Goal: Task Accomplishment & Management: Manage account settings

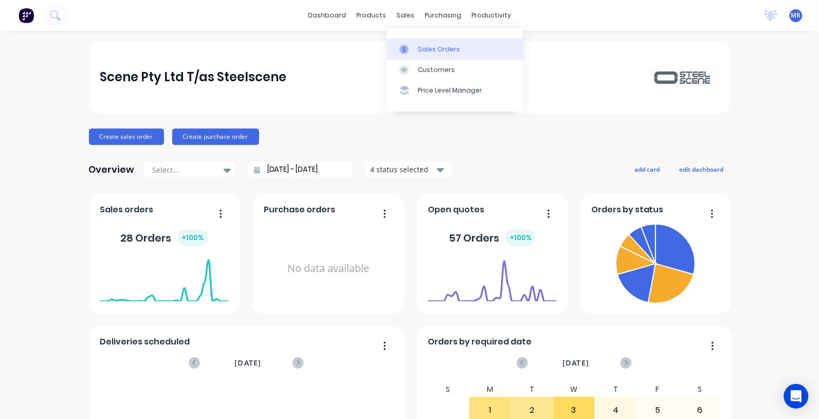
click at [439, 46] on div "Sales Orders" at bounding box center [439, 49] width 42 height 9
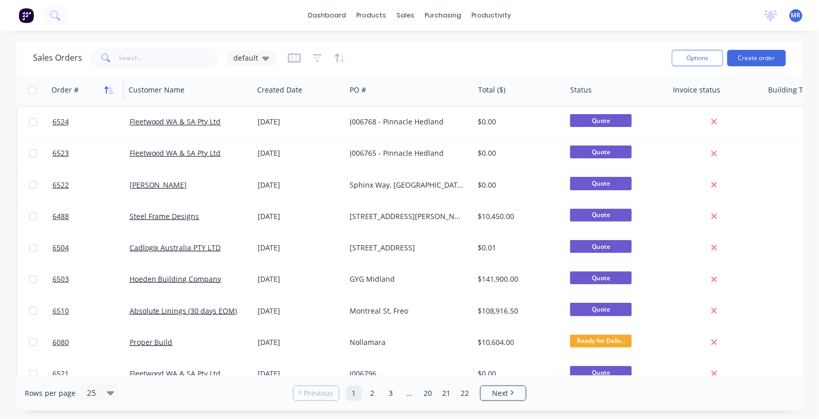
click at [108, 88] on icon "button" at bounding box center [108, 90] width 9 height 8
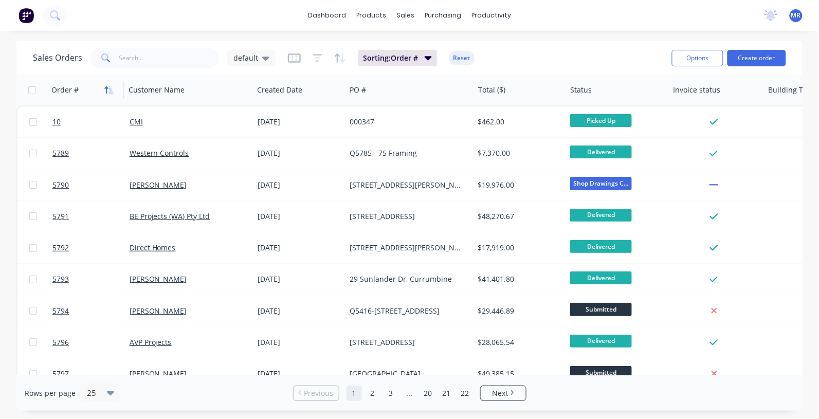
click at [108, 88] on icon "button" at bounding box center [107, 89] width 4 height 7
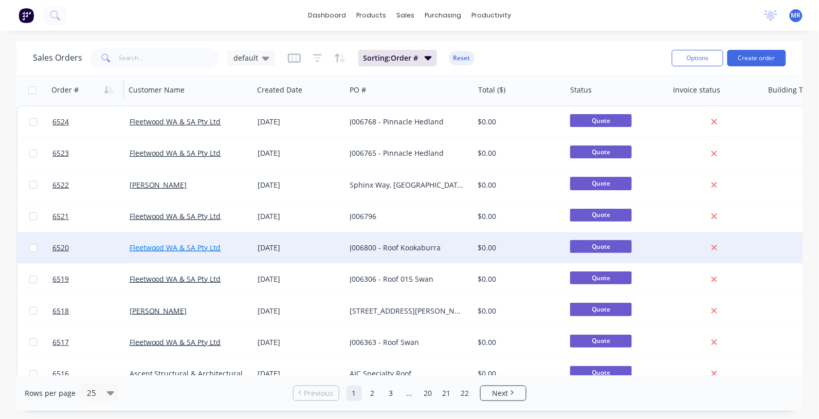
click at [209, 248] on link "Fleetwood WA & SA Pty Ltd" at bounding box center [176, 248] width 92 height 10
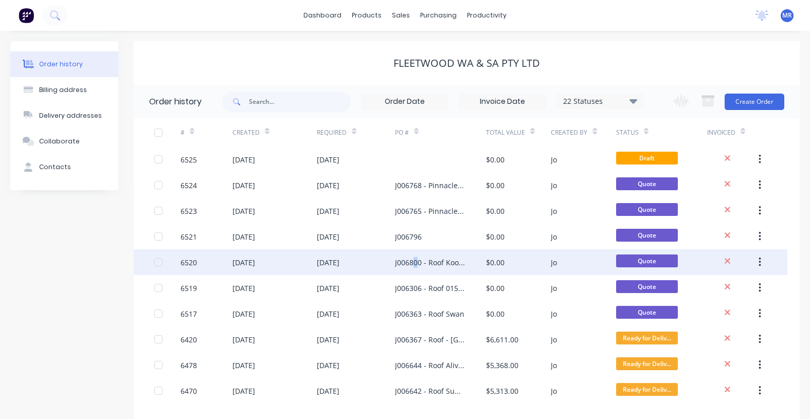
drag, startPoint x: 415, startPoint y: 263, endPoint x: 418, endPoint y: 256, distance: 7.8
click at [418, 257] on div "J006800 - Roof Kookaburra" at bounding box center [430, 262] width 70 height 11
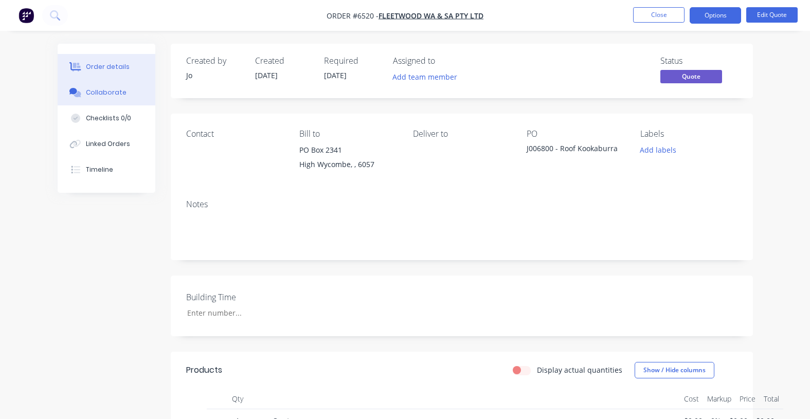
click at [102, 94] on div "Collaborate" at bounding box center [106, 92] width 41 height 9
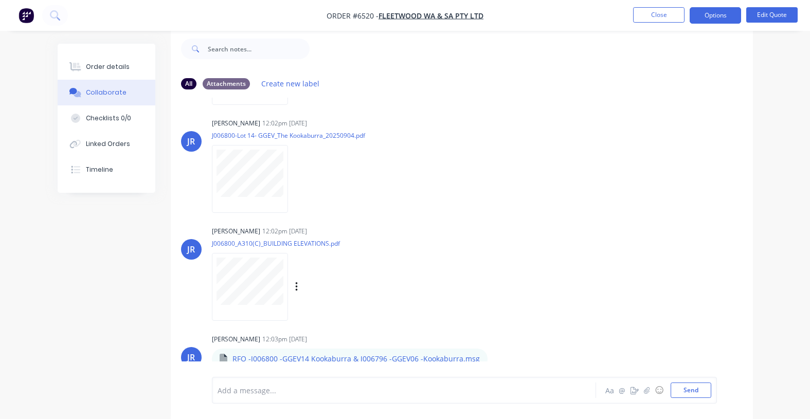
scroll to position [222, 0]
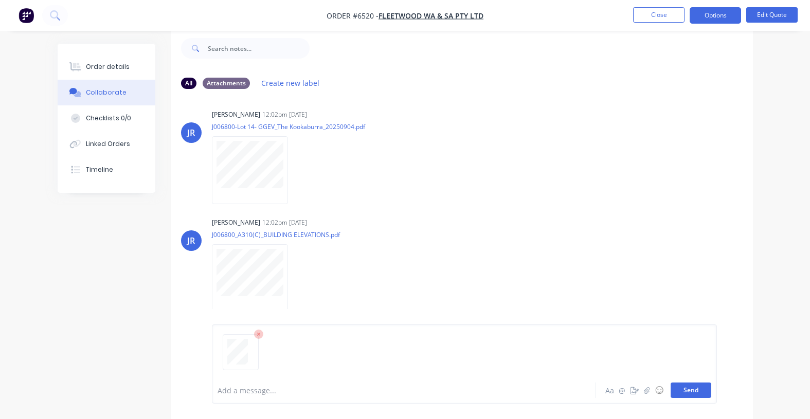
click at [686, 387] on button "Send" at bounding box center [691, 390] width 41 height 15
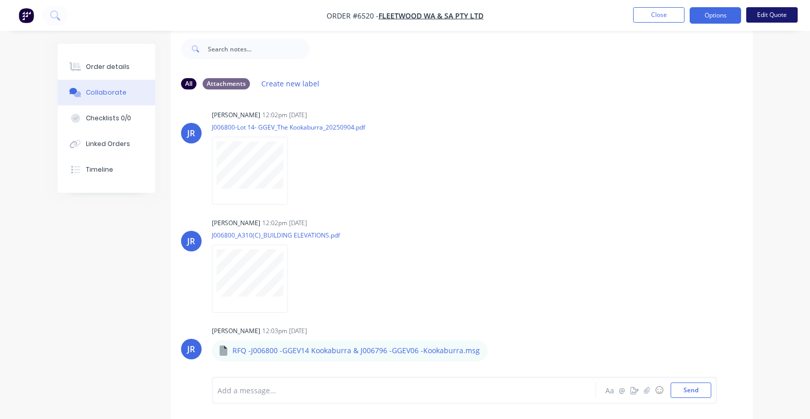
click at [769, 16] on button "Edit Quote" at bounding box center [771, 14] width 51 height 15
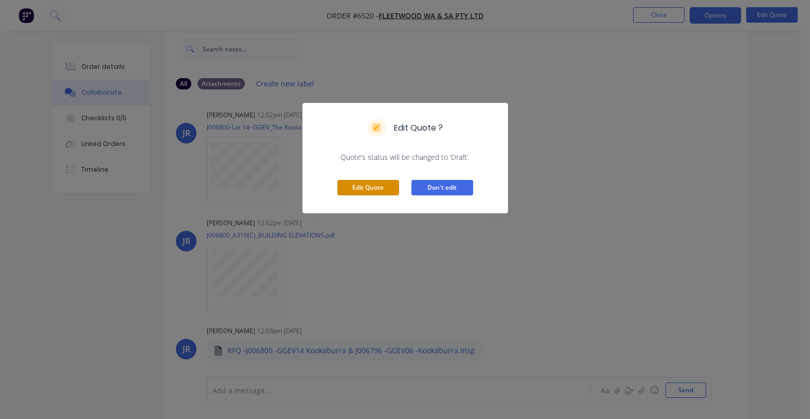
drag, startPoint x: 358, startPoint y: 185, endPoint x: 425, endPoint y: 180, distance: 66.5
click at [361, 185] on button "Edit Quote" at bounding box center [368, 187] width 62 height 15
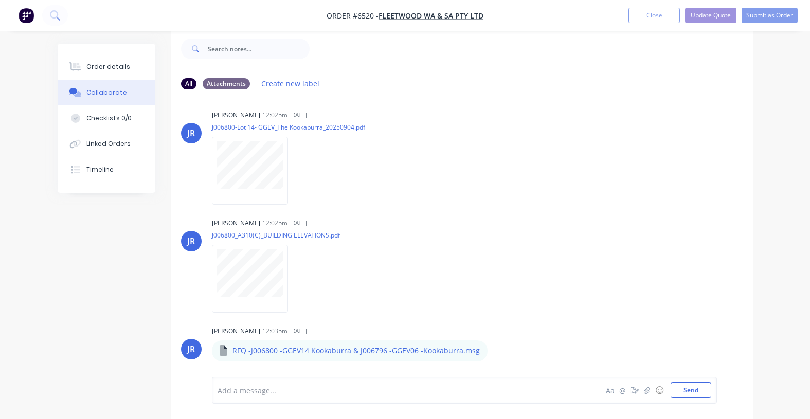
drag, startPoint x: 657, startPoint y: 15, endPoint x: 654, endPoint y: 31, distance: 15.7
click at [653, 16] on button "Close" at bounding box center [653, 15] width 51 height 15
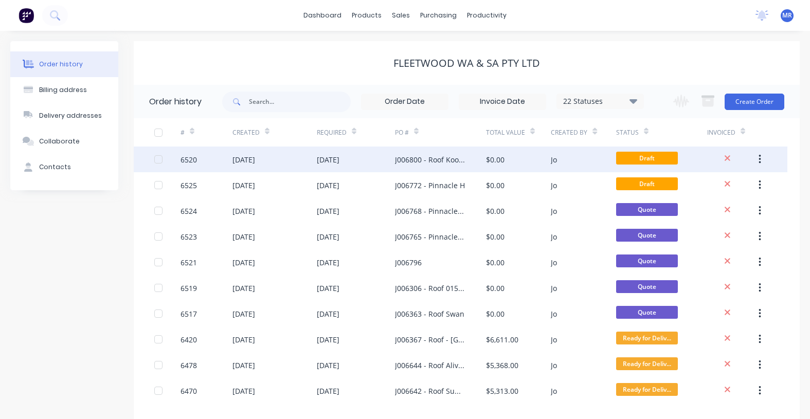
click at [434, 160] on div "J006800 - Roof Kookaburra" at bounding box center [430, 159] width 70 height 11
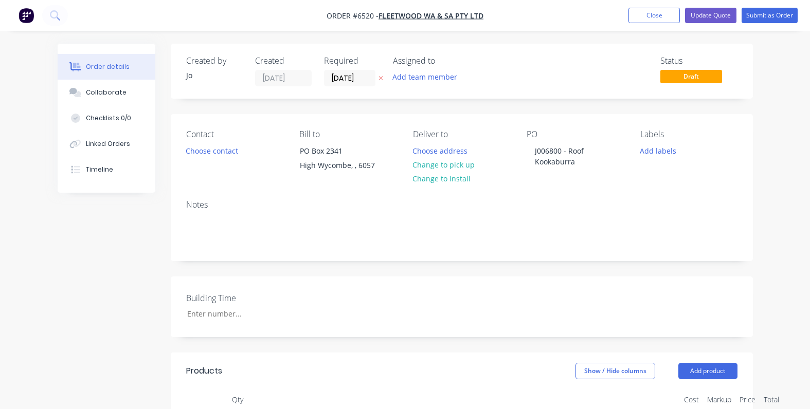
scroll to position [257, 0]
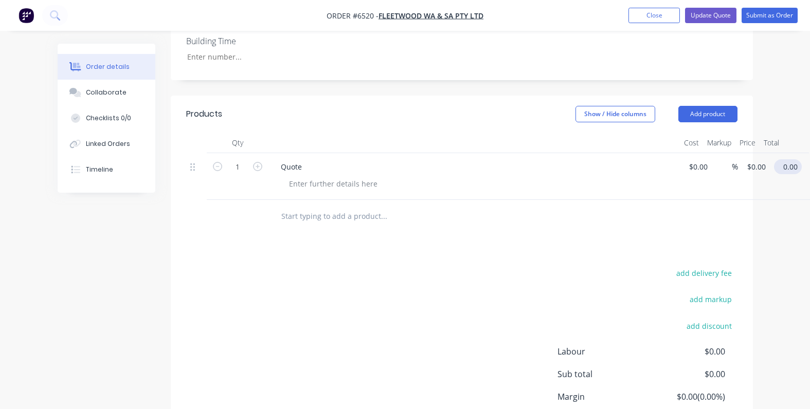
click at [795, 166] on input "0.00" at bounding box center [790, 166] width 24 height 15
type input "6500"
type input "$6,500.00"
click at [551, 240] on div "Products Show / Hide columns Add product Qty Cost Markup Price Total 1 Quote $0…" at bounding box center [462, 288] width 582 height 385
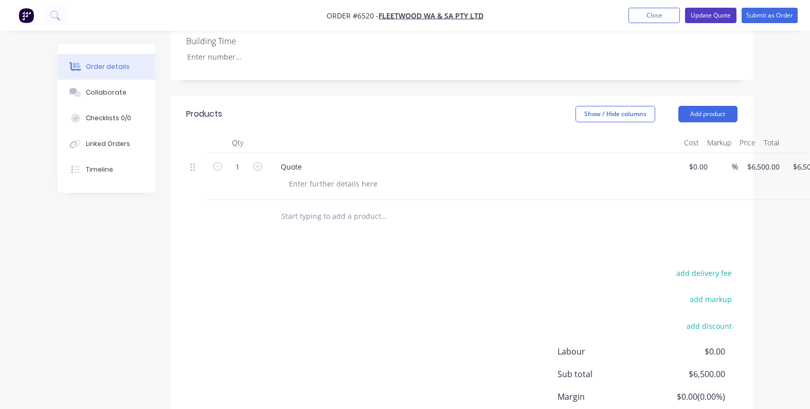
click at [705, 14] on button "Update Quote" at bounding box center [710, 15] width 51 height 15
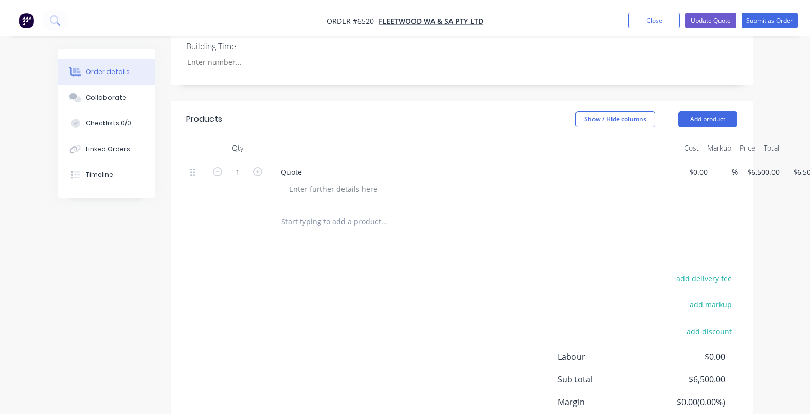
scroll to position [0, 0]
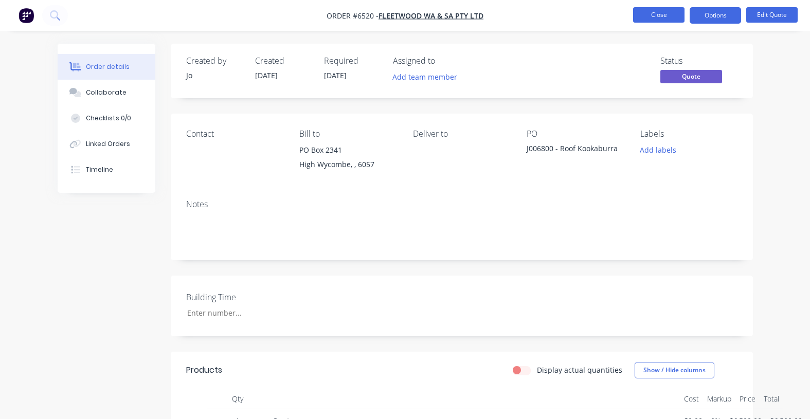
click at [661, 16] on button "Close" at bounding box center [658, 14] width 51 height 15
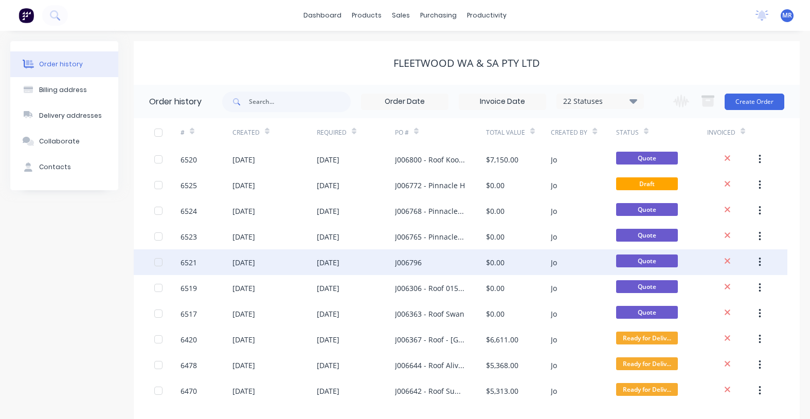
click at [418, 261] on div "J006796" at bounding box center [408, 262] width 27 height 11
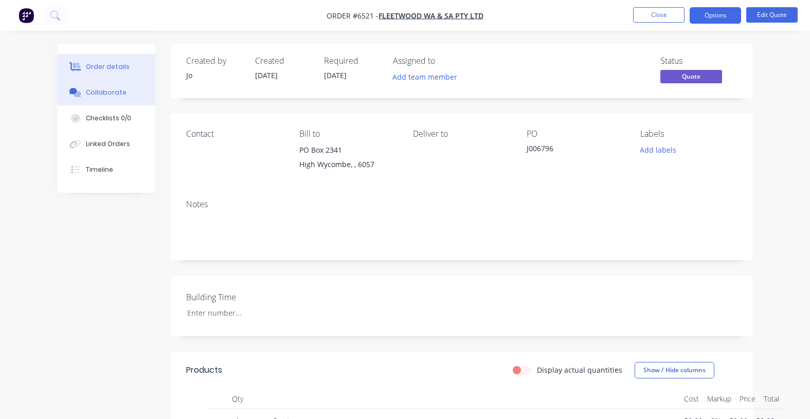
click at [110, 88] on div "Collaborate" at bounding box center [106, 92] width 41 height 9
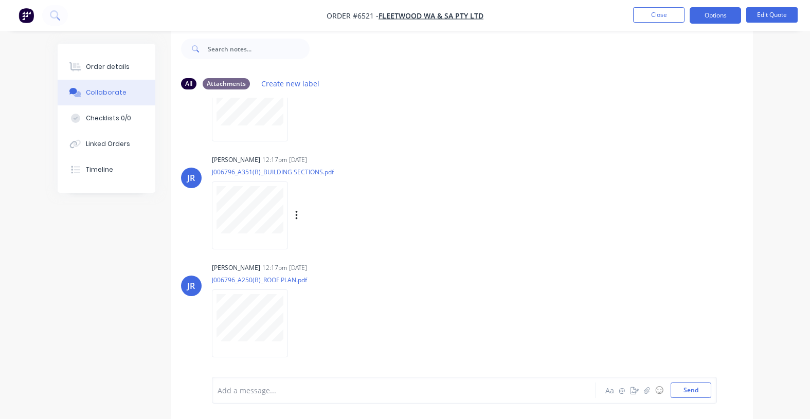
scroll to position [177, 0]
click at [700, 393] on button "Send" at bounding box center [691, 390] width 41 height 15
click at [772, 9] on button "Edit Quote" at bounding box center [771, 14] width 51 height 15
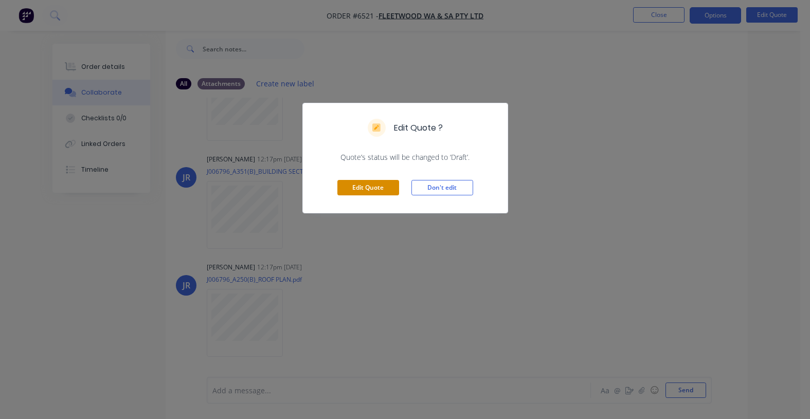
click at [372, 190] on button "Edit Quote" at bounding box center [368, 187] width 62 height 15
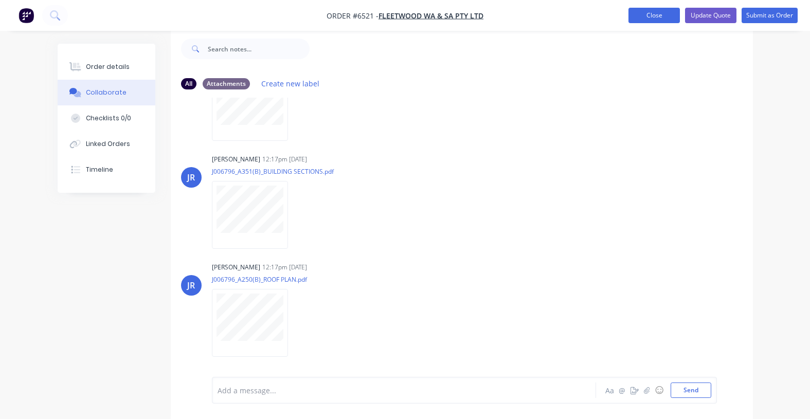
click at [666, 16] on button "Close" at bounding box center [653, 15] width 51 height 15
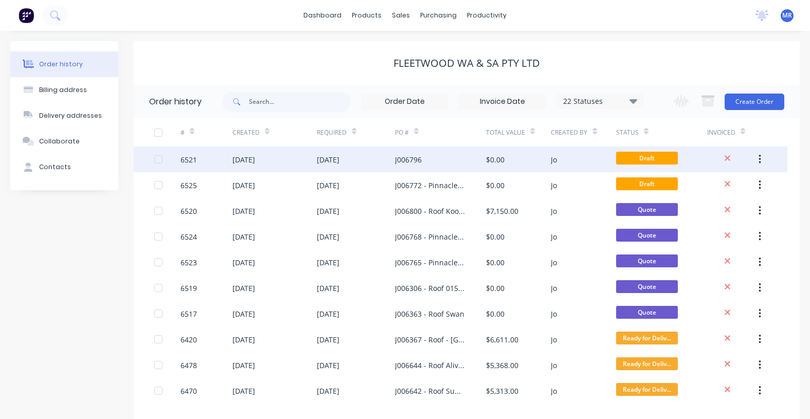
click at [339, 161] on div "[DATE]" at bounding box center [328, 159] width 23 height 11
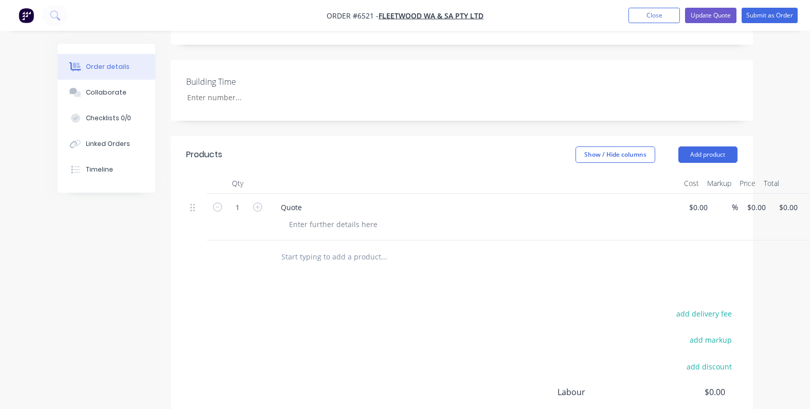
scroll to position [215, 0]
click at [788, 209] on input "0.00" at bounding box center [788, 209] width 20 height 15
type input "6500"
type input "$6,500.00"
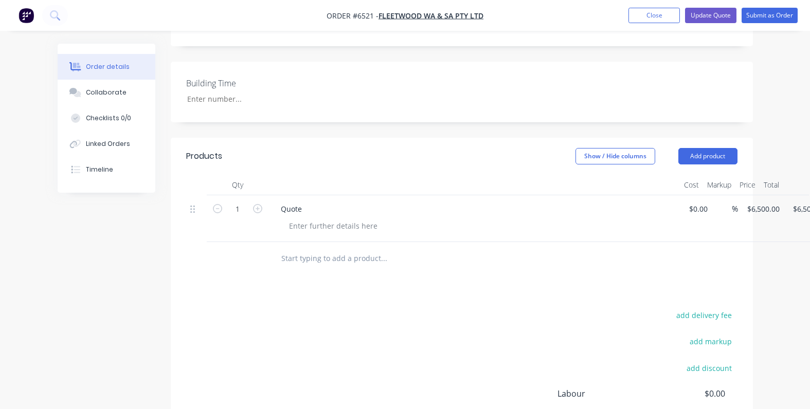
click at [651, 260] on div at bounding box center [461, 258] width 551 height 33
click at [712, 16] on button "Update Quote" at bounding box center [710, 15] width 51 height 15
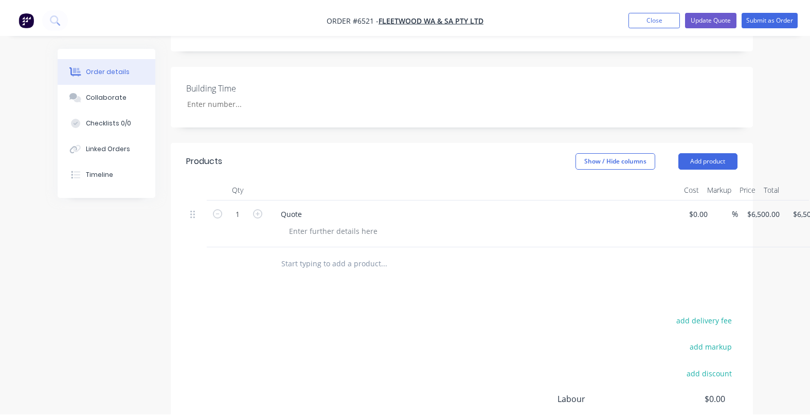
scroll to position [0, 0]
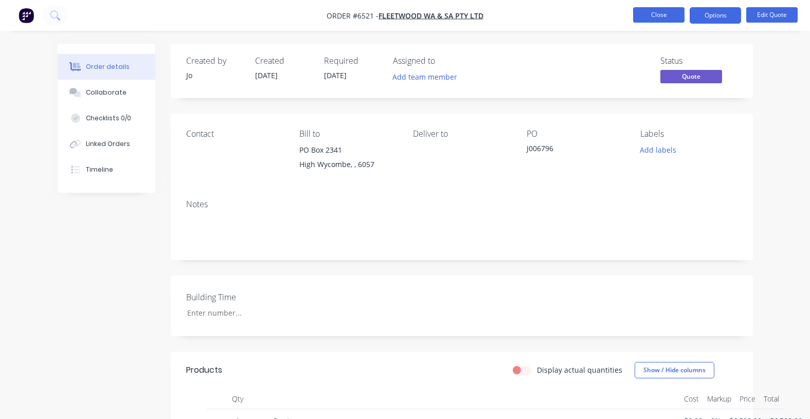
click at [666, 19] on button "Close" at bounding box center [658, 14] width 51 height 15
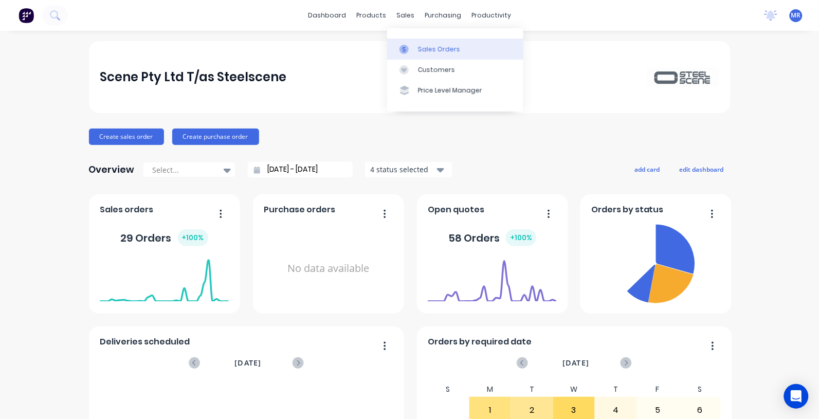
click at [428, 49] on div "Sales Orders" at bounding box center [439, 49] width 42 height 9
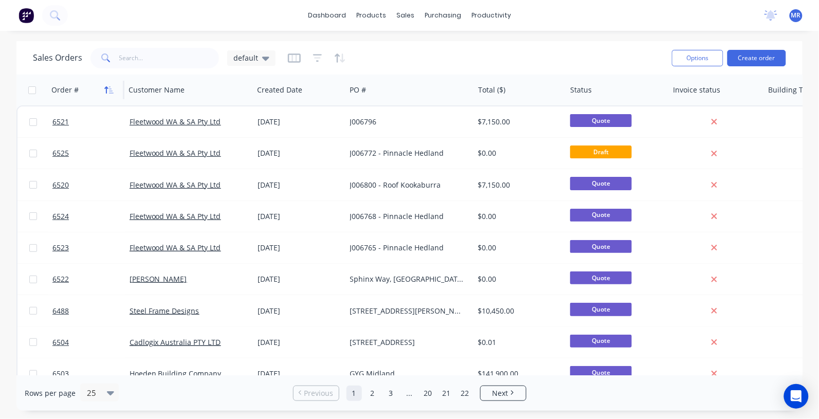
click at [111, 90] on icon "button" at bounding box center [108, 90] width 9 height 8
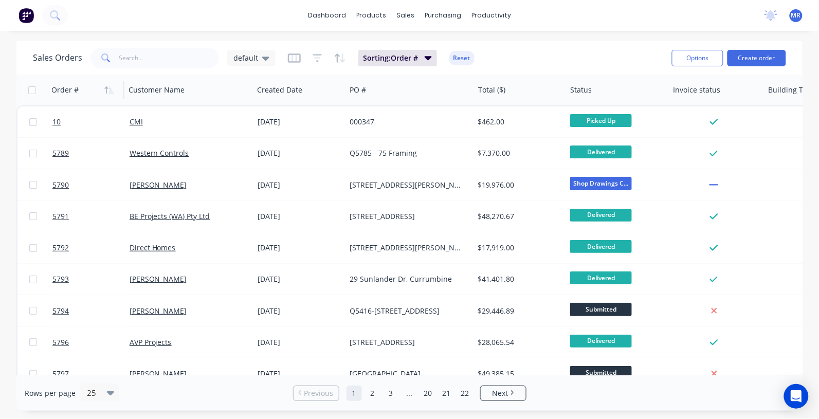
click at [111, 90] on icon "button" at bounding box center [108, 90] width 9 height 8
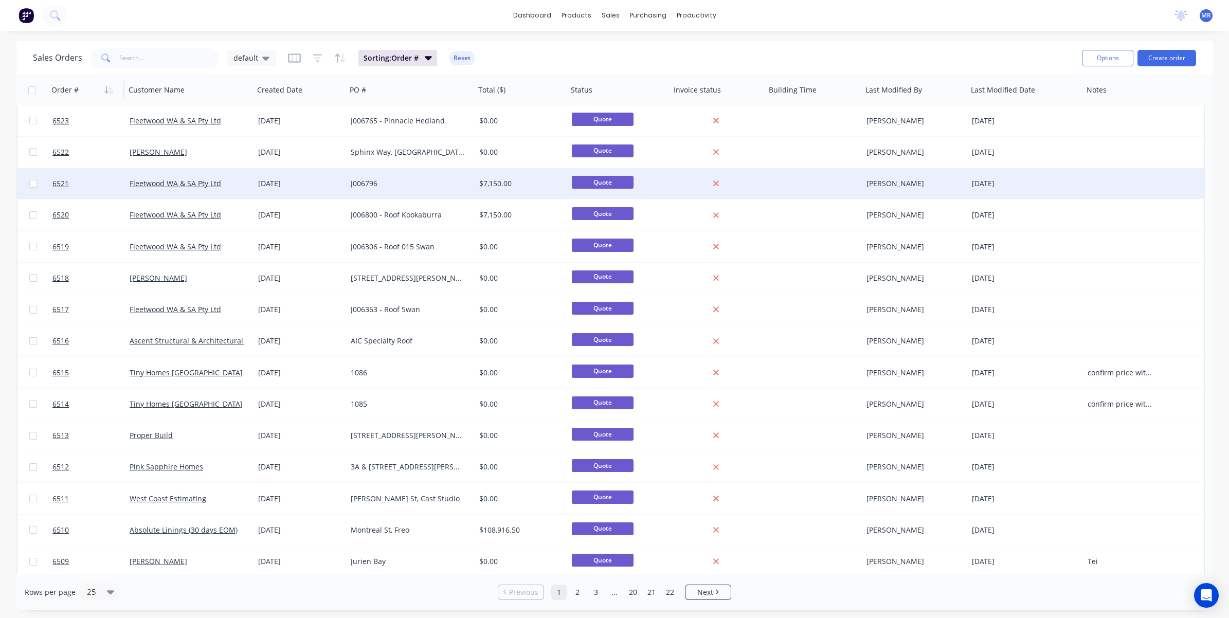
scroll to position [129, 0]
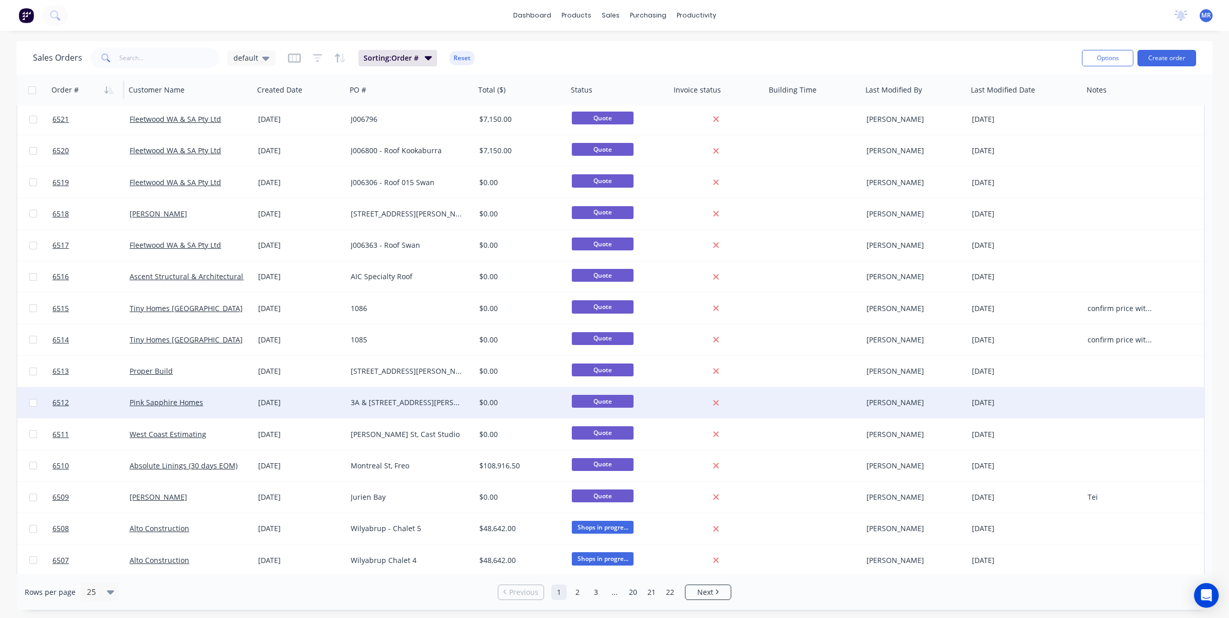
click at [819, 400] on div at bounding box center [1121, 402] width 77 height 31
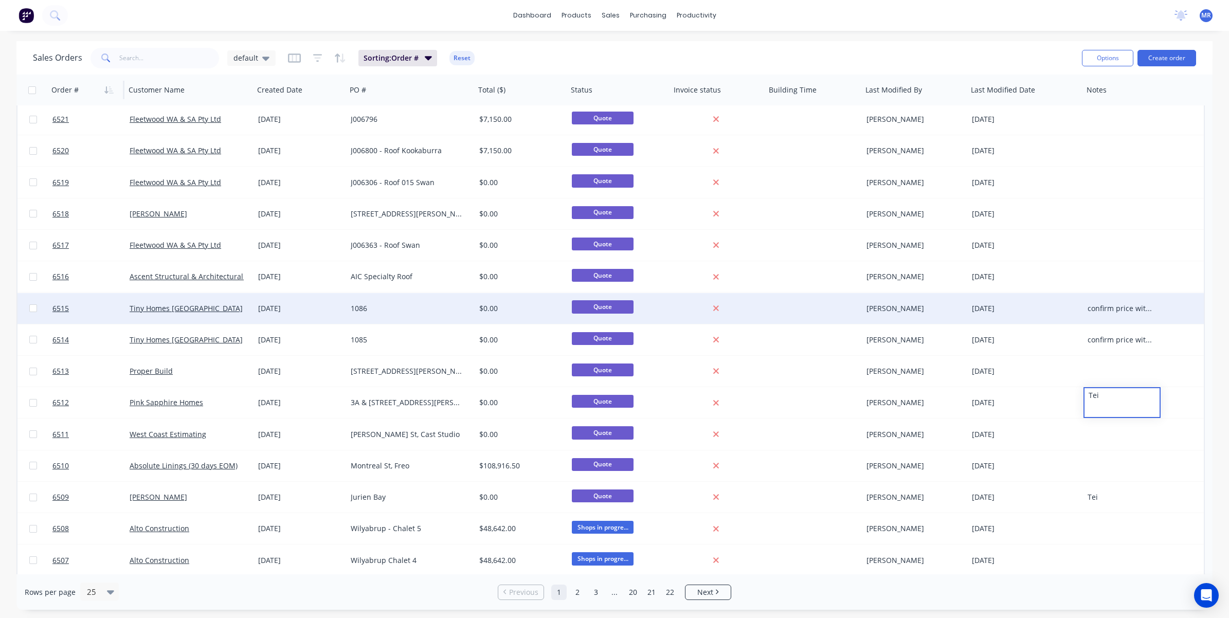
click at [819, 318] on div "confirm price with last build" at bounding box center [1121, 308] width 77 height 31
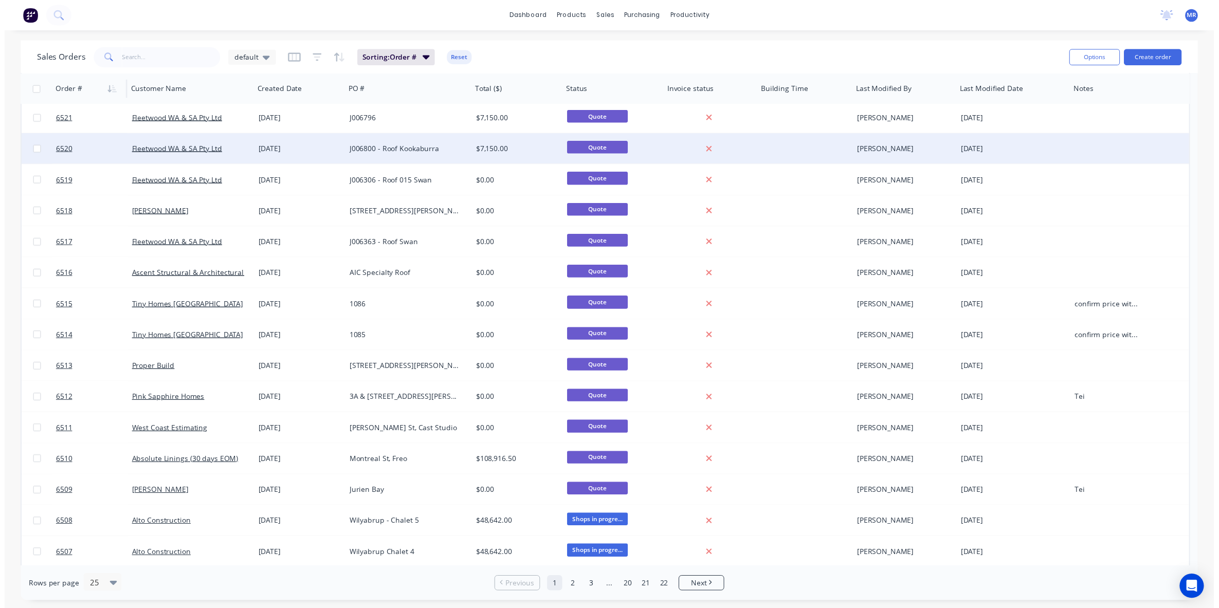
scroll to position [0, 0]
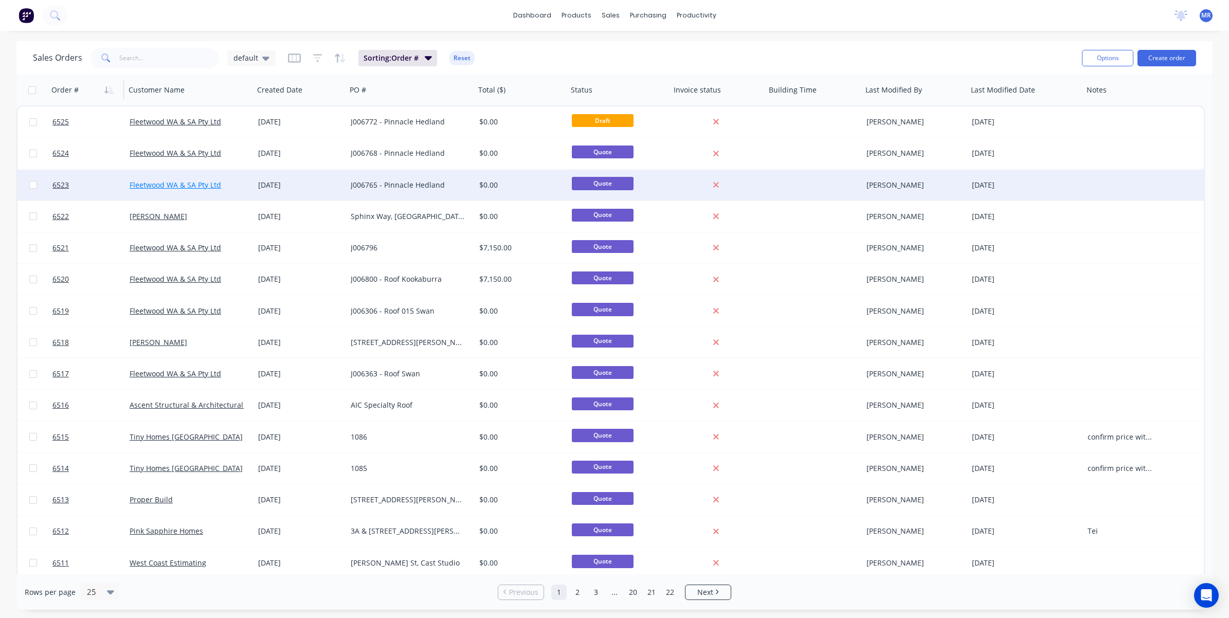
click at [163, 182] on link "Fleetwood WA & SA Pty Ltd" at bounding box center [176, 185] width 92 height 10
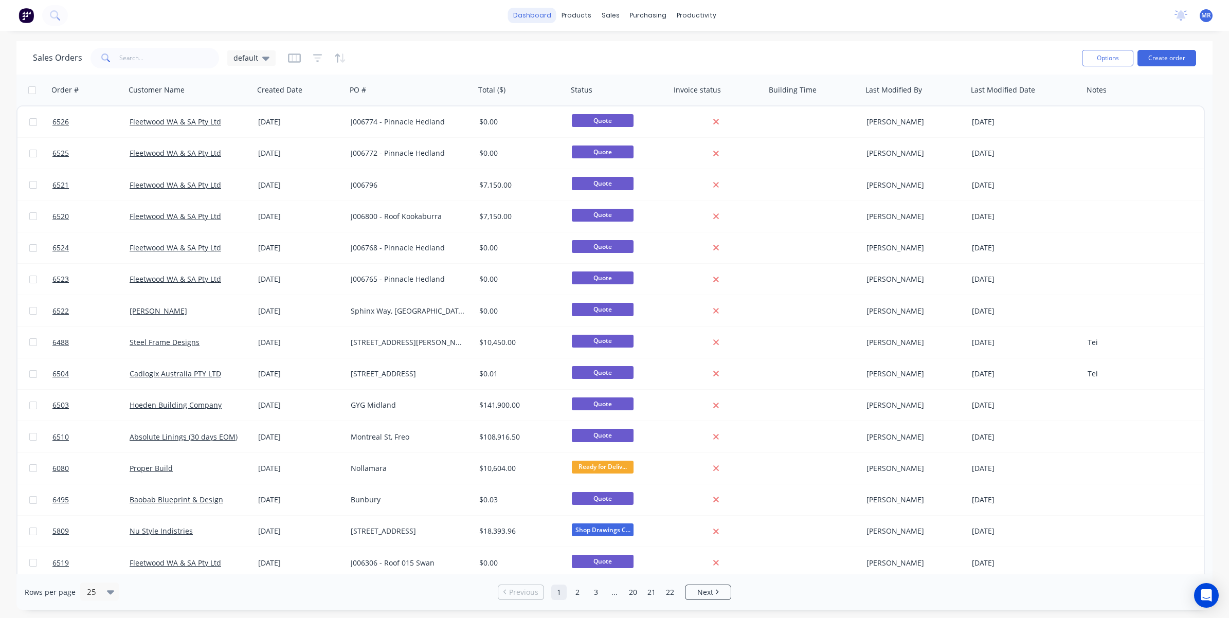
click at [540, 17] on link "dashboard" at bounding box center [532, 15] width 48 height 15
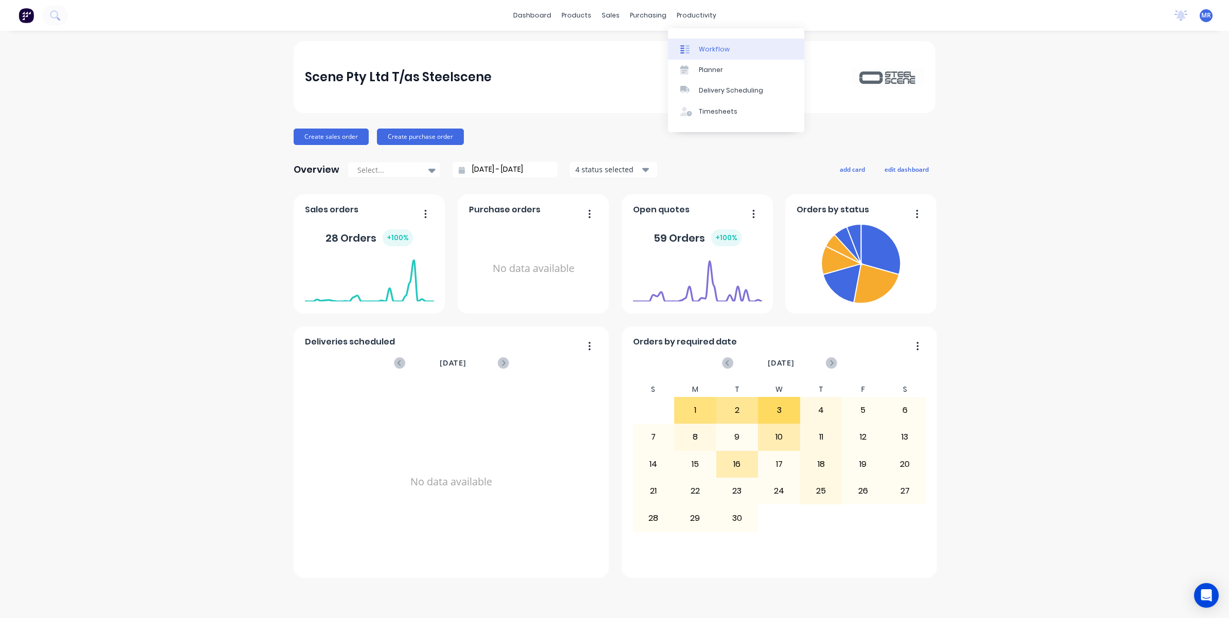
click at [705, 57] on link "Workflow" at bounding box center [736, 49] width 136 height 21
click at [646, 49] on div "Sales Orders" at bounding box center [648, 49] width 42 height 9
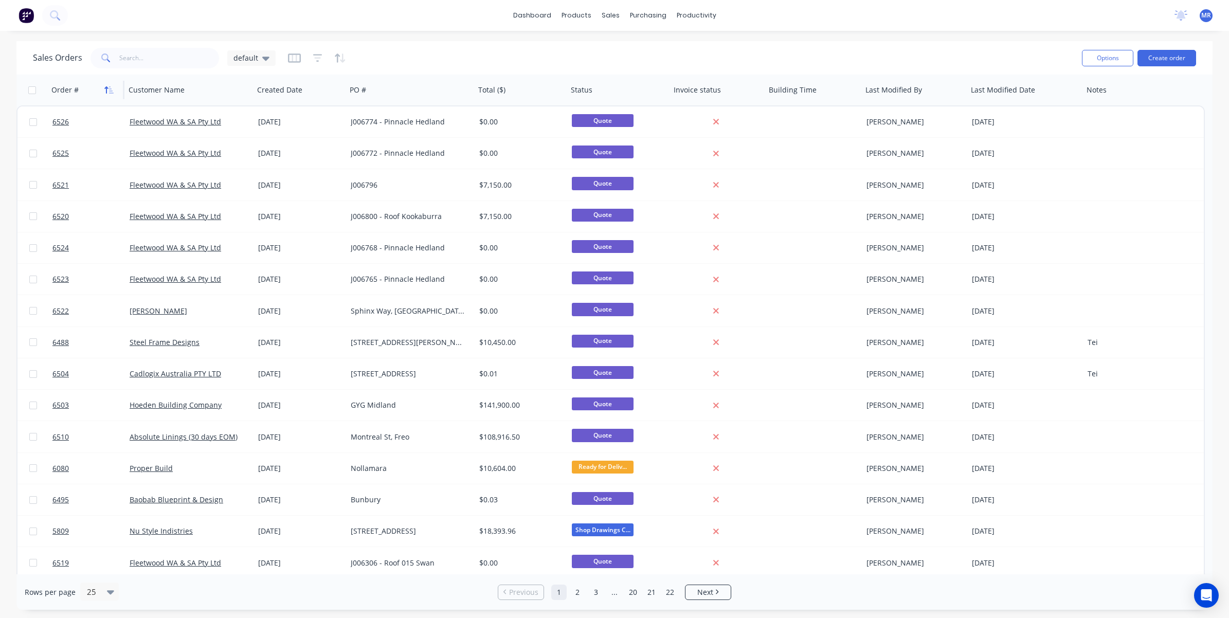
click at [112, 90] on icon "button" at bounding box center [108, 90] width 9 height 8
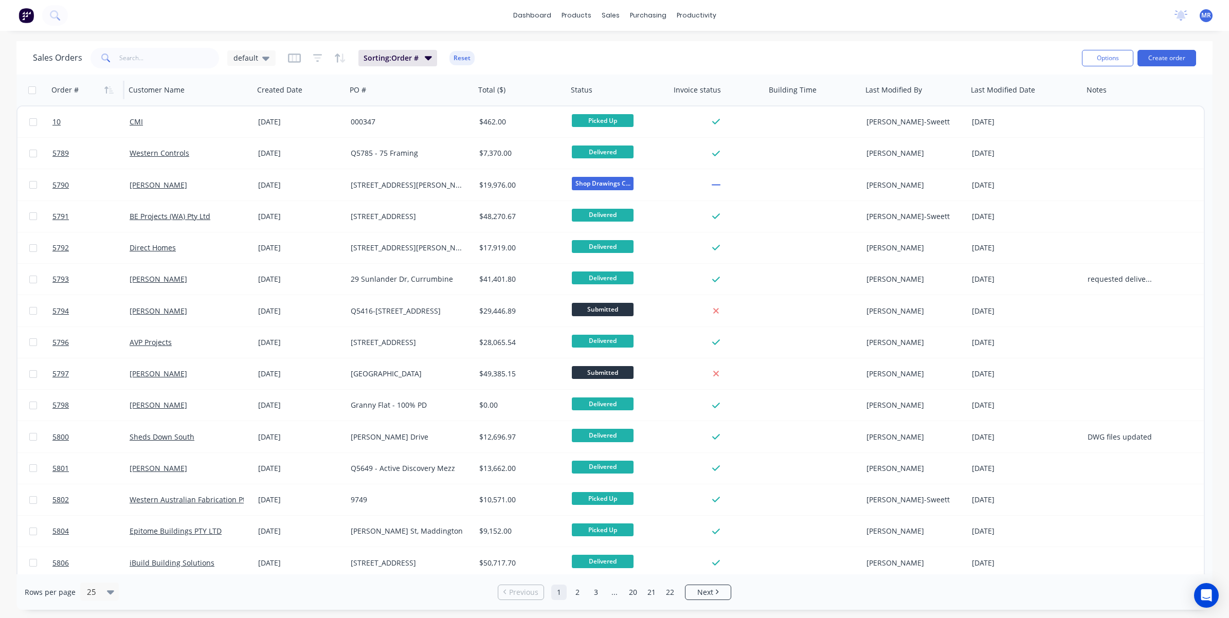
click at [112, 90] on icon "button" at bounding box center [108, 90] width 9 height 8
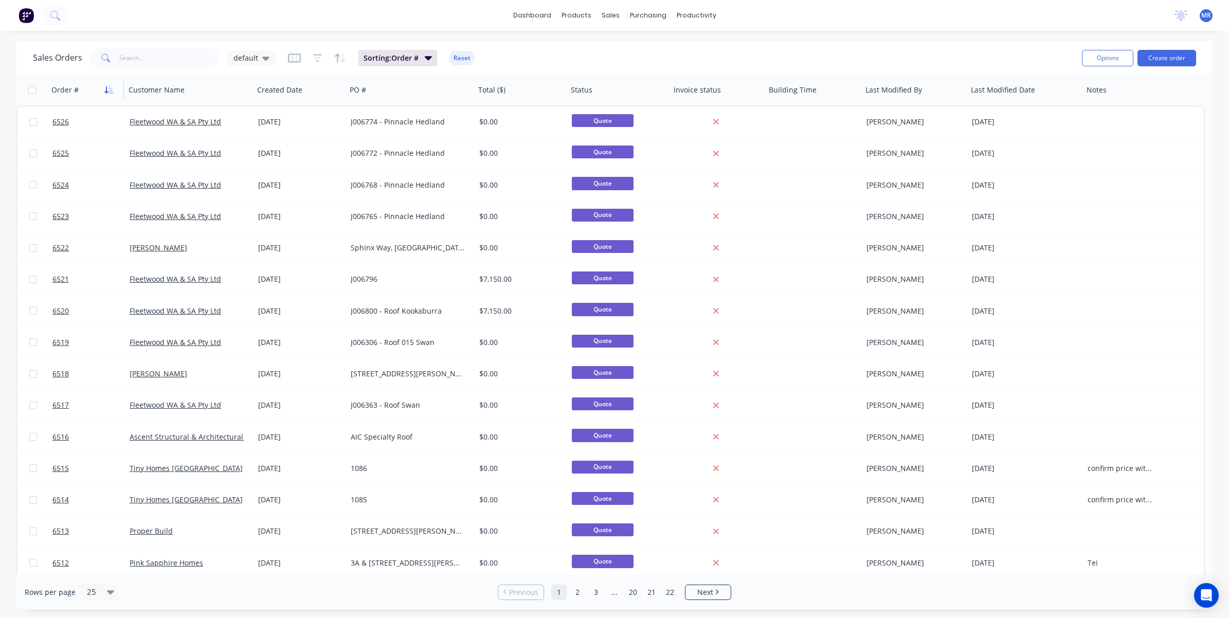
click at [108, 88] on icon "button" at bounding box center [108, 90] width 9 height 8
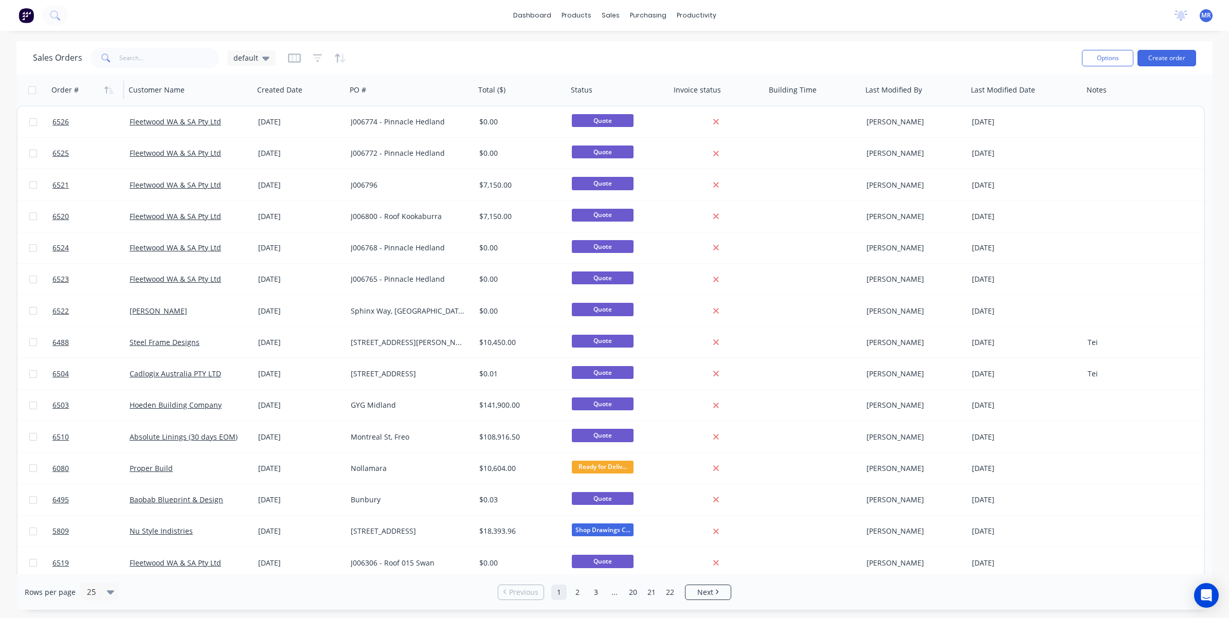
click at [108, 88] on icon "button" at bounding box center [108, 90] width 9 height 8
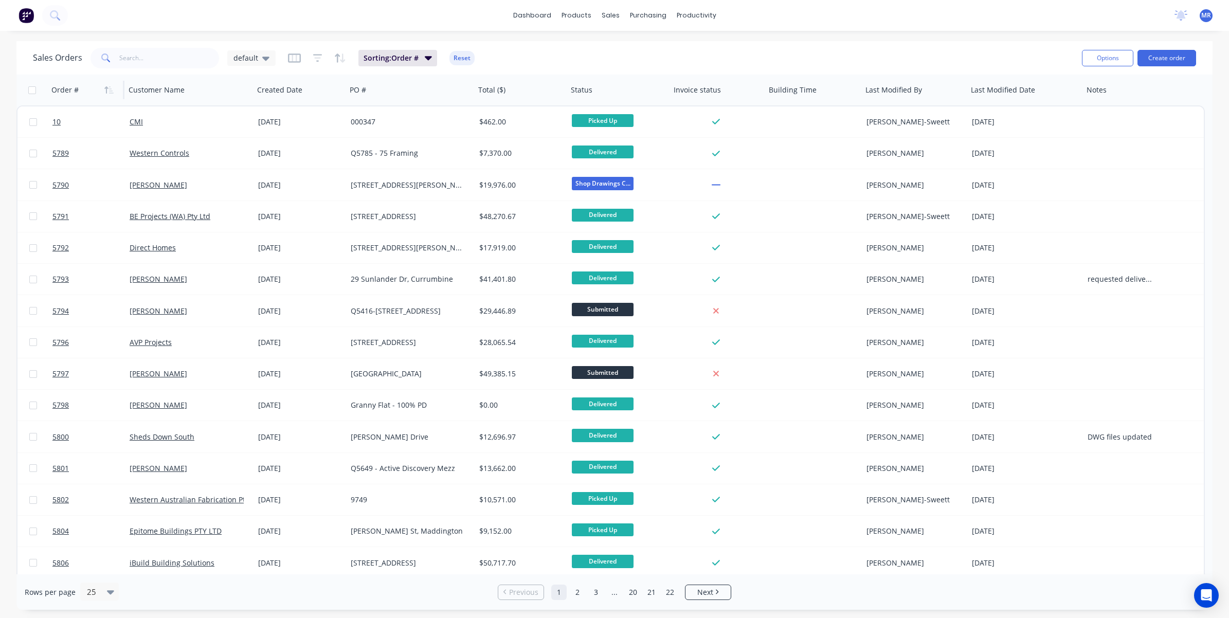
click at [108, 88] on icon "button" at bounding box center [108, 90] width 9 height 8
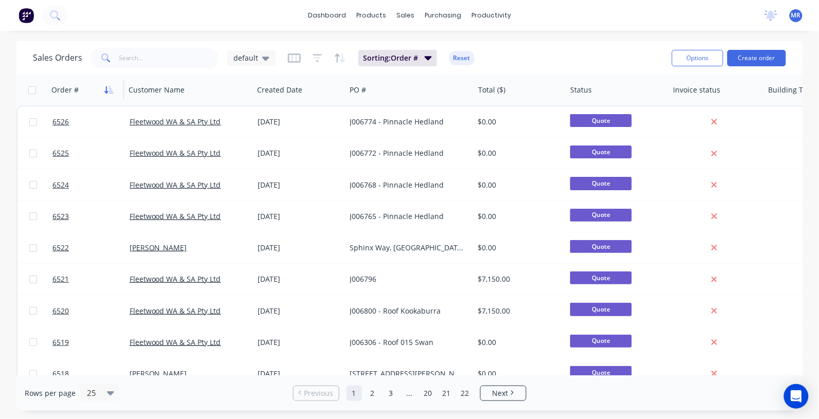
click at [111, 93] on icon "button" at bounding box center [111, 89] width 5 height 7
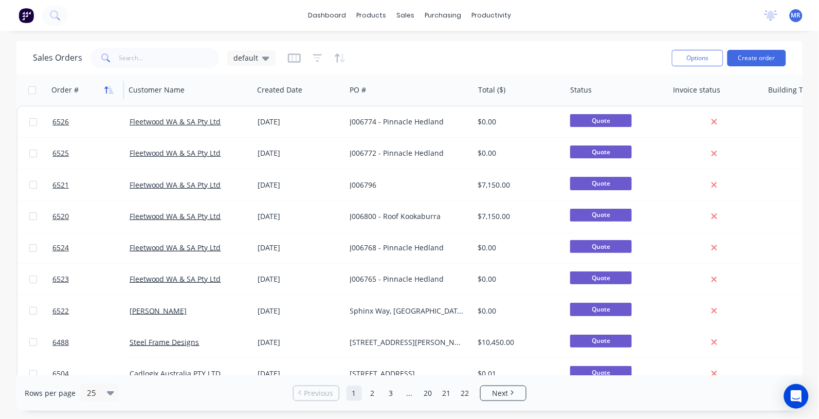
click at [110, 90] on icon "button" at bounding box center [108, 90] width 9 height 8
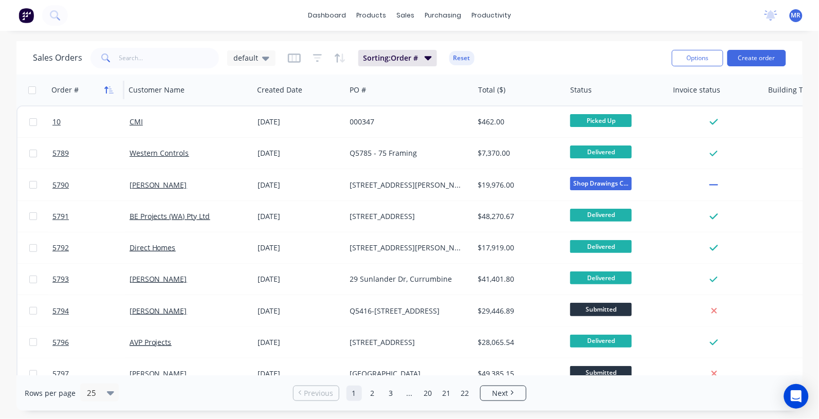
click at [111, 89] on icon "button" at bounding box center [108, 90] width 9 height 8
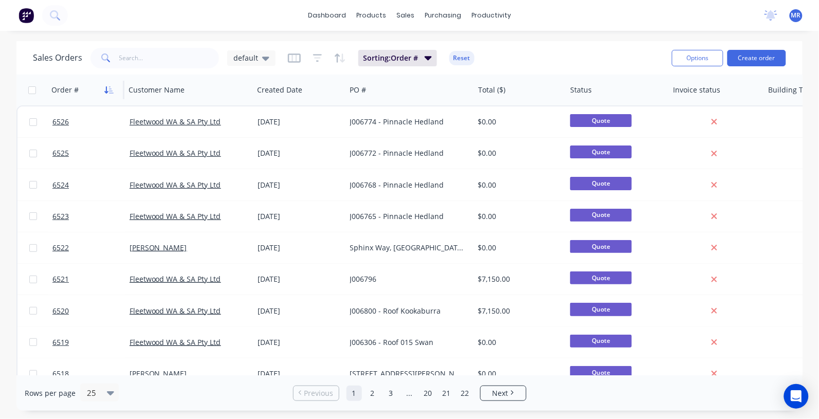
click at [111, 90] on icon "button" at bounding box center [111, 89] width 5 height 7
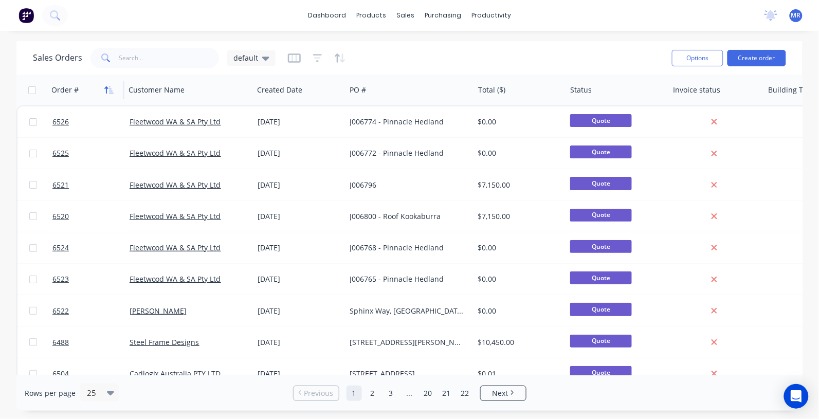
click at [109, 90] on icon "button" at bounding box center [111, 89] width 5 height 7
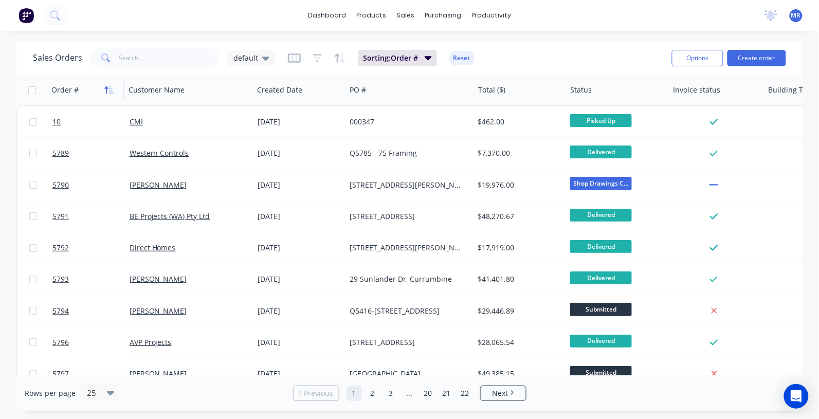
click at [103, 86] on button "button" at bounding box center [108, 89] width 15 height 15
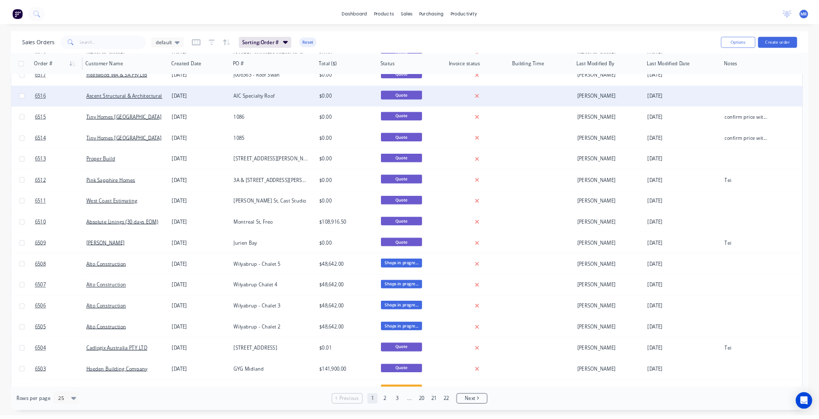
scroll to position [318, 0]
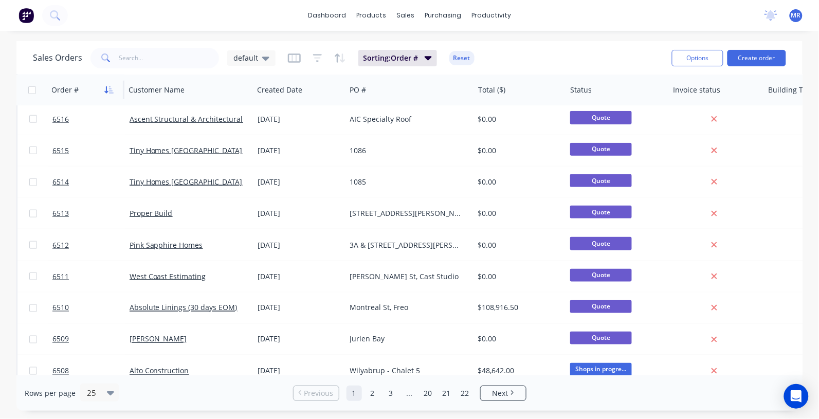
click at [107, 92] on icon "button" at bounding box center [107, 89] width 4 height 7
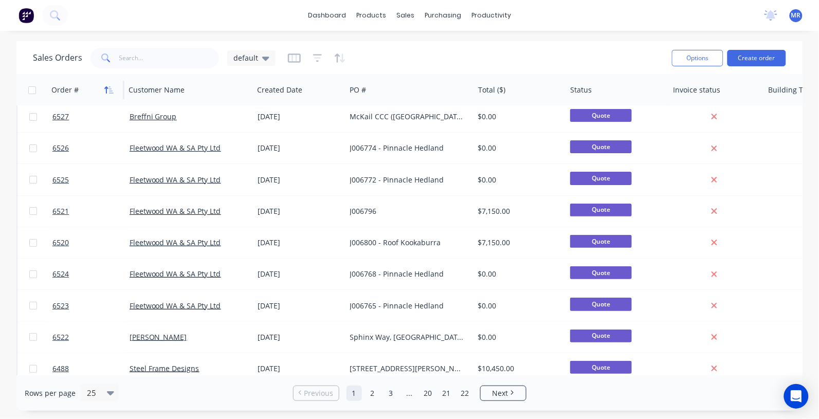
scroll to position [0, 0]
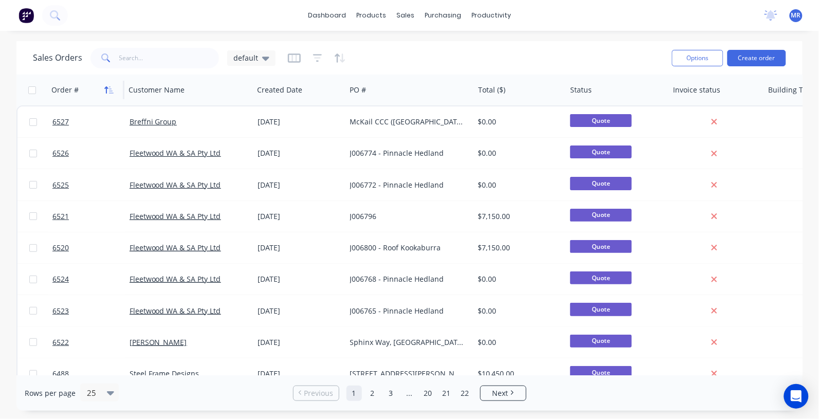
click at [108, 86] on icon "button" at bounding box center [108, 90] width 9 height 8
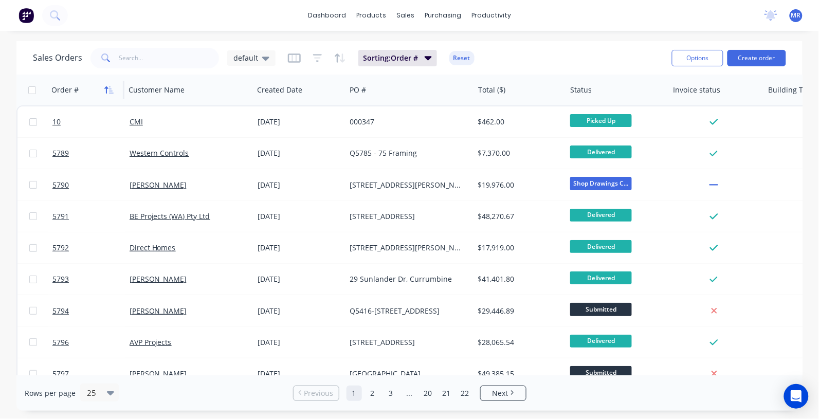
click at [108, 93] on icon "button" at bounding box center [108, 90] width 9 height 8
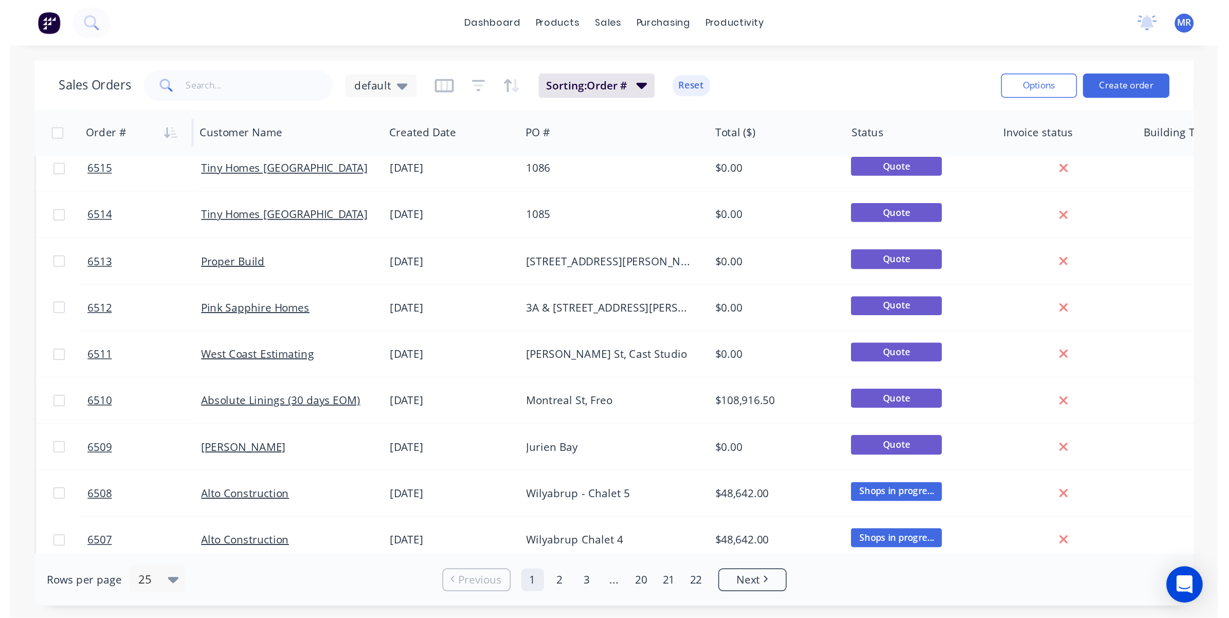
scroll to position [318, 0]
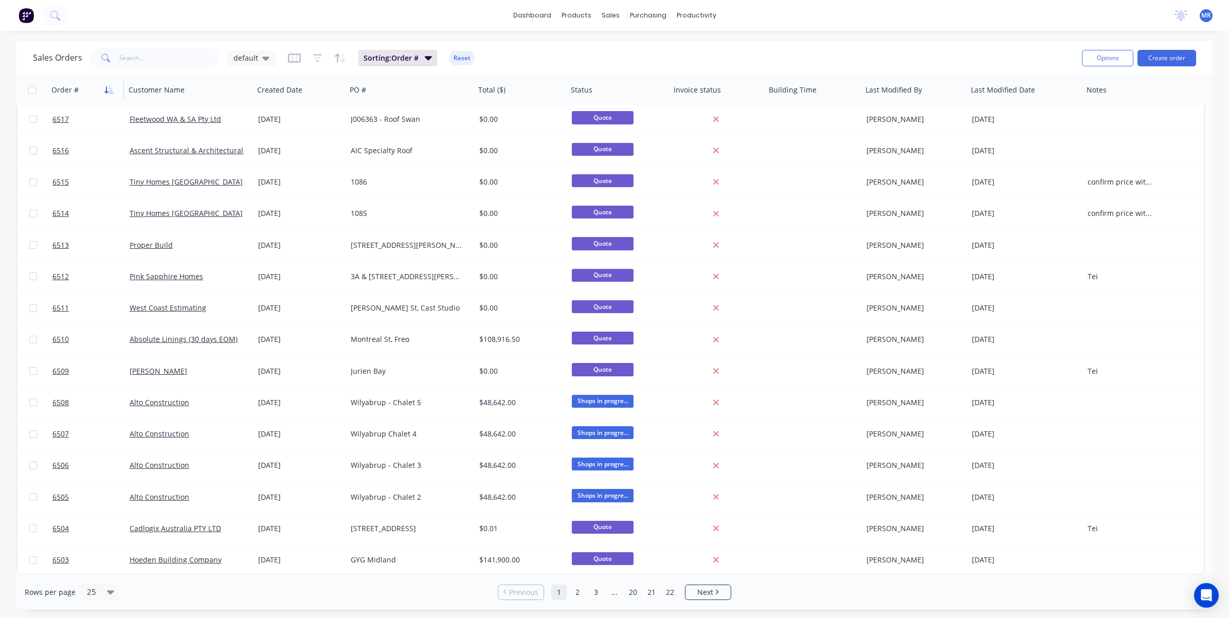
click at [112, 86] on icon "button" at bounding box center [108, 90] width 9 height 8
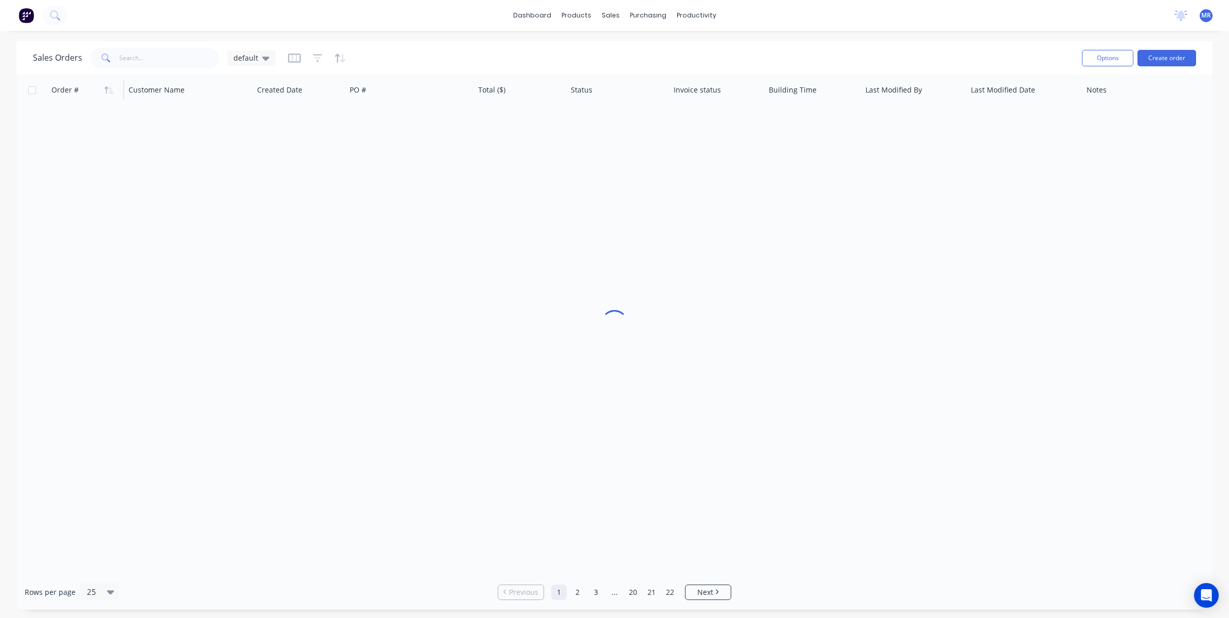
scroll to position [0, 0]
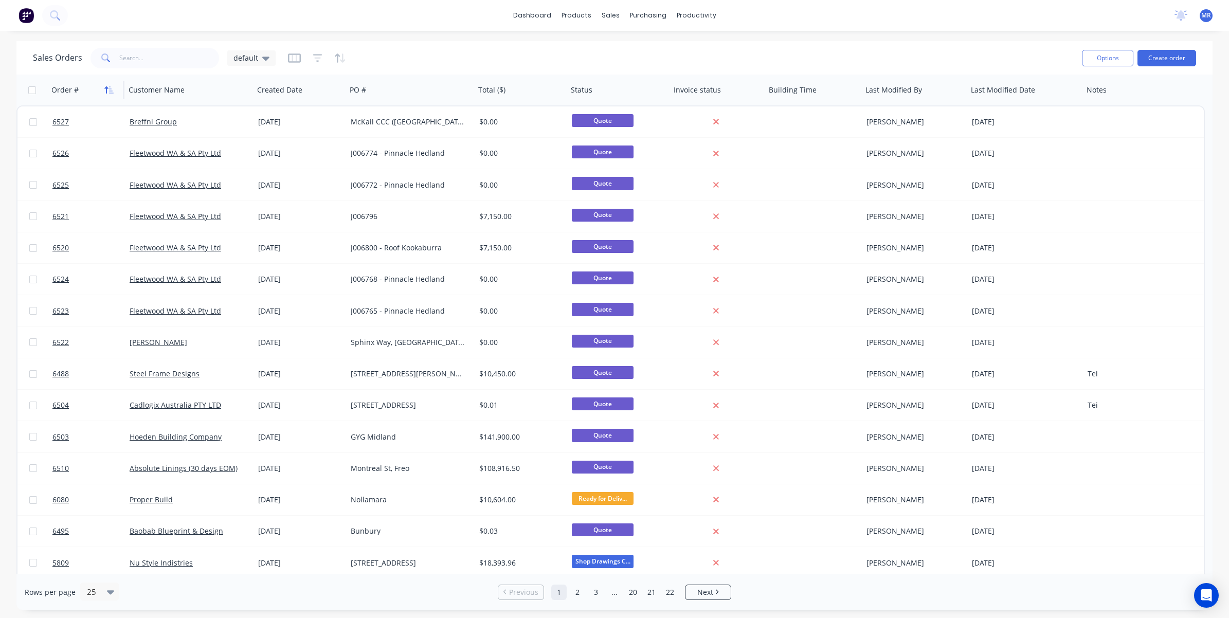
click at [108, 83] on button "button" at bounding box center [108, 89] width 15 height 15
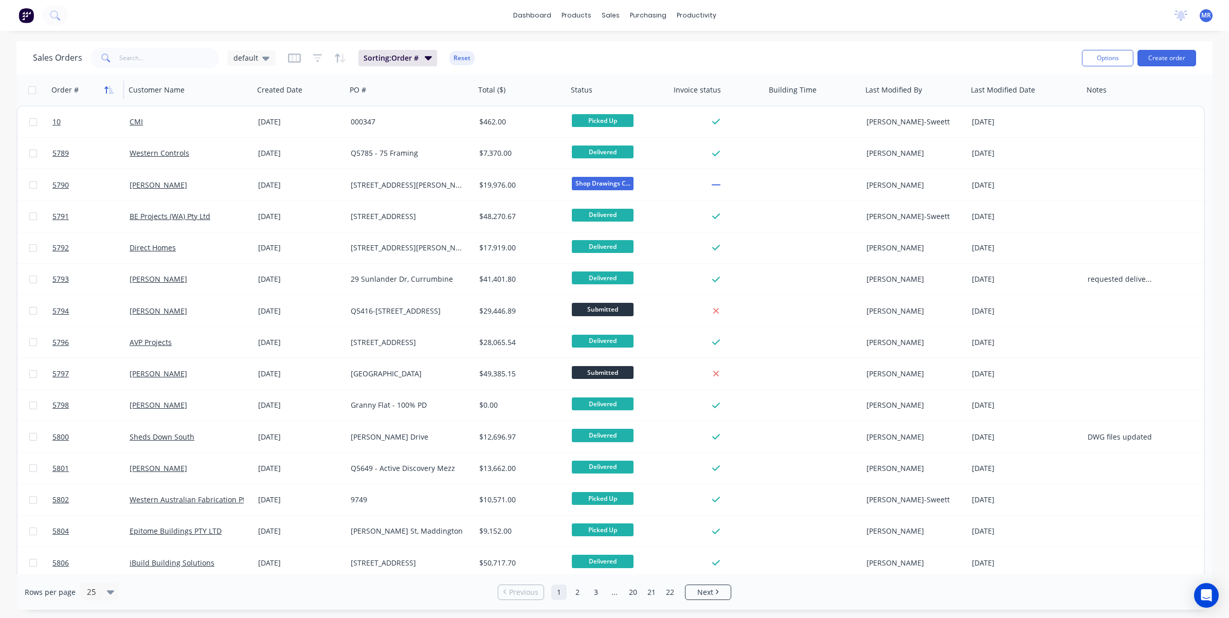
click at [108, 89] on icon "button" at bounding box center [108, 90] width 9 height 8
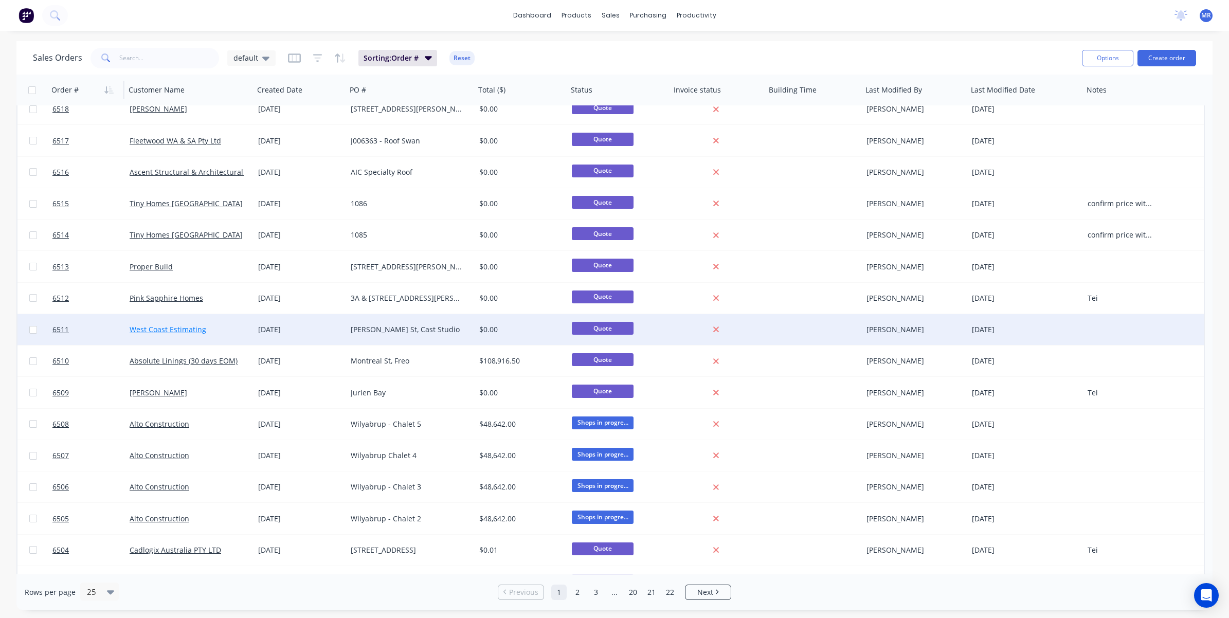
scroll to position [318, 0]
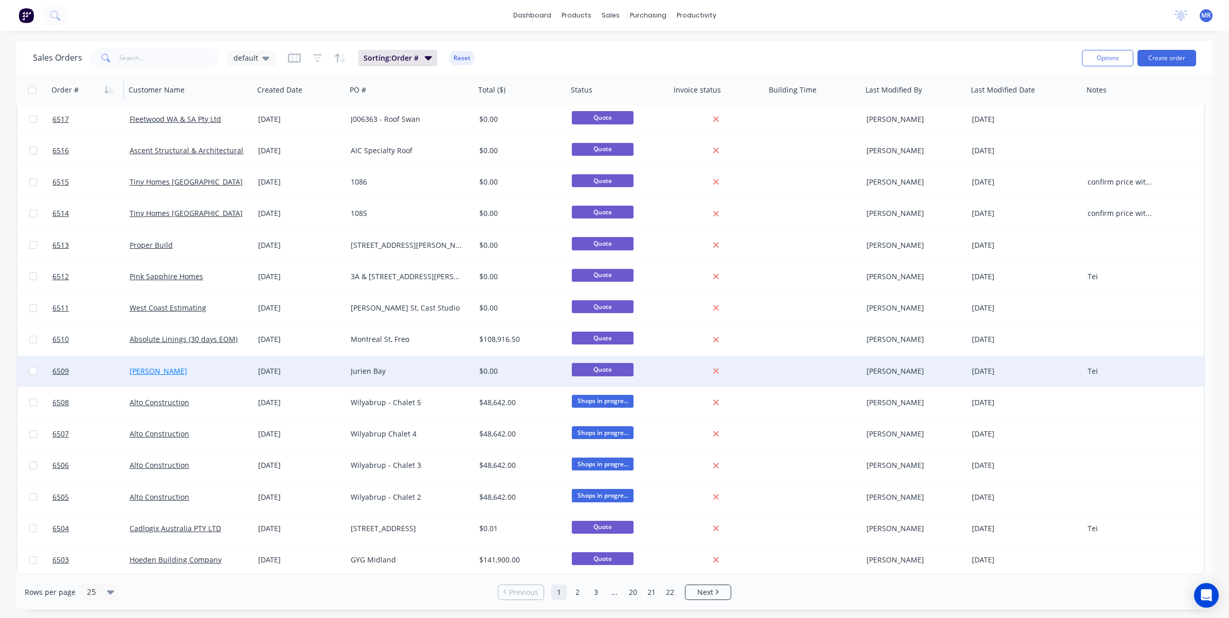
click at [150, 373] on link "[PERSON_NAME]" at bounding box center [159, 371] width 58 height 10
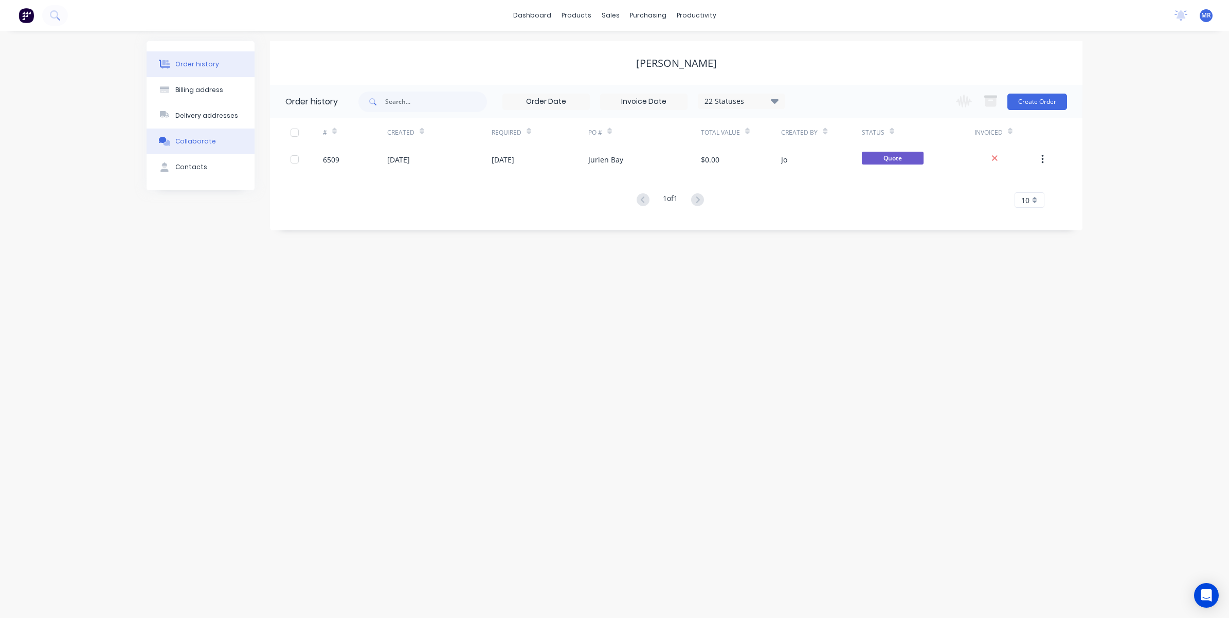
click at [191, 144] on div "Collaborate" at bounding box center [195, 141] width 41 height 9
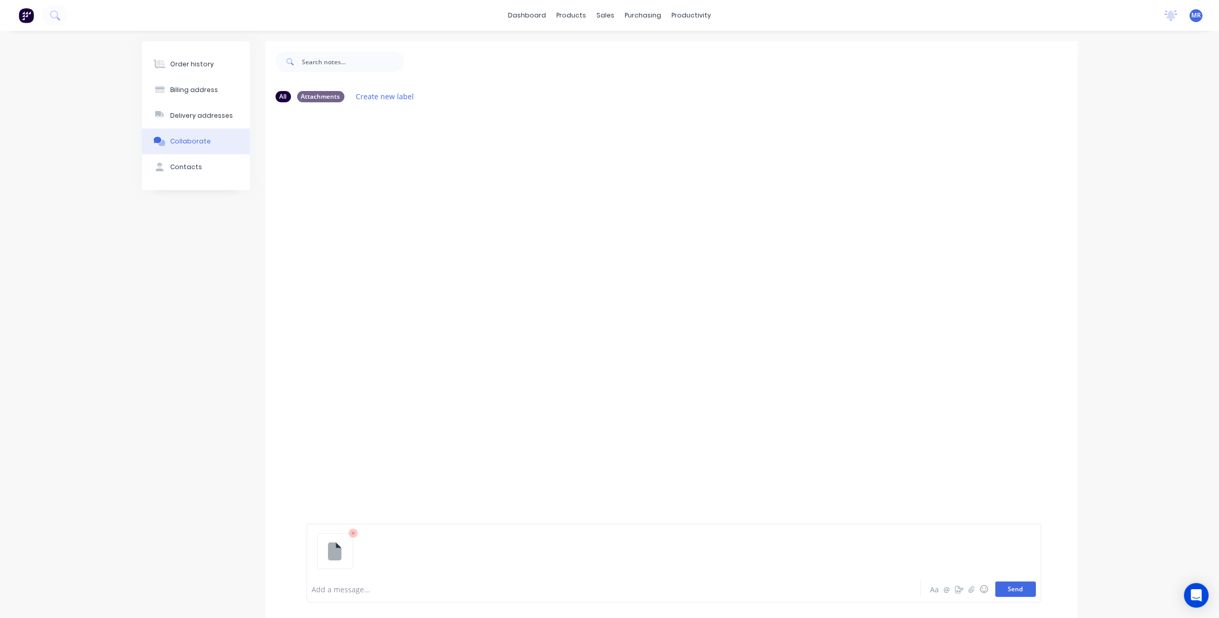
click at [819, 419] on button "Send" at bounding box center [1015, 589] width 41 height 15
click at [379, 419] on div at bounding box center [584, 589] width 542 height 11
click at [819, 419] on button "Send" at bounding box center [1015, 589] width 41 height 15
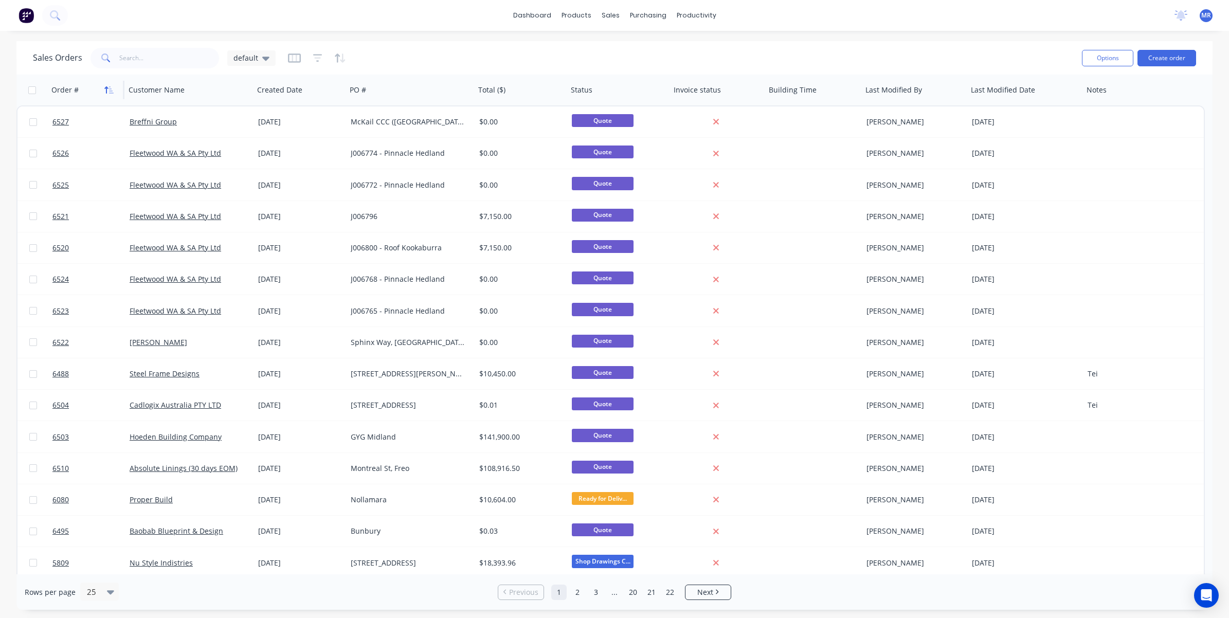
click at [112, 94] on button "button" at bounding box center [108, 89] width 15 height 15
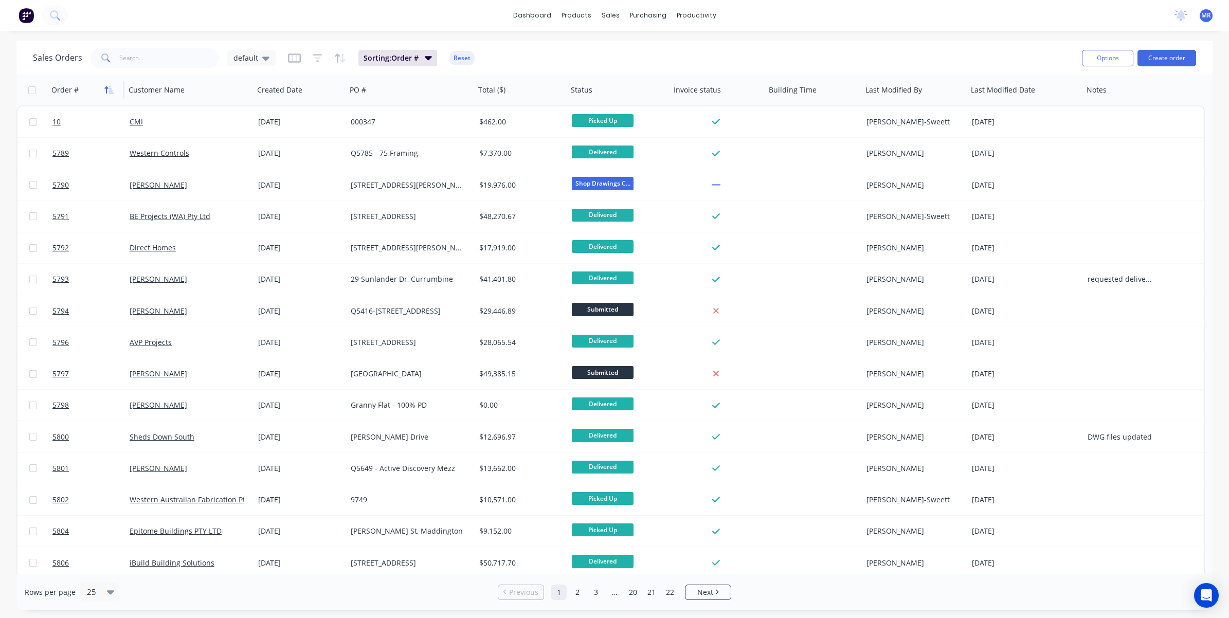
click at [111, 90] on icon "button" at bounding box center [111, 89] width 5 height 7
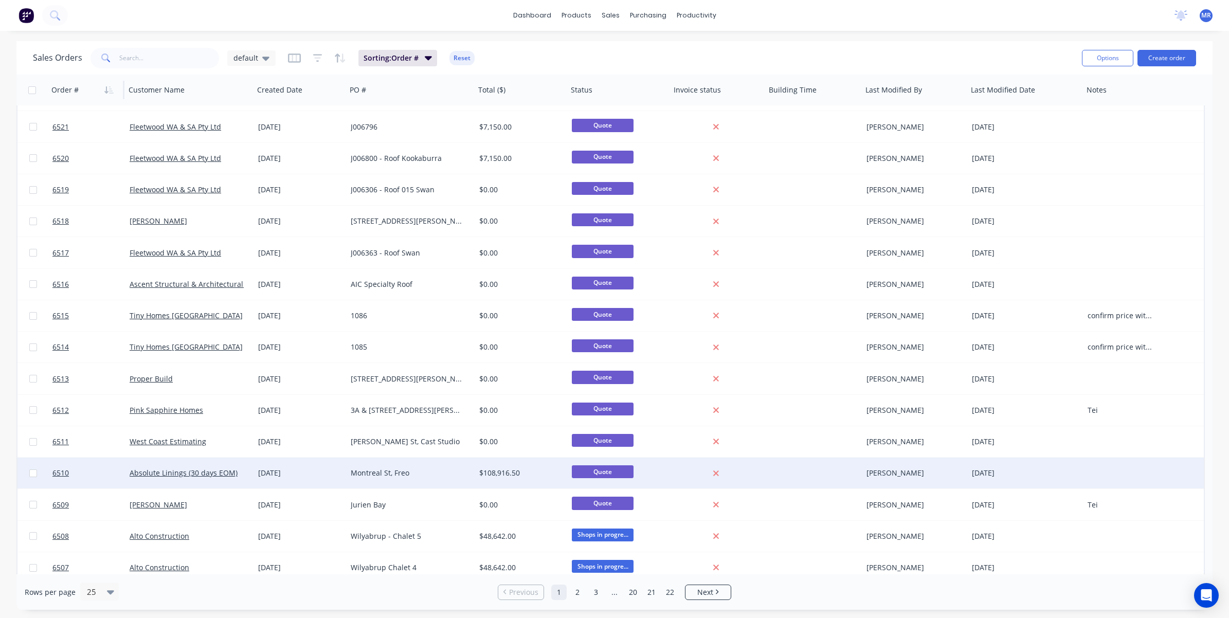
scroll to position [193, 0]
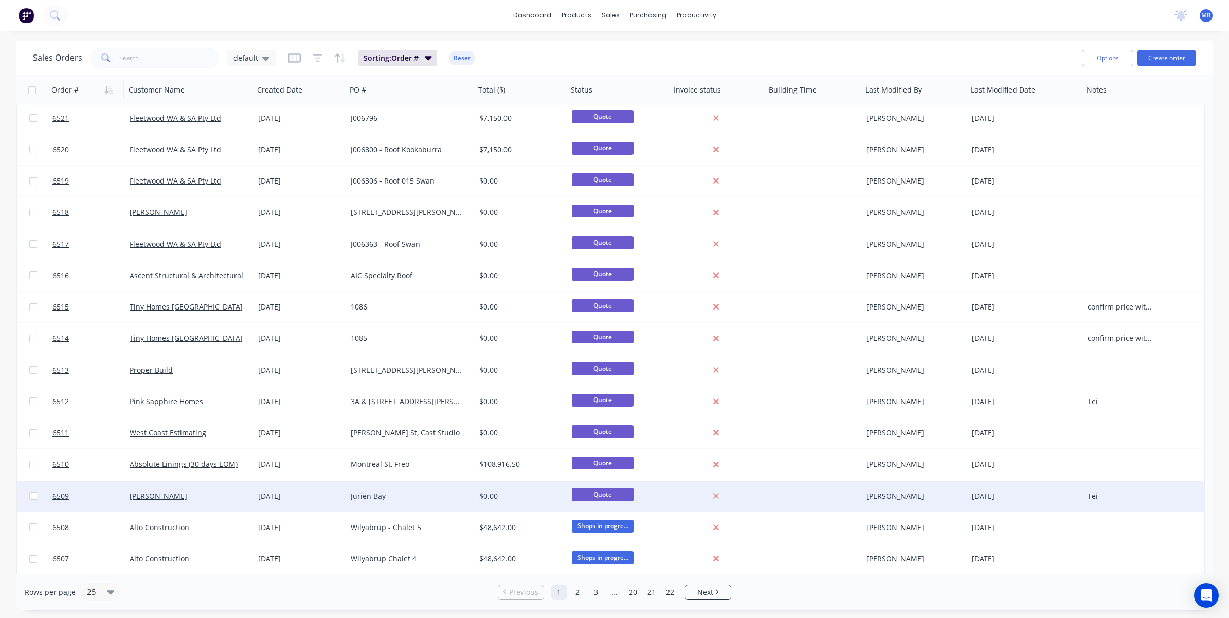
click at [368, 419] on div "Jurien Bay" at bounding box center [408, 496] width 114 height 10
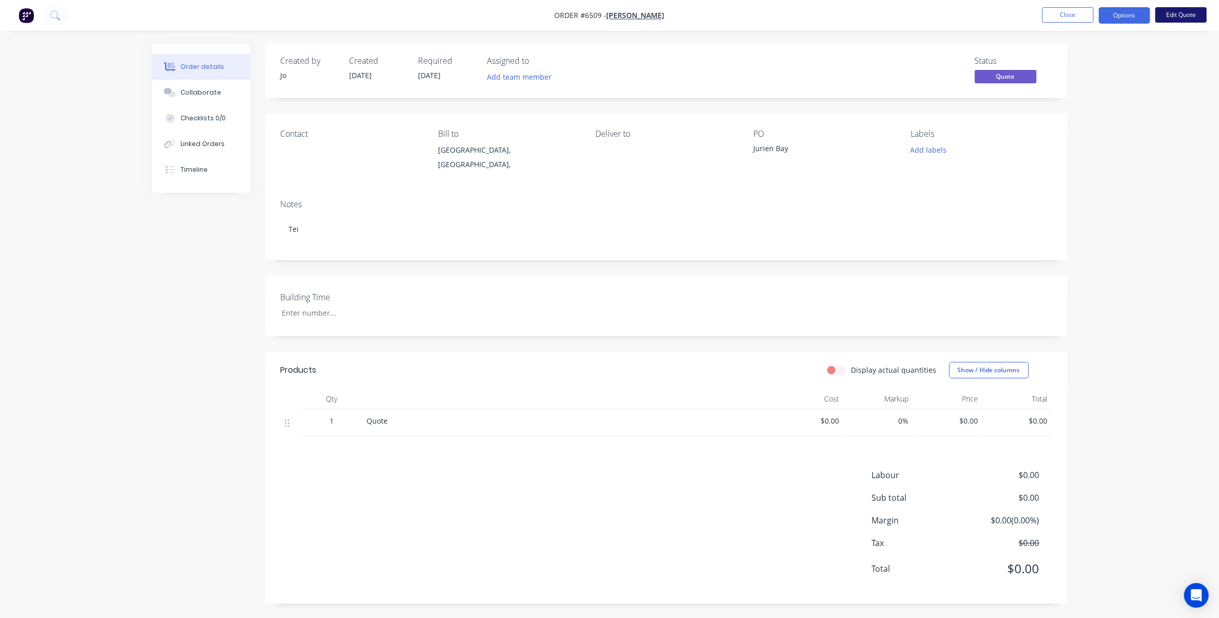
click at [819, 16] on button "Edit Quote" at bounding box center [1180, 14] width 51 height 15
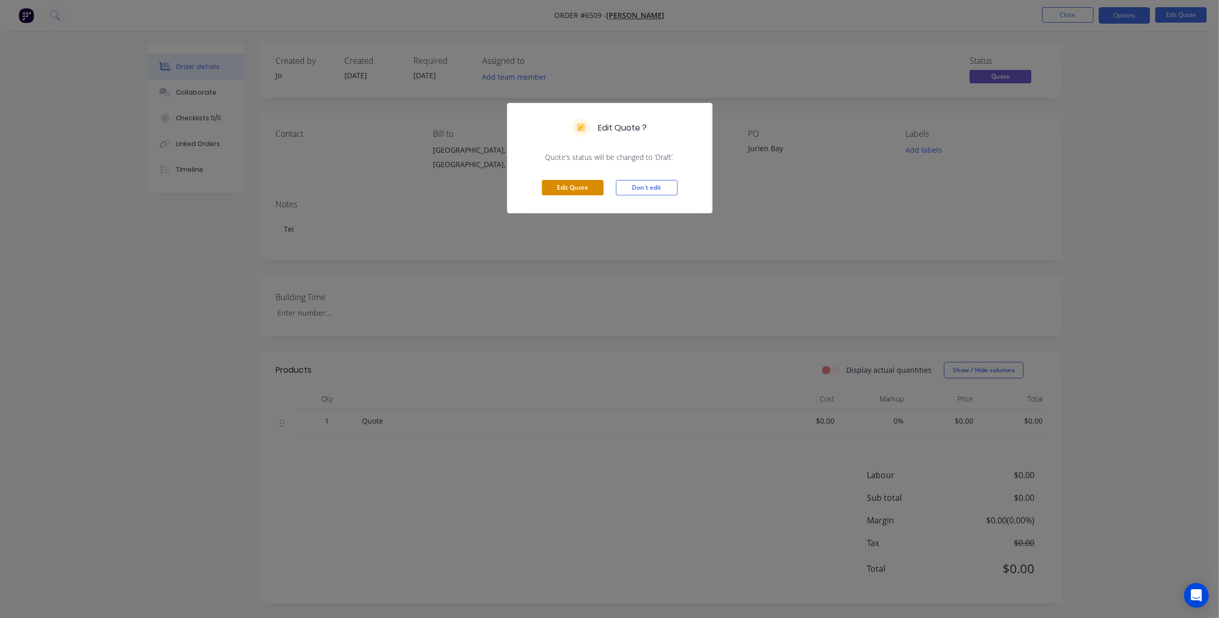
click at [570, 189] on button "Edit Quote" at bounding box center [573, 187] width 62 height 15
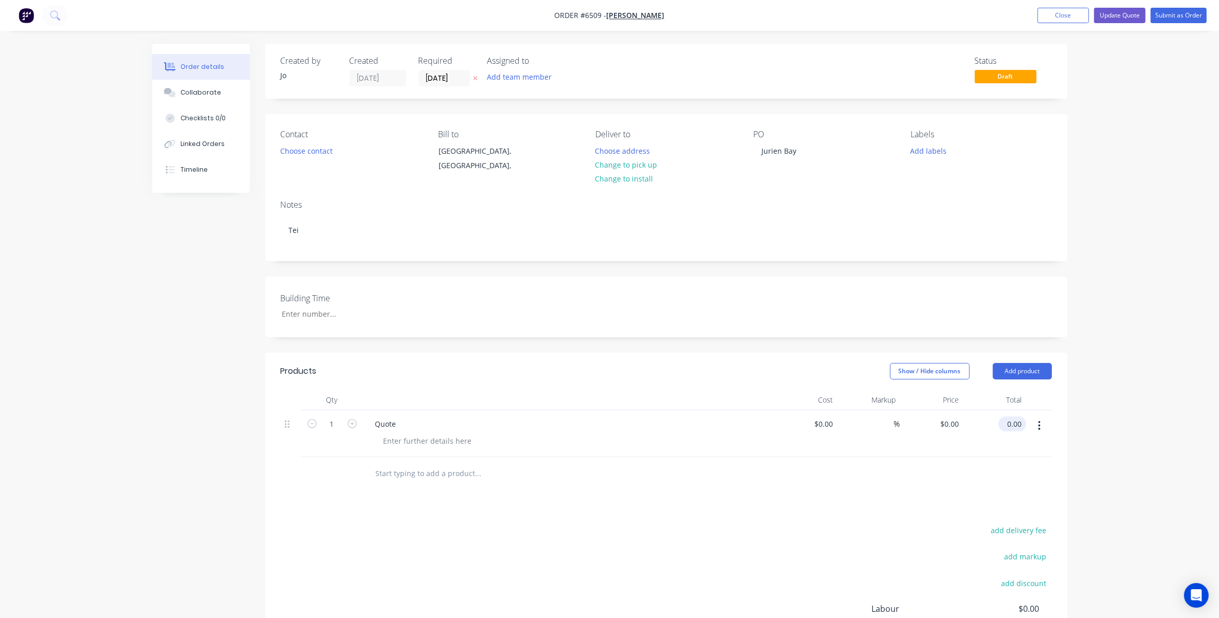
click at [819, 419] on input "0.00" at bounding box center [1015, 423] width 24 height 15
type input "."
type input "0.01"
type input "$0.01"
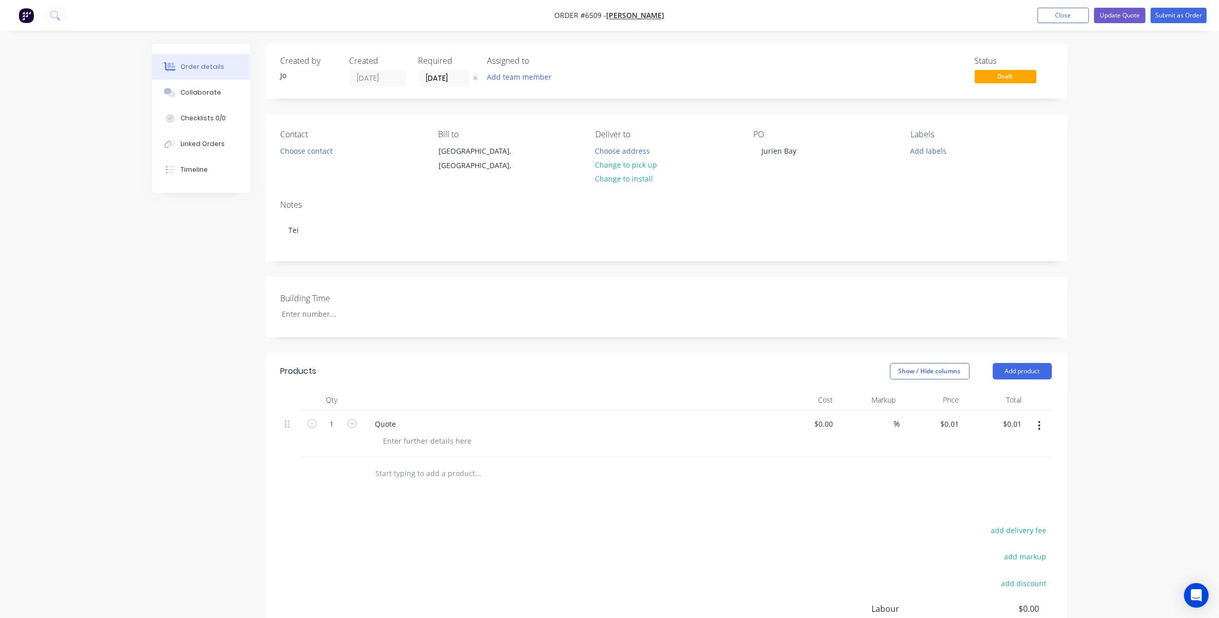
drag, startPoint x: 1201, startPoint y: 340, endPoint x: 1187, endPoint y: 331, distance: 17.0
click at [819, 333] on div "Order details Collaborate Checklists 0/0 Linked Orders Timeline Order details C…" at bounding box center [609, 376] width 1219 height 753
click at [819, 19] on button "Update Quote" at bounding box center [1119, 15] width 51 height 15
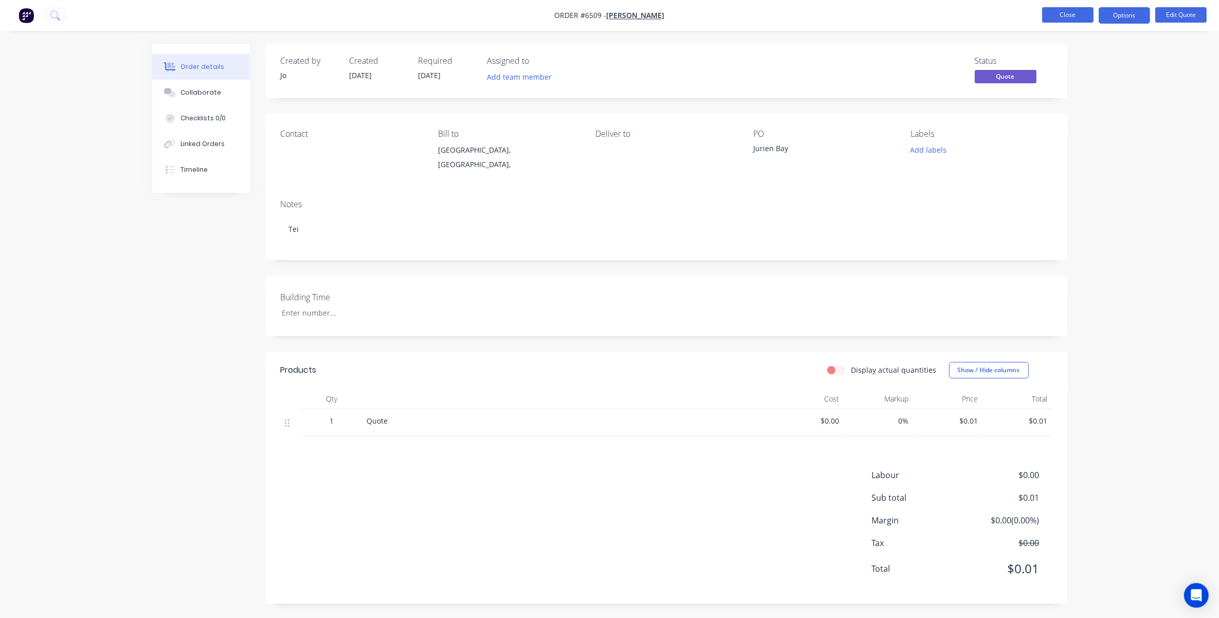
click at [819, 18] on button "Close" at bounding box center [1067, 14] width 51 height 15
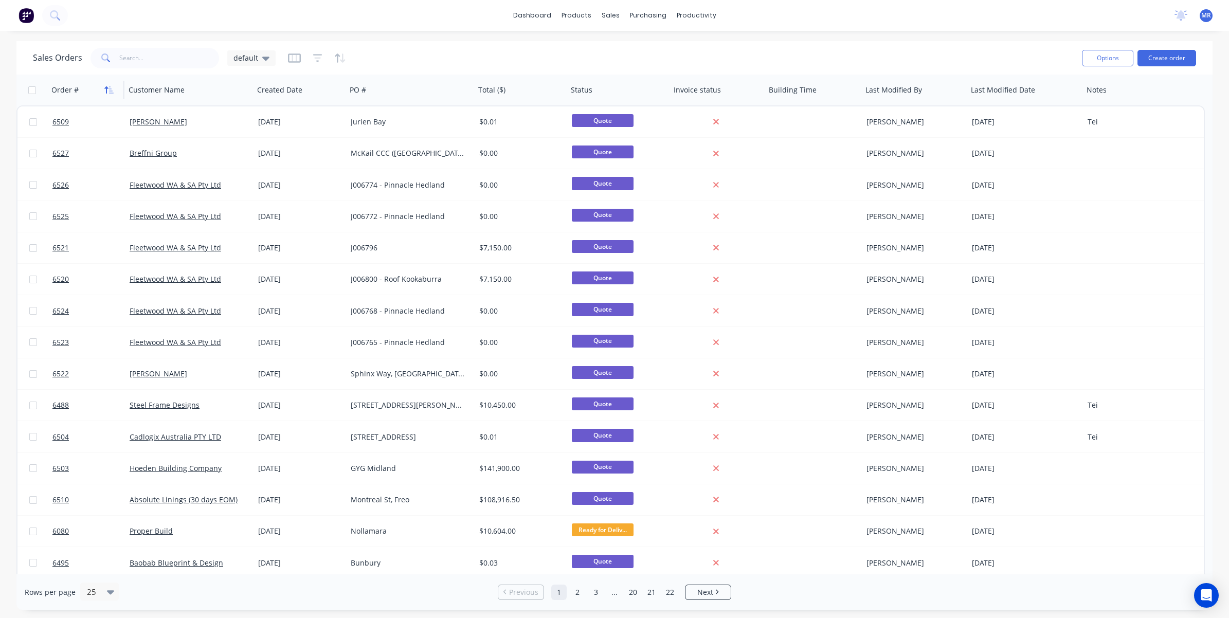
click at [108, 94] on button "button" at bounding box center [108, 89] width 15 height 15
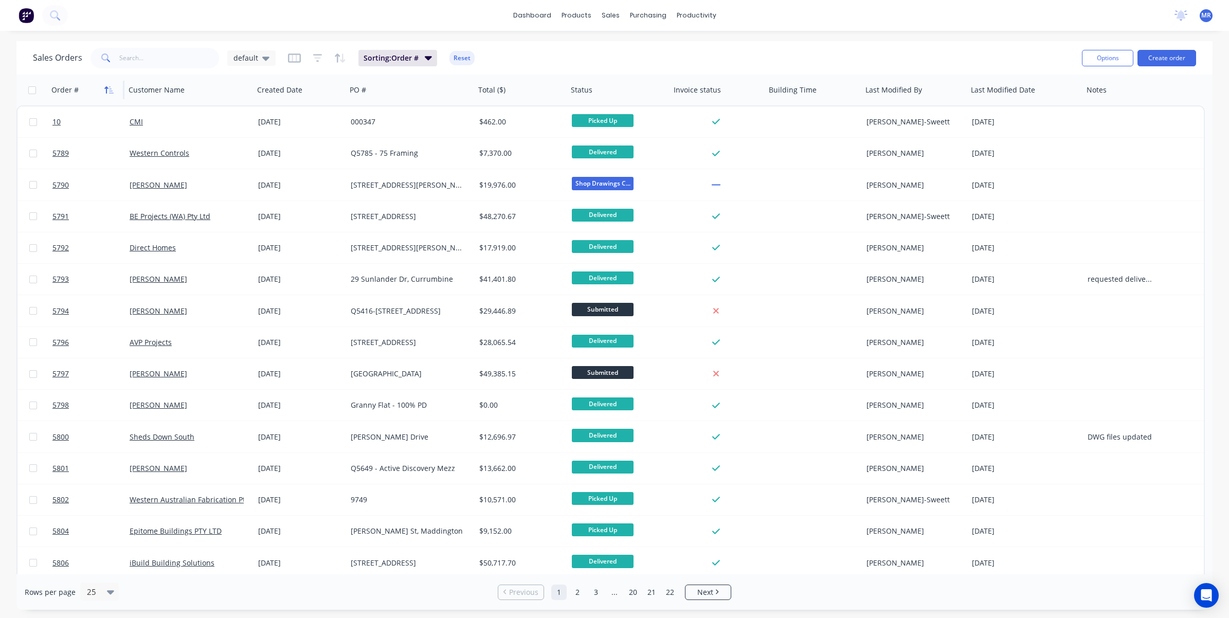
click at [108, 93] on icon "button" at bounding box center [108, 90] width 9 height 8
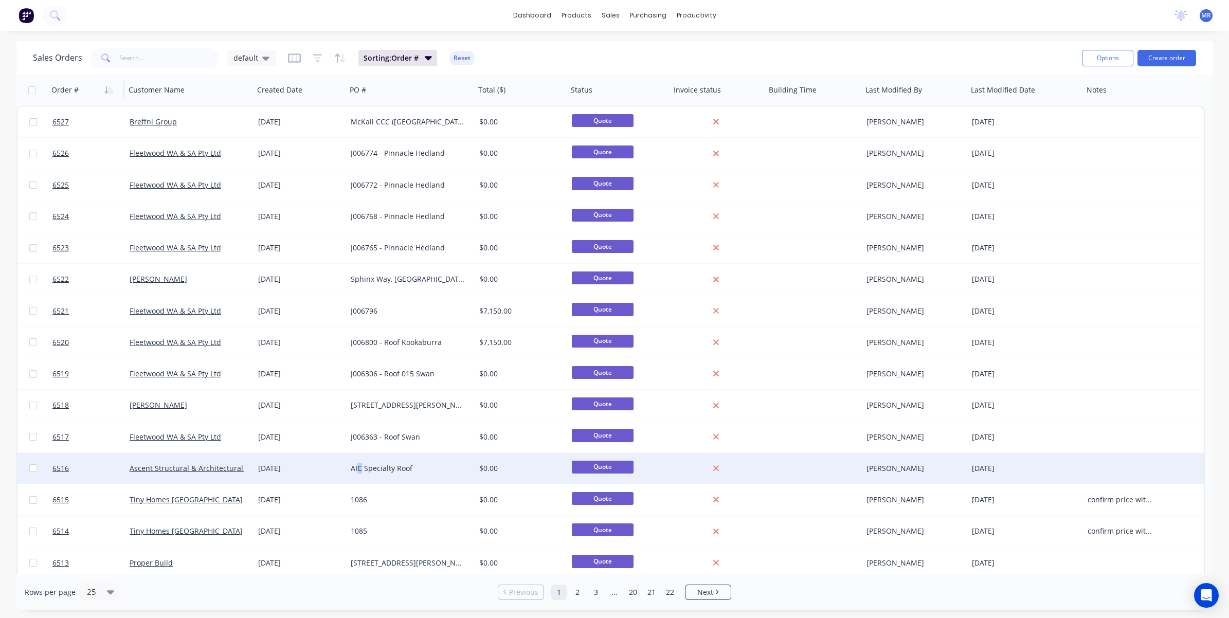
click at [359, 419] on div "AIC Specialty Roof" at bounding box center [408, 468] width 114 height 10
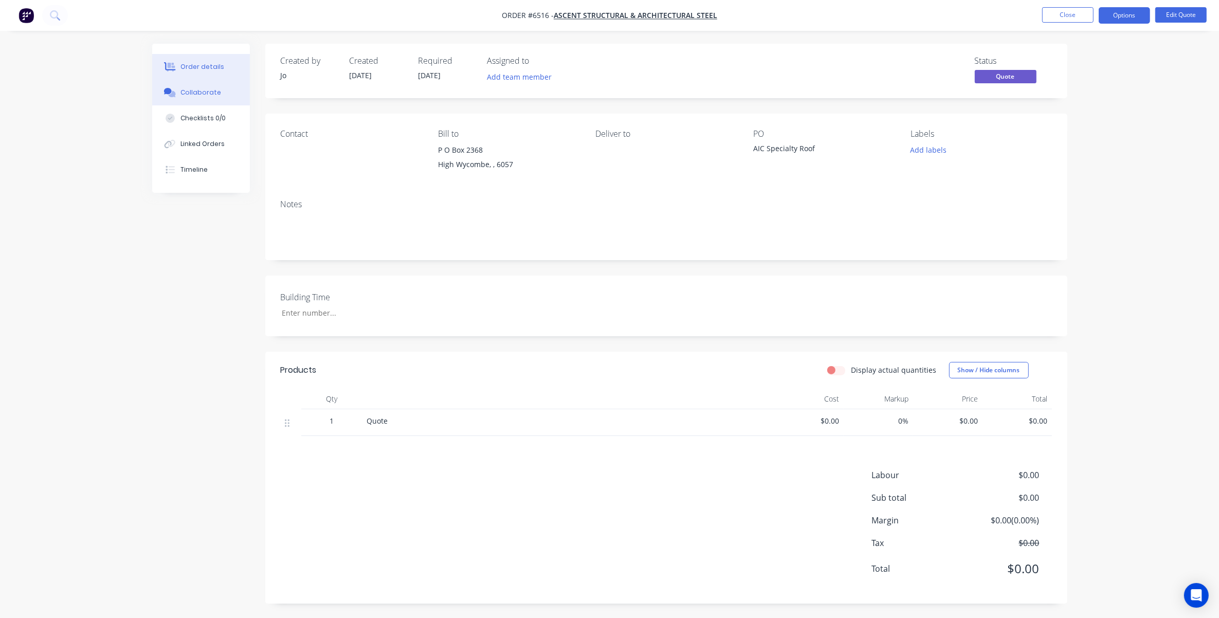
click at [206, 83] on button "Collaborate" at bounding box center [201, 93] width 98 height 26
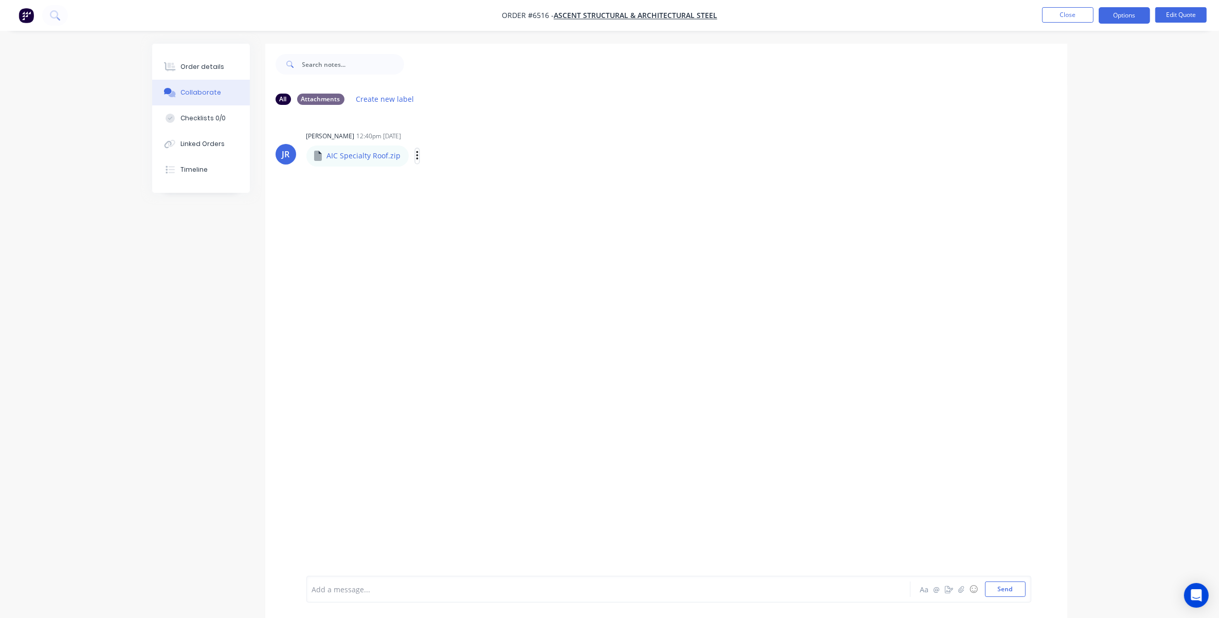
click at [416, 157] on icon "button" at bounding box center [417, 156] width 3 height 12
click at [448, 183] on button "Download" at bounding box center [485, 183] width 116 height 23
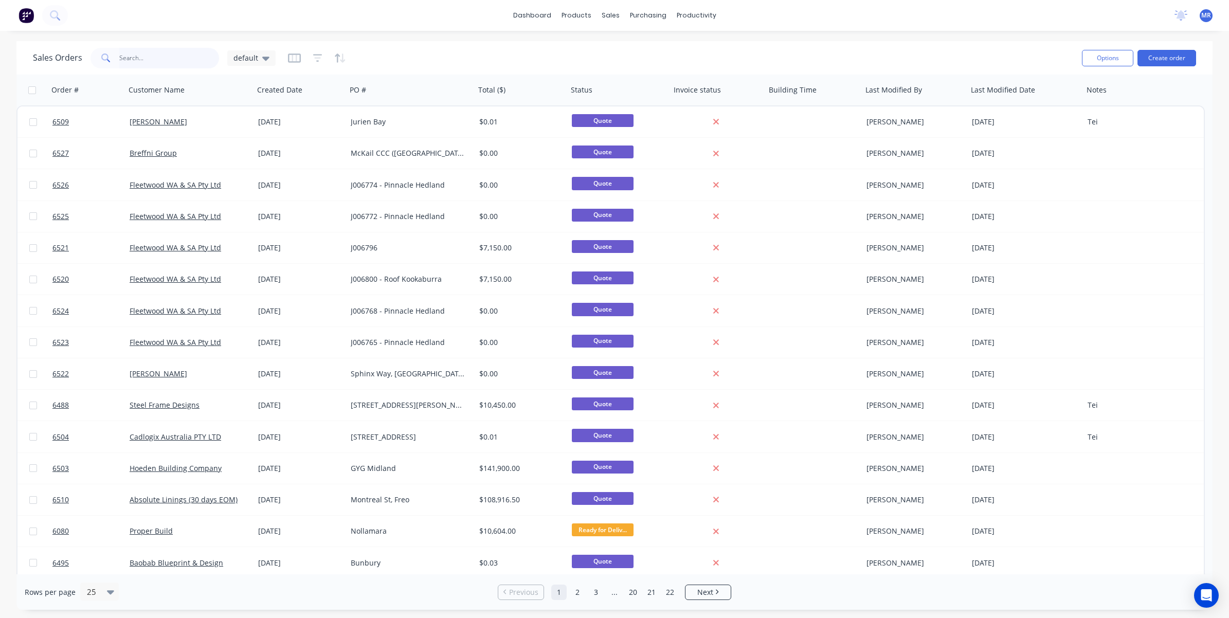
click at [152, 66] on input "text" at bounding box center [169, 58] width 100 height 21
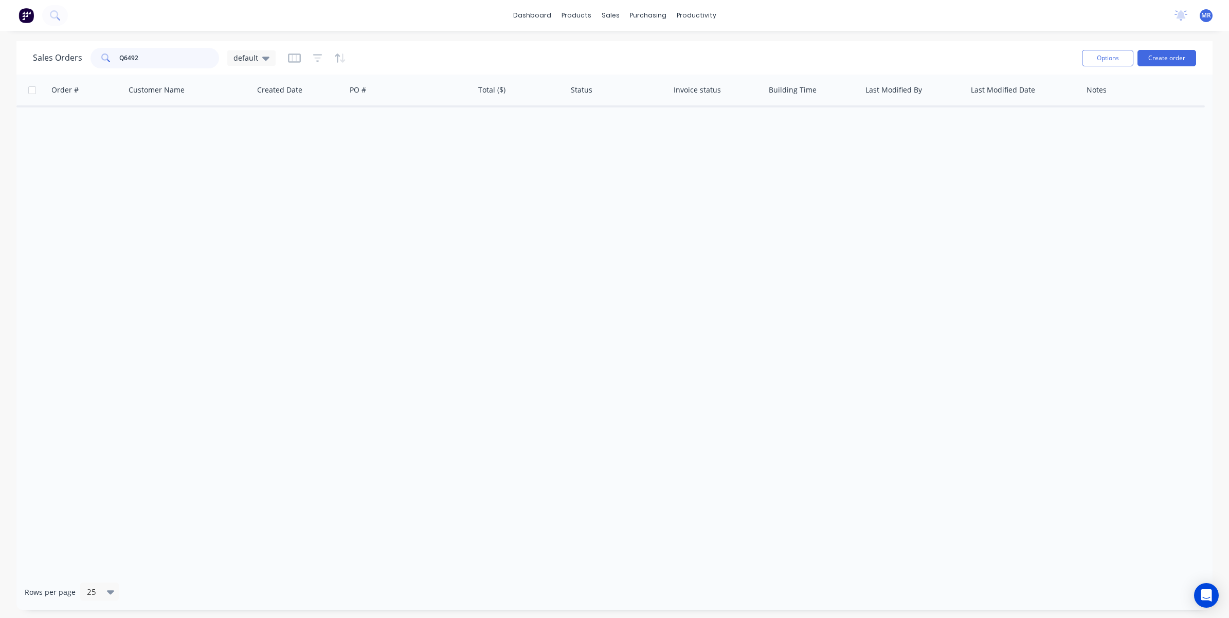
type input "Q6492"
click at [262, 175] on div "Order # Customer Name Created Date PO # Total ($) Status Invoice status Buildin…" at bounding box center [614, 325] width 1196 height 500
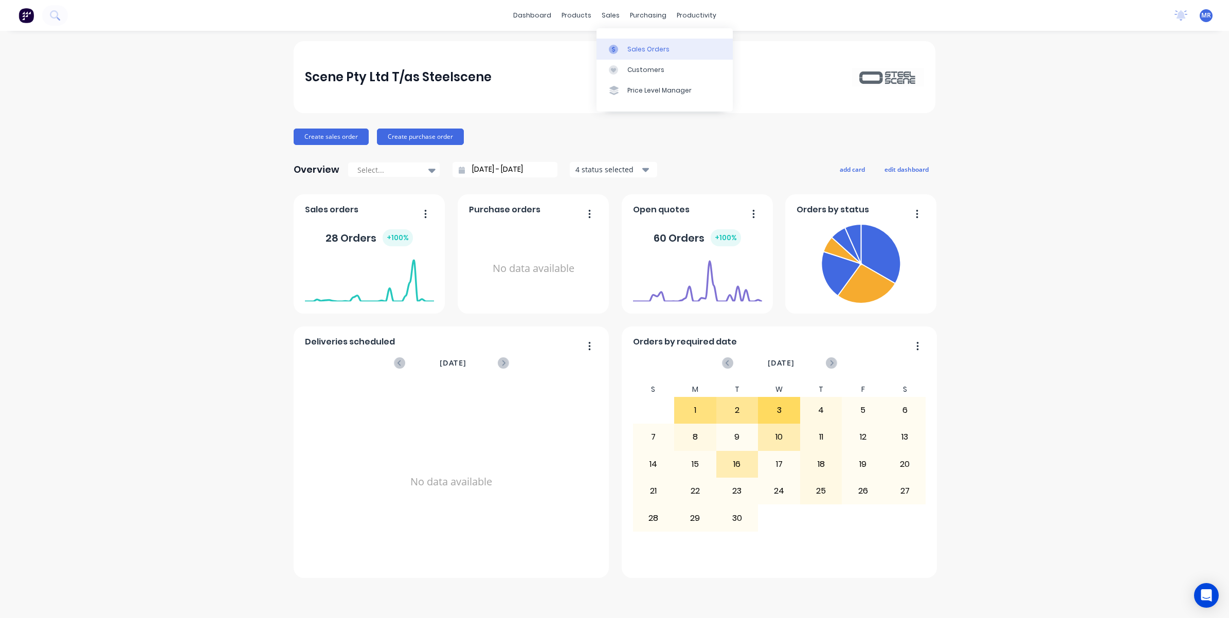
click at [641, 52] on div "Sales Orders" at bounding box center [648, 49] width 42 height 9
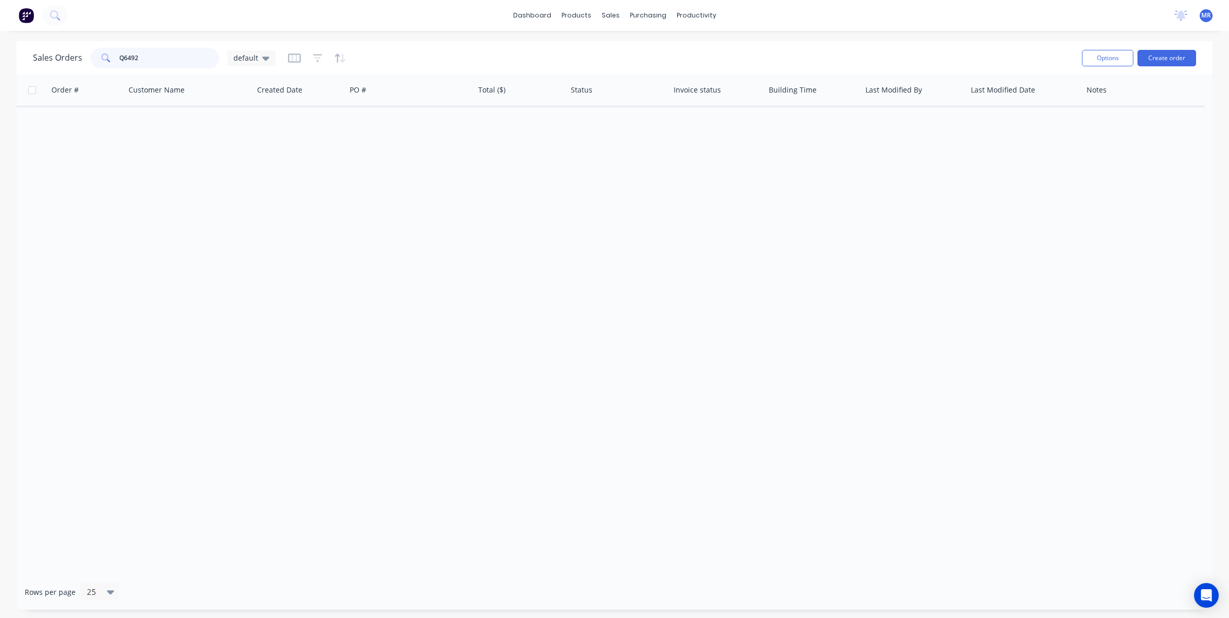
click at [161, 55] on input "Q6492" at bounding box center [169, 58] width 100 height 21
type input "Q"
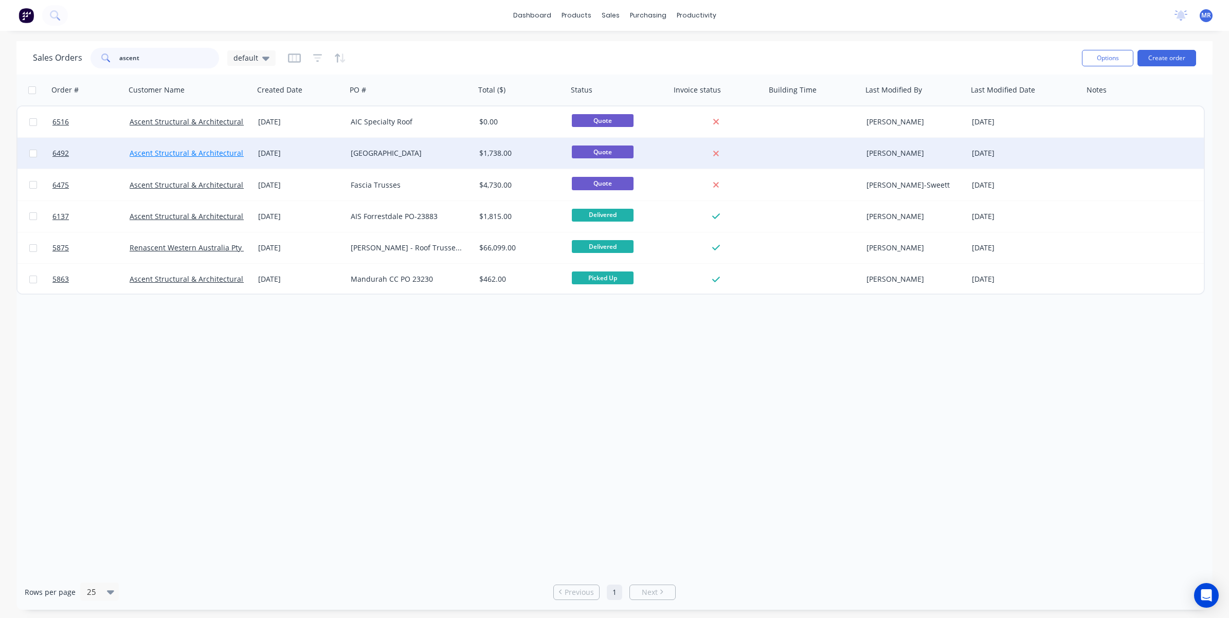
type input "ascent"
click at [193, 151] on link "Ascent Structural & Architectural Steel" at bounding box center [196, 153] width 133 height 10
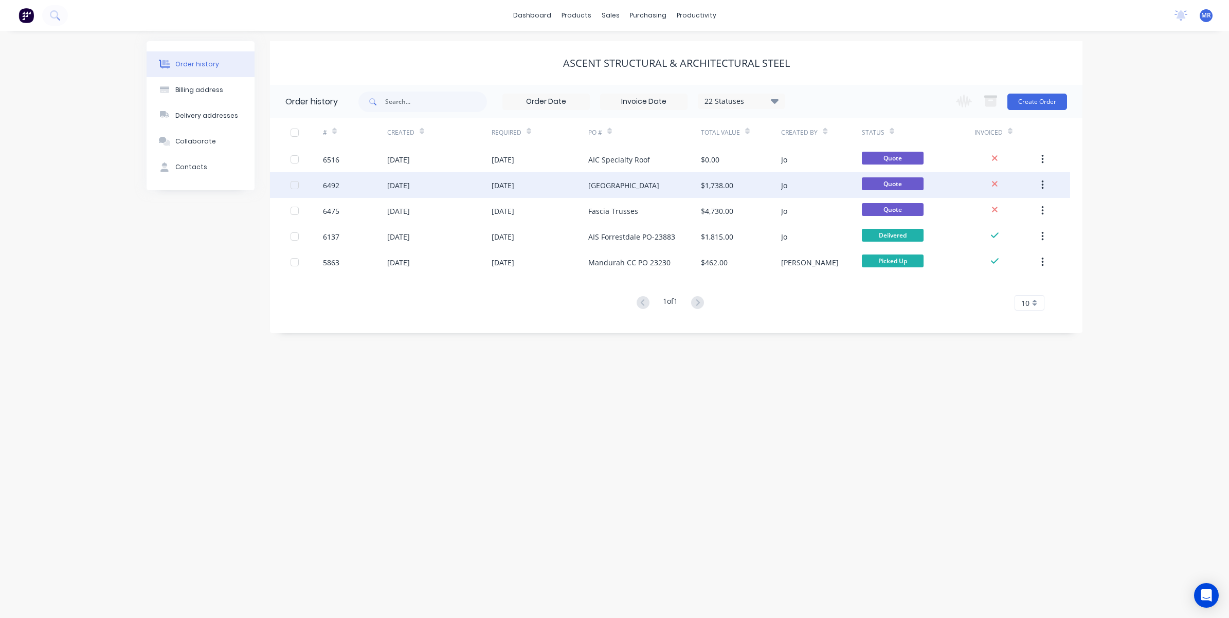
click at [609, 187] on div "Forrestdale" at bounding box center [623, 185] width 71 height 11
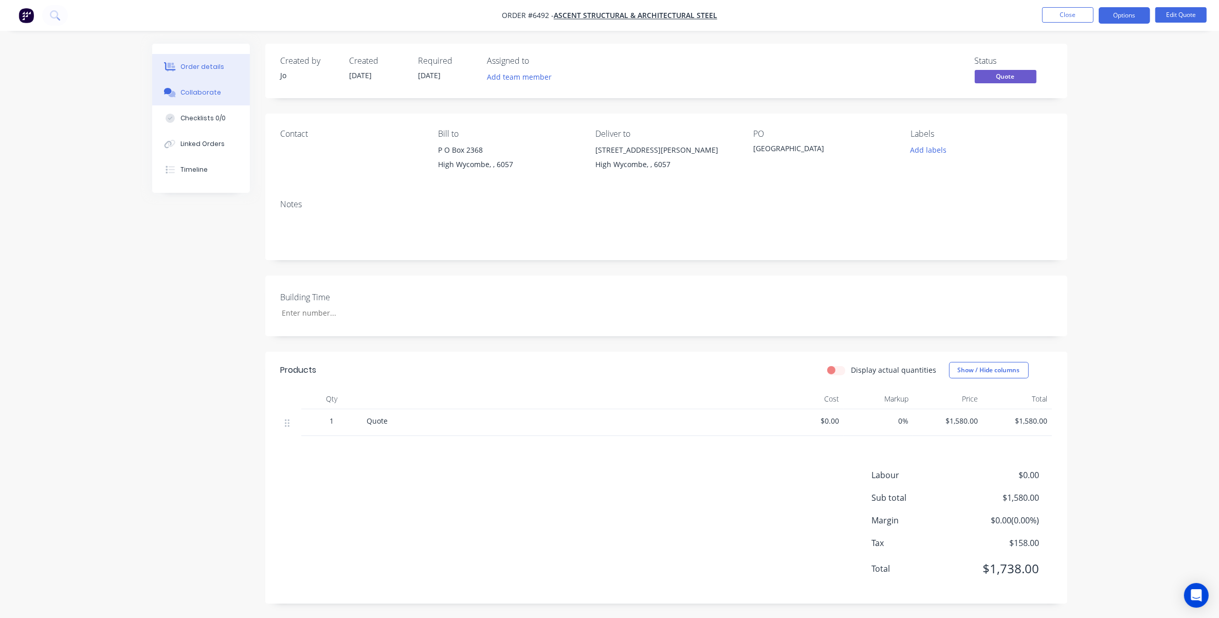
click at [199, 94] on div "Collaborate" at bounding box center [200, 92] width 41 height 9
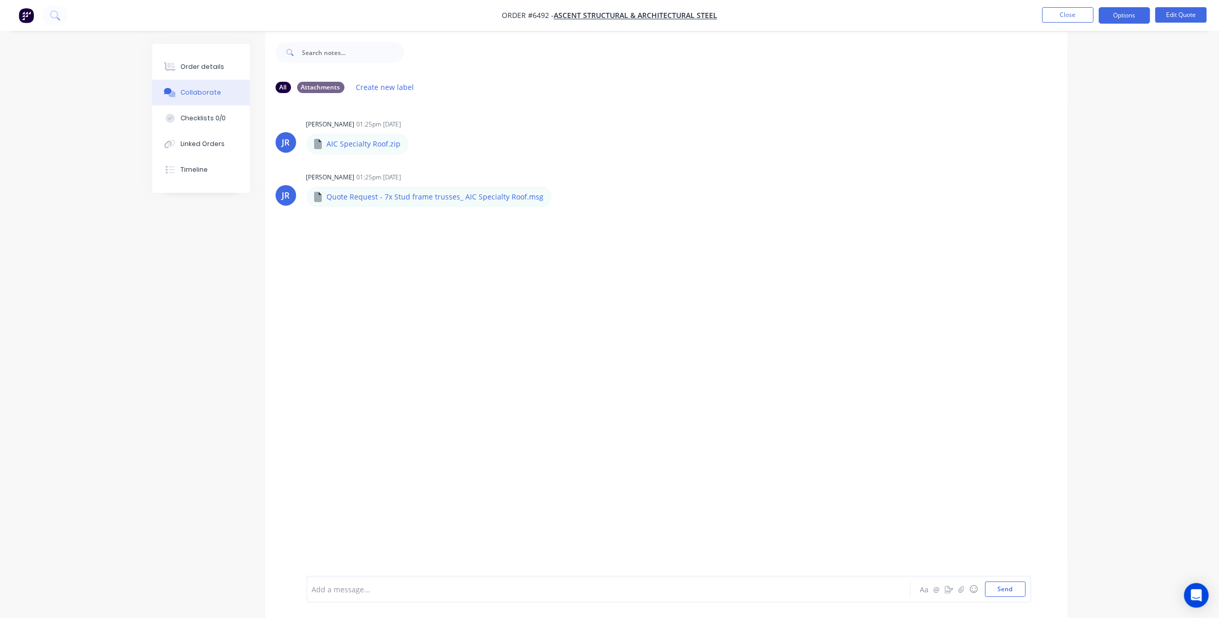
scroll to position [16, 0]
click at [819, 16] on button "Close" at bounding box center [1067, 14] width 51 height 15
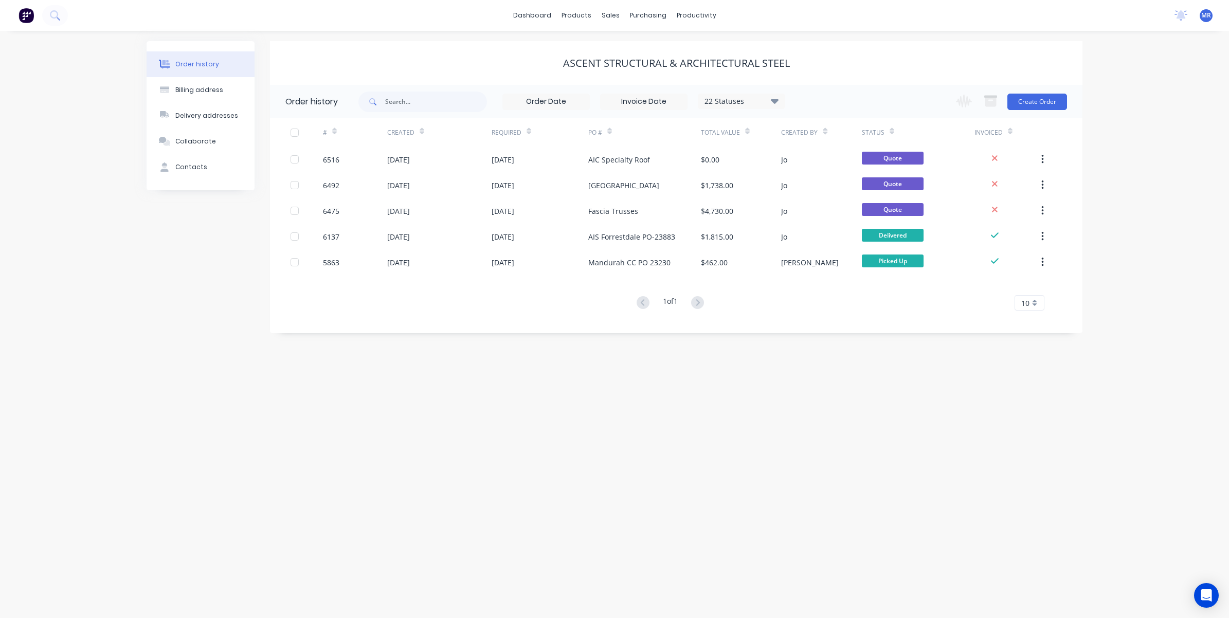
click at [819, 41] on div "Order history Billing address Delivery addresses Collaborate Contacts Ascent St…" at bounding box center [614, 324] width 1229 height 587
drag, startPoint x: 201, startPoint y: 139, endPoint x: 217, endPoint y: 138, distance: 16.0
click at [202, 139] on div "Collaborate" at bounding box center [195, 141] width 41 height 9
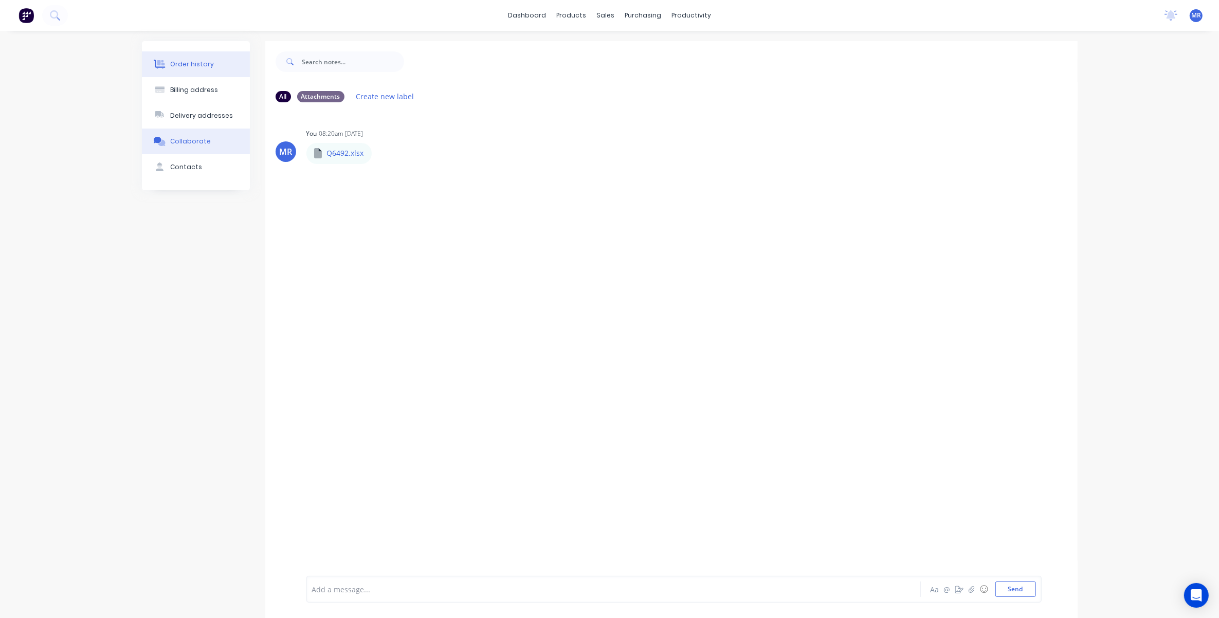
drag, startPoint x: 192, startPoint y: 65, endPoint x: 224, endPoint y: 90, distance: 40.6
click at [192, 66] on div "Order history" at bounding box center [192, 64] width 44 height 9
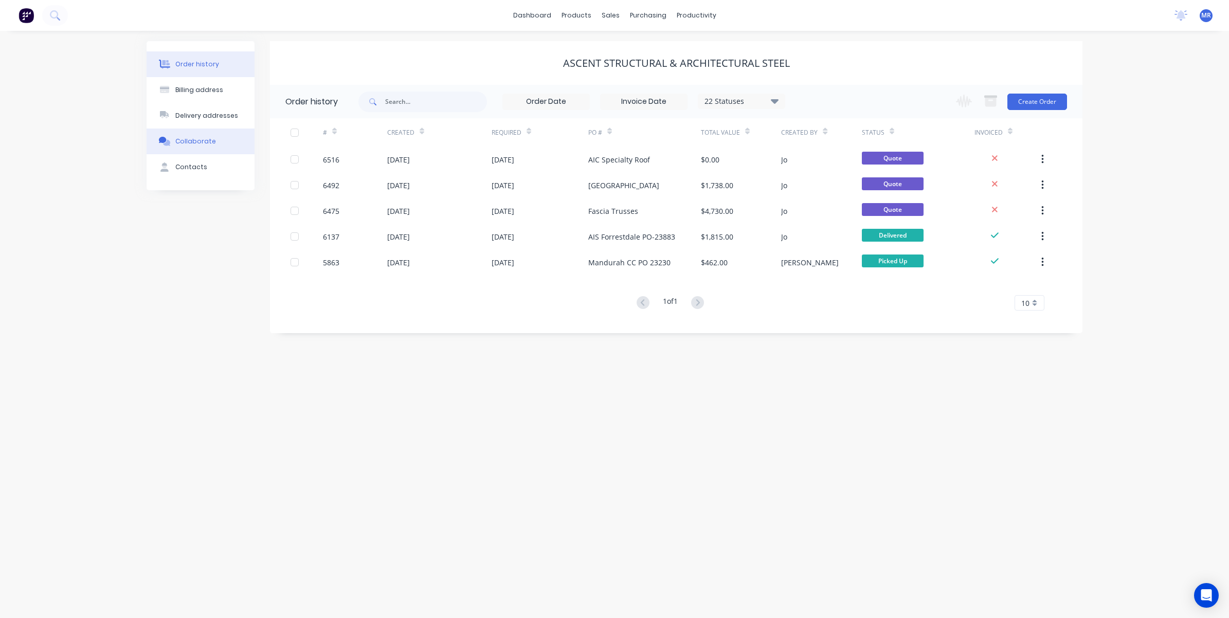
click at [190, 135] on button "Collaborate" at bounding box center [201, 142] width 108 height 26
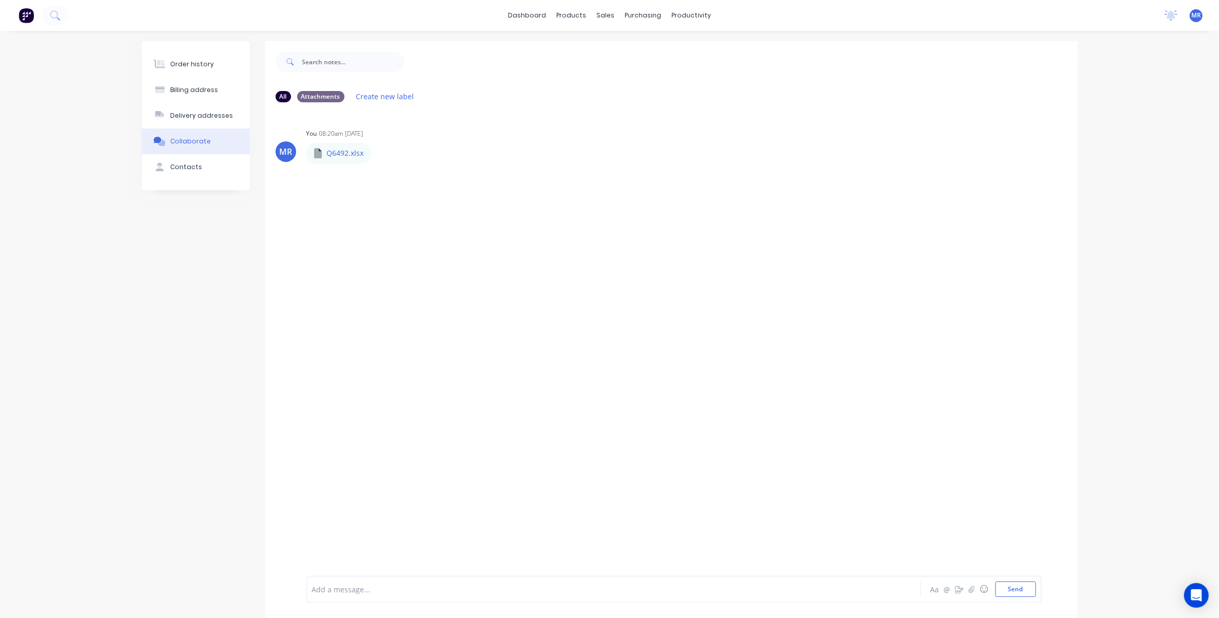
drag, startPoint x: 204, startPoint y: 140, endPoint x: 202, endPoint y: 135, distance: 5.4
click at [203, 139] on div "Collaborate" at bounding box center [190, 141] width 41 height 9
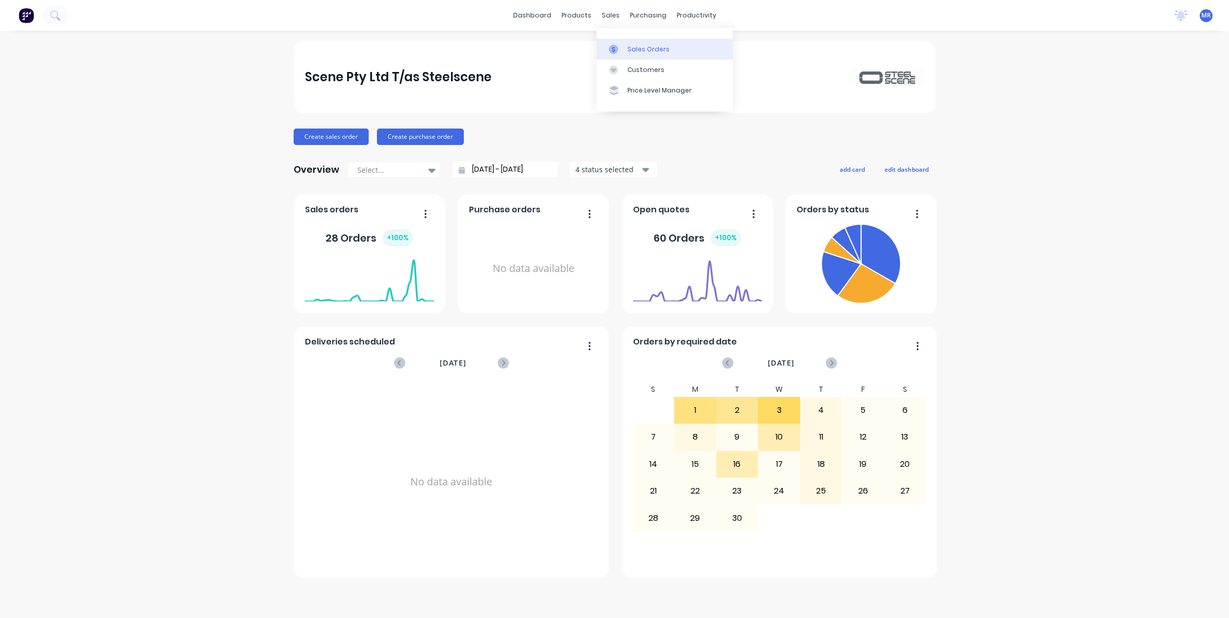
drag, startPoint x: 631, startPoint y: 53, endPoint x: 633, endPoint y: 58, distance: 5.5
click at [631, 53] on div "Sales Orders" at bounding box center [648, 49] width 42 height 9
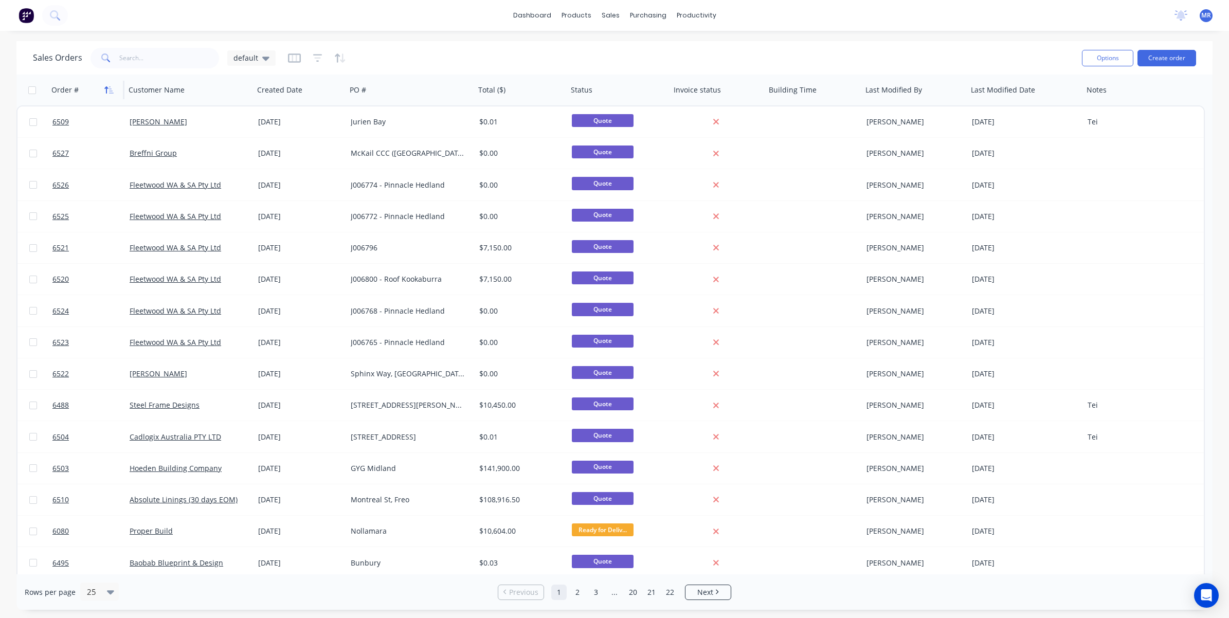
click at [113, 93] on icon "button" at bounding box center [111, 89] width 5 height 7
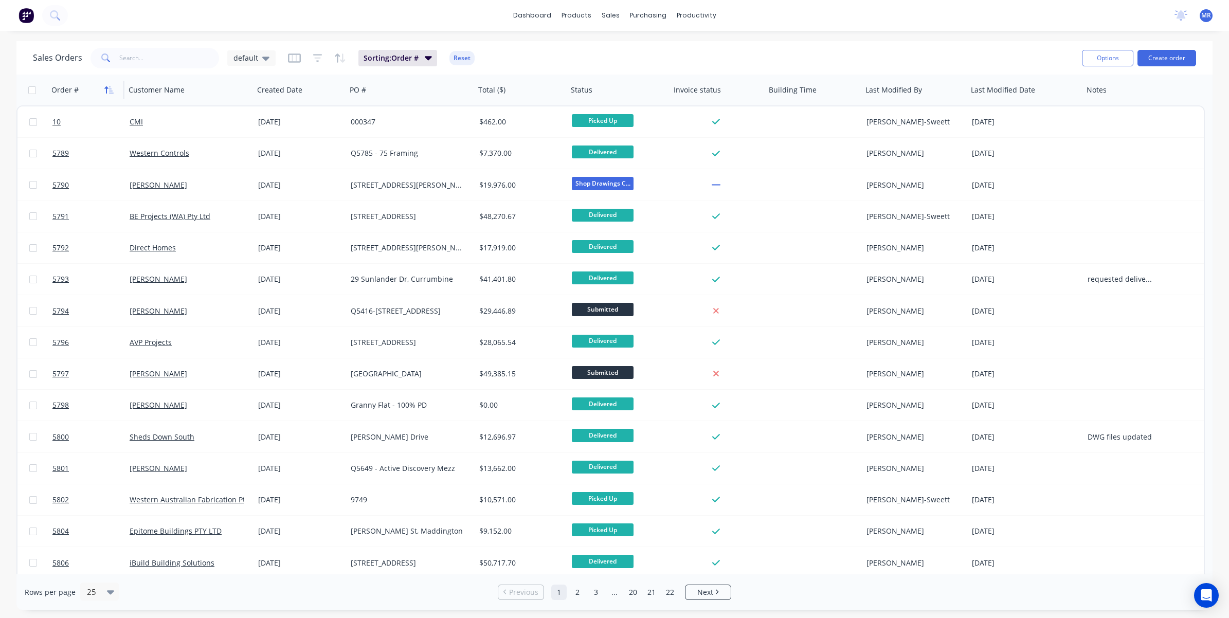
click at [109, 88] on icon "button" at bounding box center [108, 90] width 9 height 8
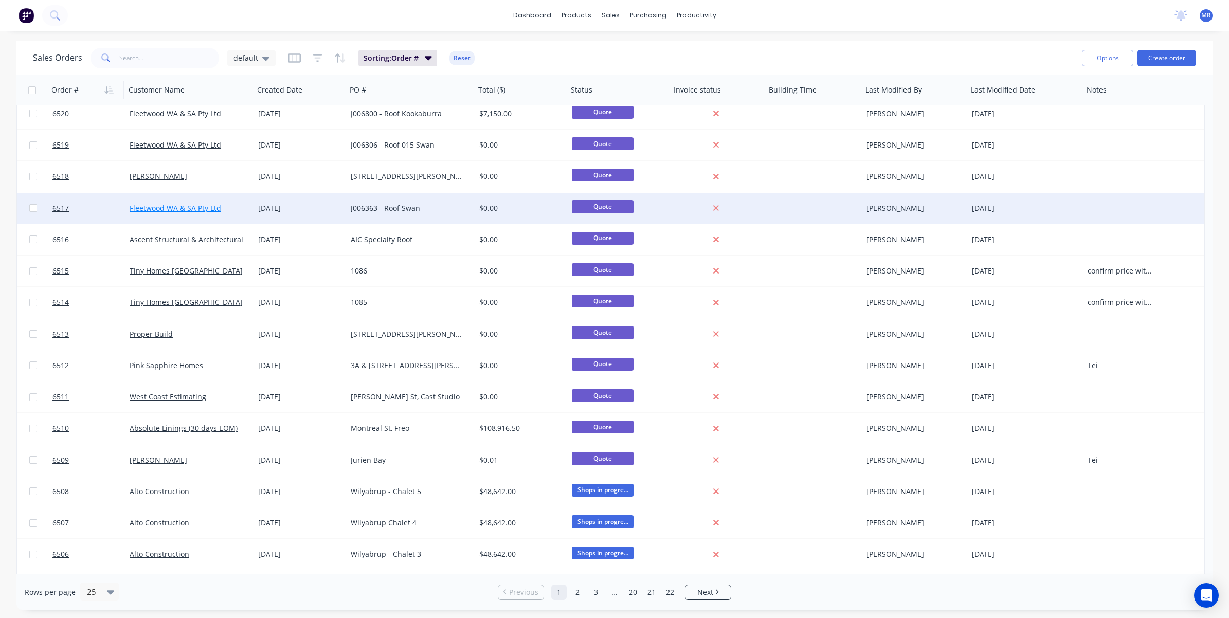
scroll to position [257, 0]
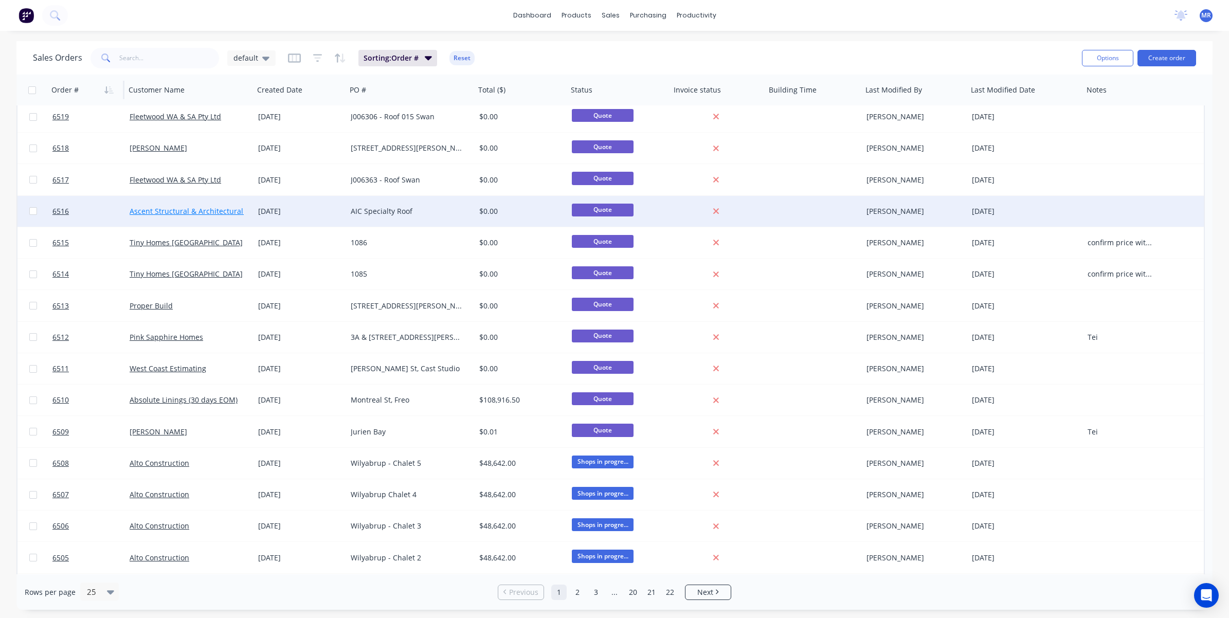
click at [170, 212] on link "Ascent Structural & Architectural Steel" at bounding box center [196, 211] width 133 height 10
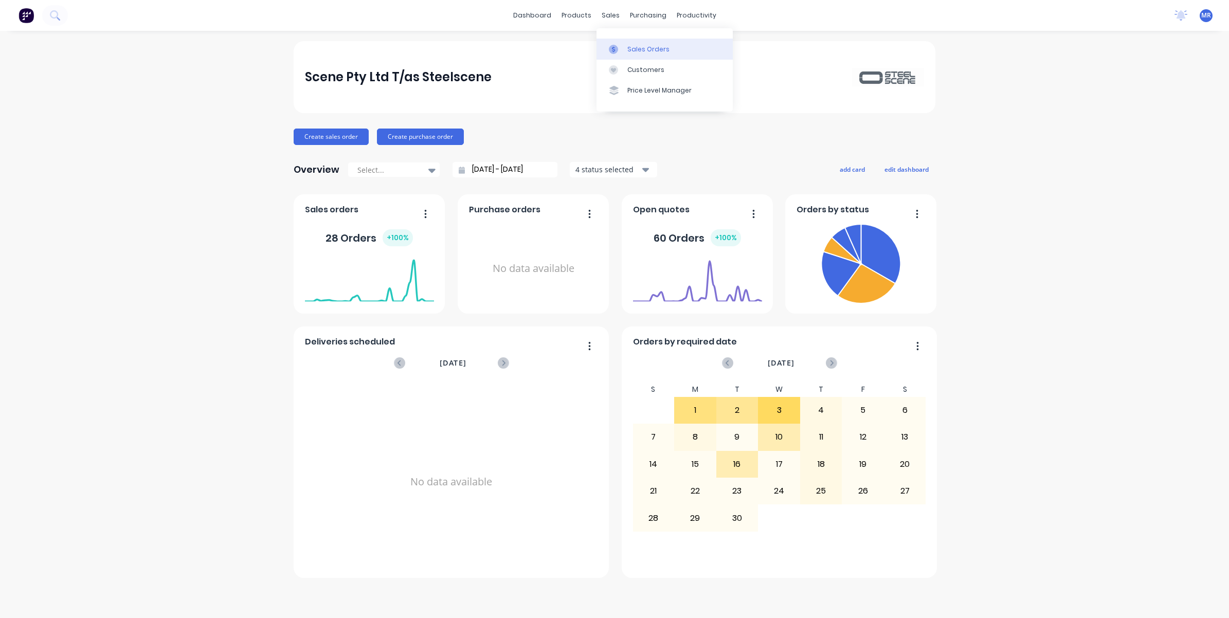
drag, startPoint x: 648, startPoint y: 48, endPoint x: 656, endPoint y: 58, distance: 12.9
click at [648, 48] on div "Sales Orders" at bounding box center [648, 49] width 42 height 9
click at [638, 47] on div "Sales Orders" at bounding box center [648, 49] width 42 height 9
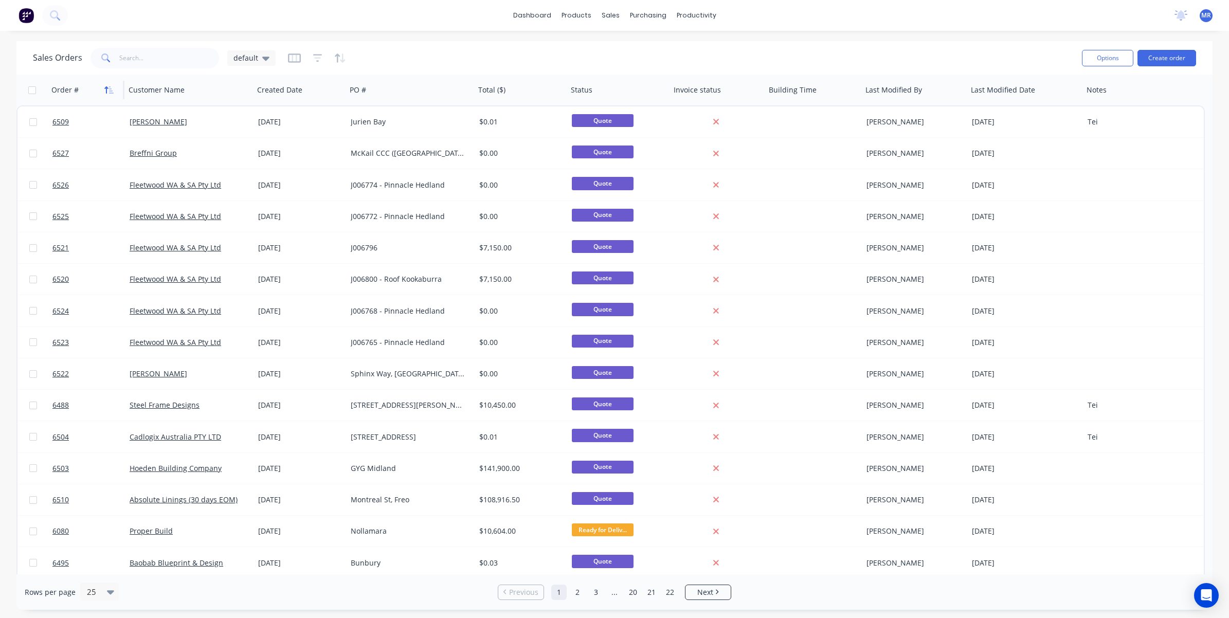
click at [103, 88] on button "button" at bounding box center [108, 89] width 15 height 15
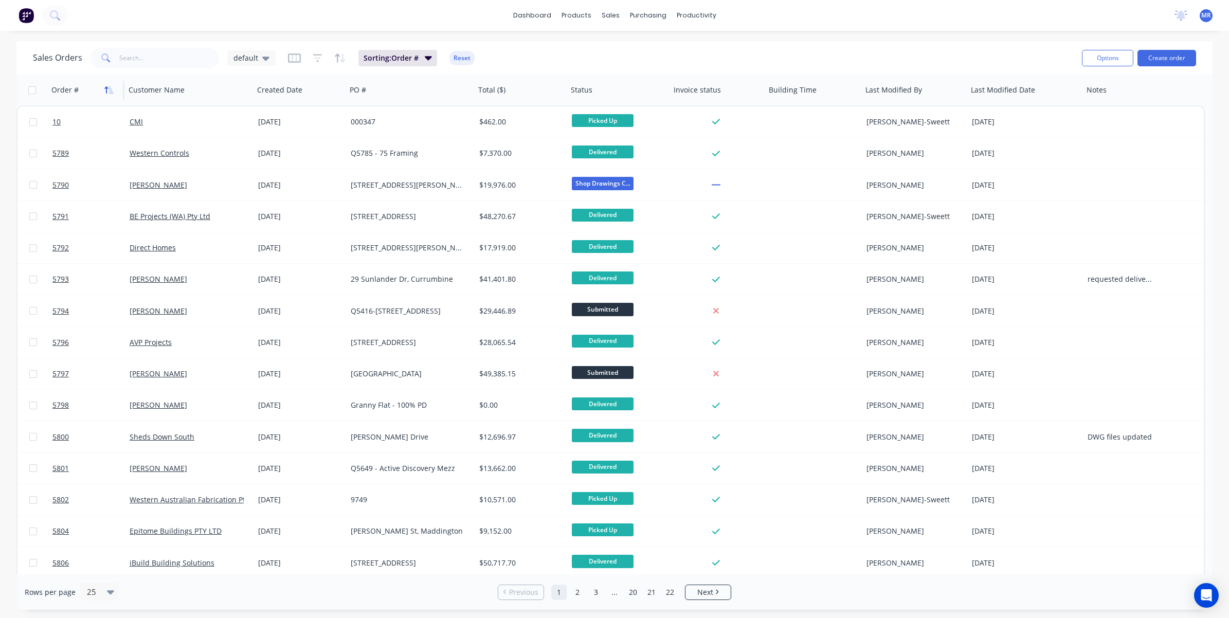
click at [110, 88] on icon "button" at bounding box center [111, 89] width 5 height 7
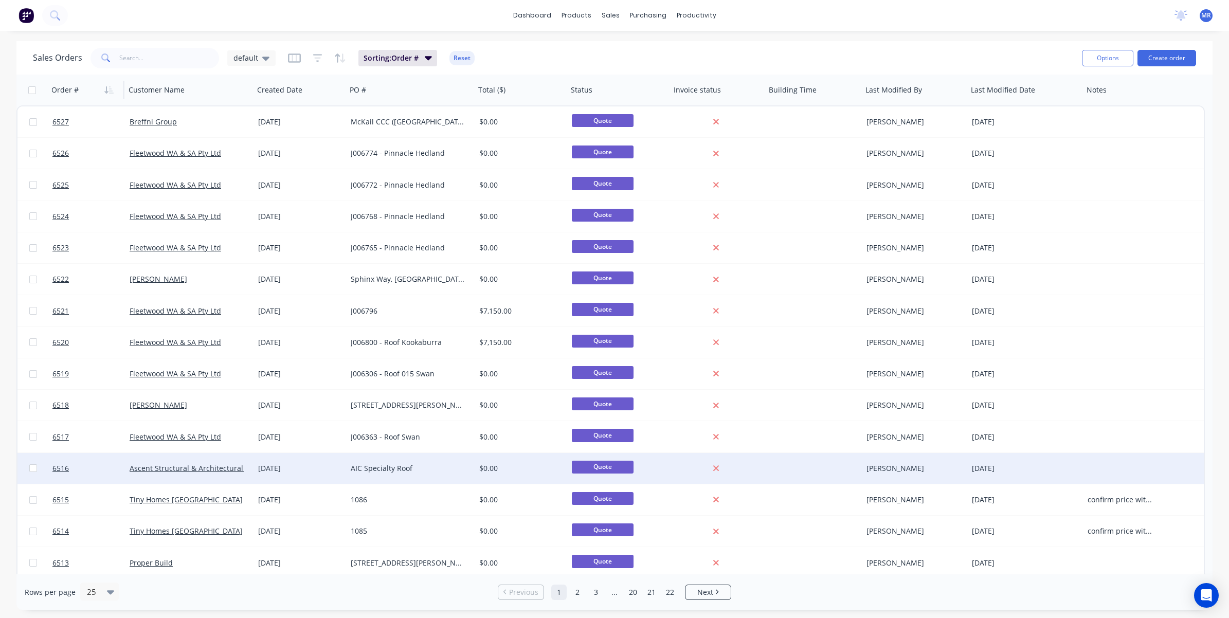
click at [201, 461] on div "Ascent Structural & Architectural Steel" at bounding box center [189, 468] width 129 height 31
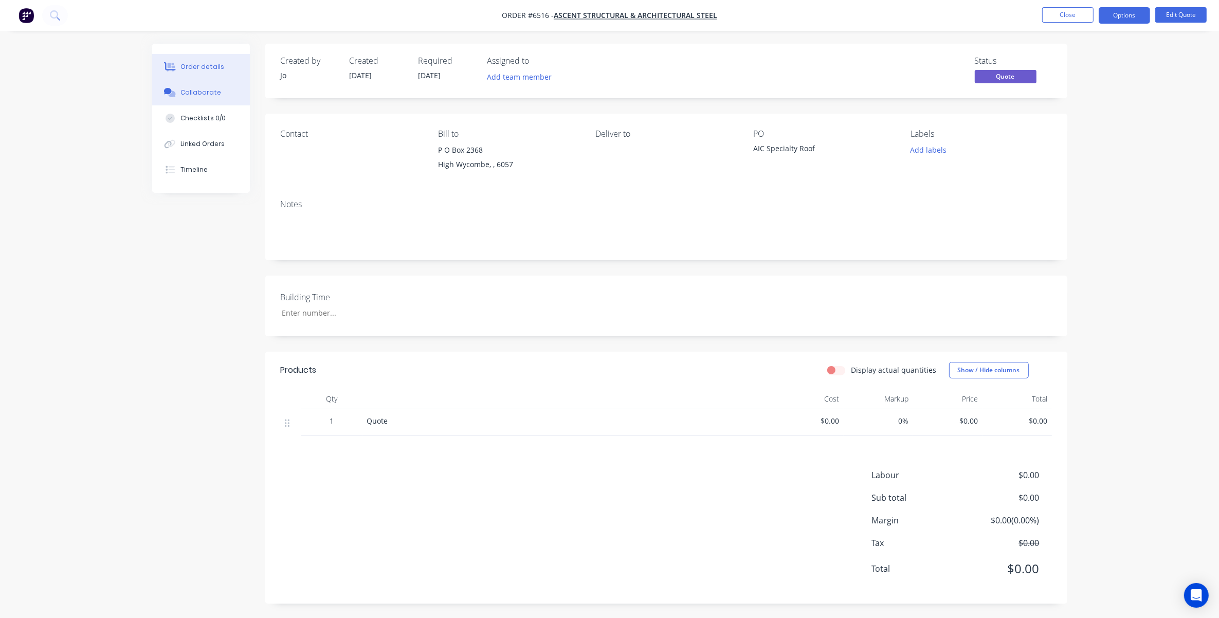
drag, startPoint x: 194, startPoint y: 96, endPoint x: 193, endPoint y: 102, distance: 5.9
click at [192, 97] on div "Collaborate" at bounding box center [200, 92] width 41 height 9
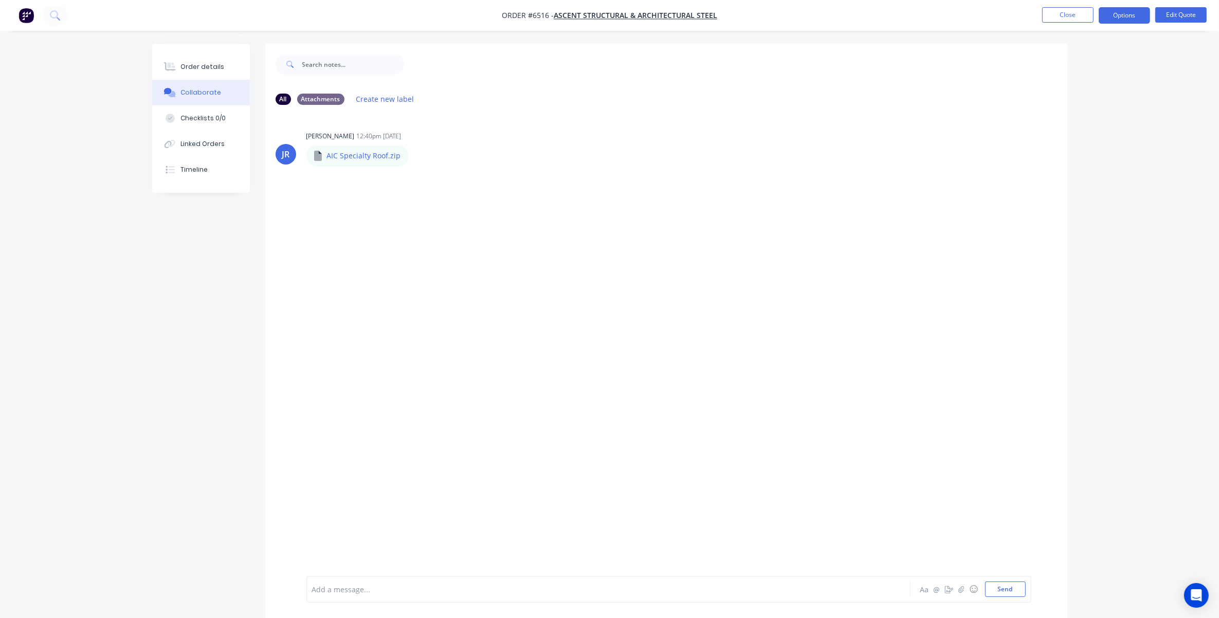
click at [385, 592] on div at bounding box center [580, 589] width 535 height 11
drag, startPoint x: 1002, startPoint y: 594, endPoint x: 987, endPoint y: 582, distance: 19.0
click at [1001, 594] on button "Send" at bounding box center [1005, 589] width 41 height 15
drag, startPoint x: 1011, startPoint y: 589, endPoint x: 1017, endPoint y: 584, distance: 7.3
click at [1011, 589] on button "Send" at bounding box center [1005, 589] width 41 height 15
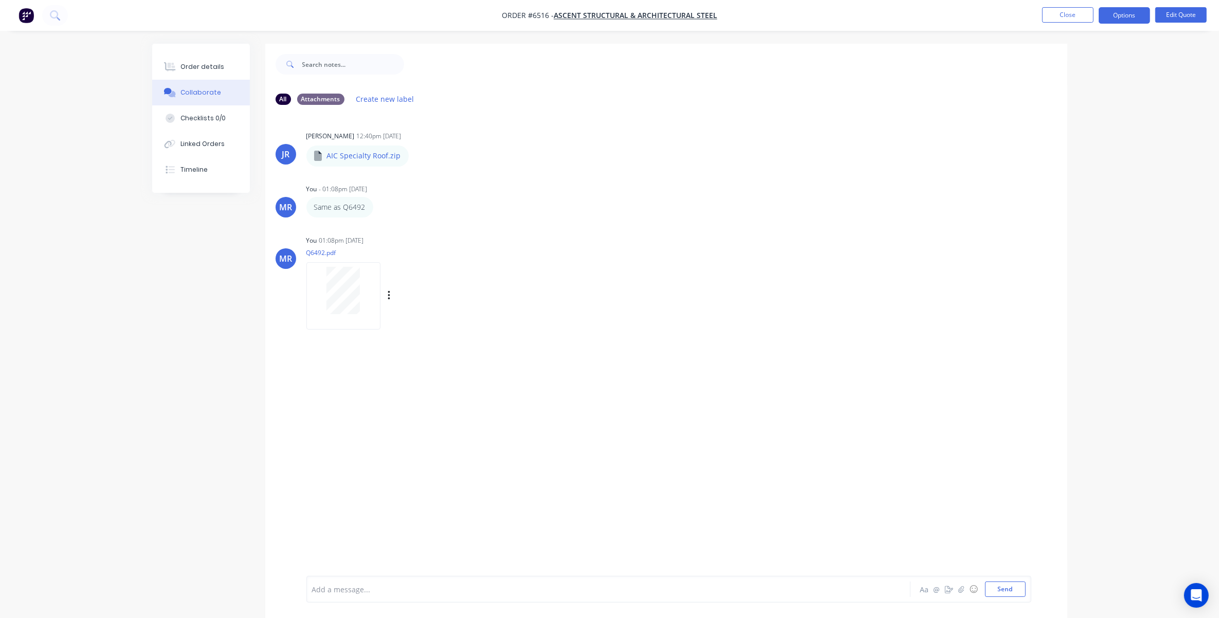
click at [364, 299] on div at bounding box center [343, 290] width 65 height 47
click at [1175, 13] on button "Edit Quote" at bounding box center [1180, 14] width 51 height 15
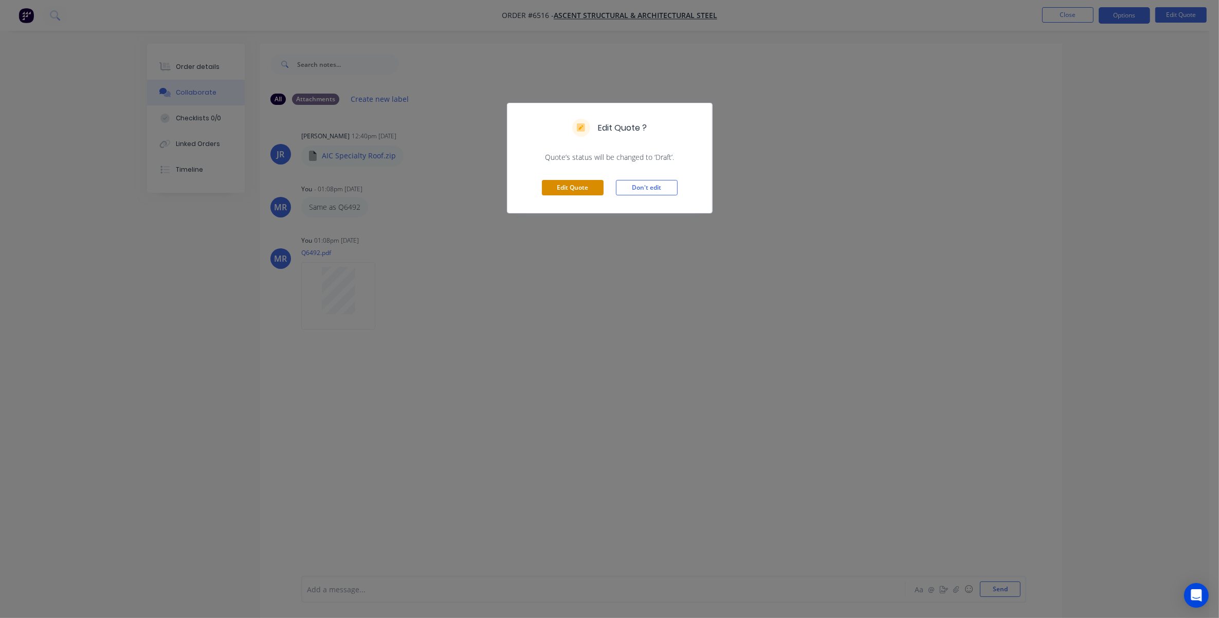
click at [588, 187] on button "Edit Quote" at bounding box center [573, 187] width 62 height 15
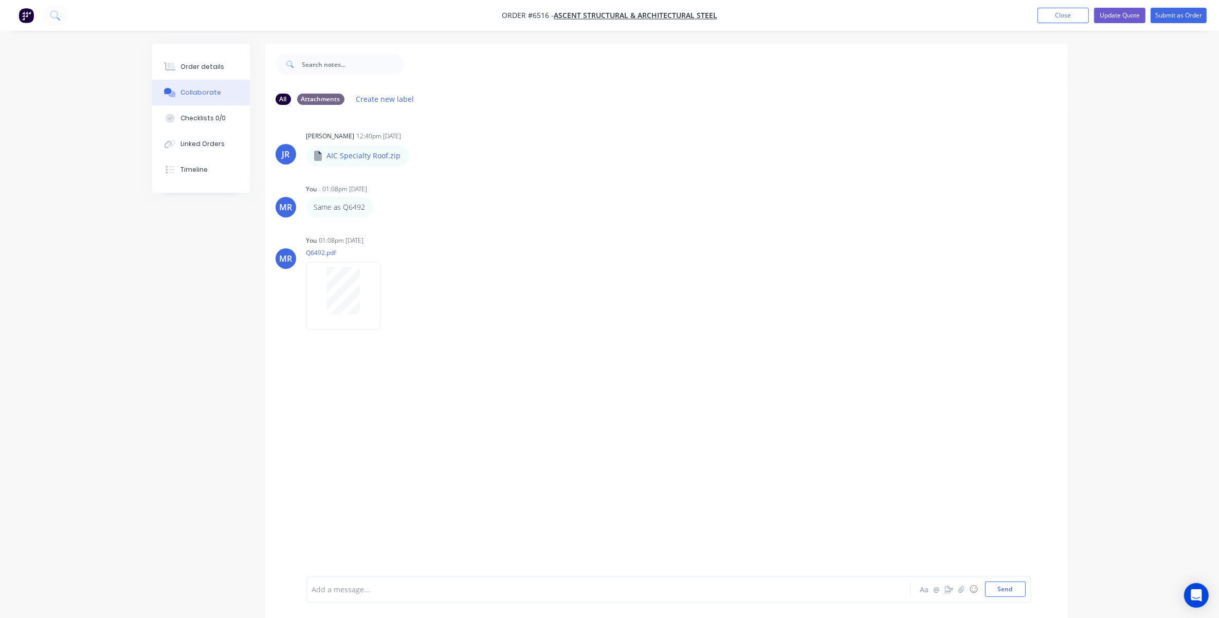
drag, startPoint x: 1060, startPoint y: 11, endPoint x: 1050, endPoint y: 26, distance: 18.3
click at [1059, 12] on button "Close" at bounding box center [1063, 15] width 51 height 15
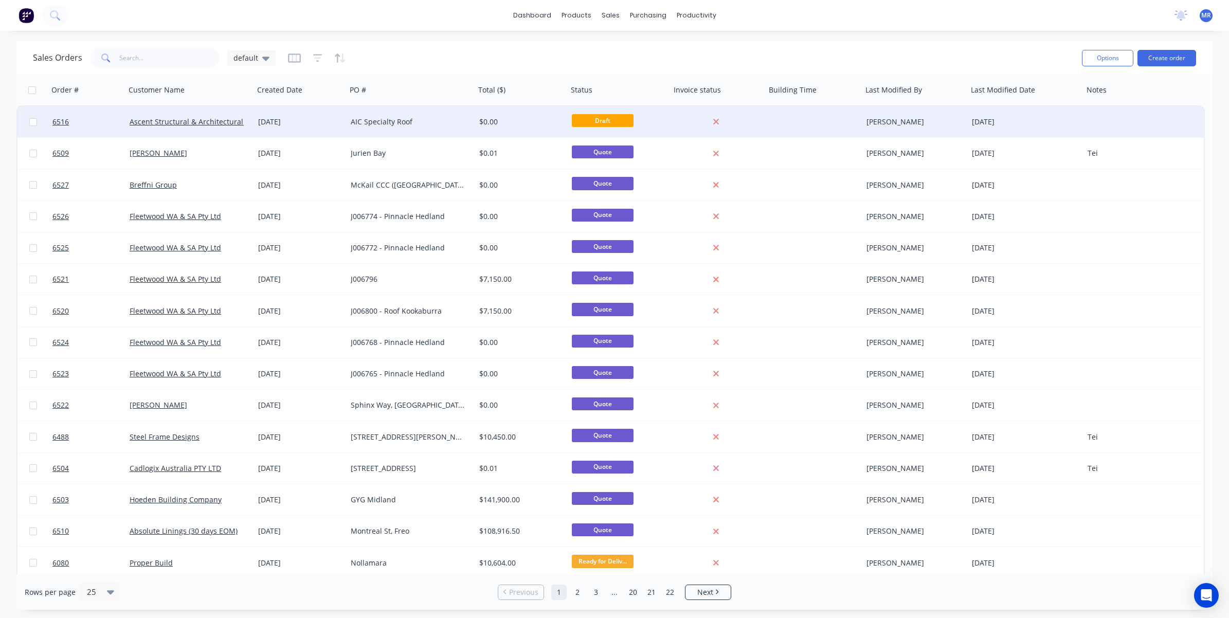
click at [374, 122] on div "AIC Specialty Roof" at bounding box center [408, 122] width 114 height 10
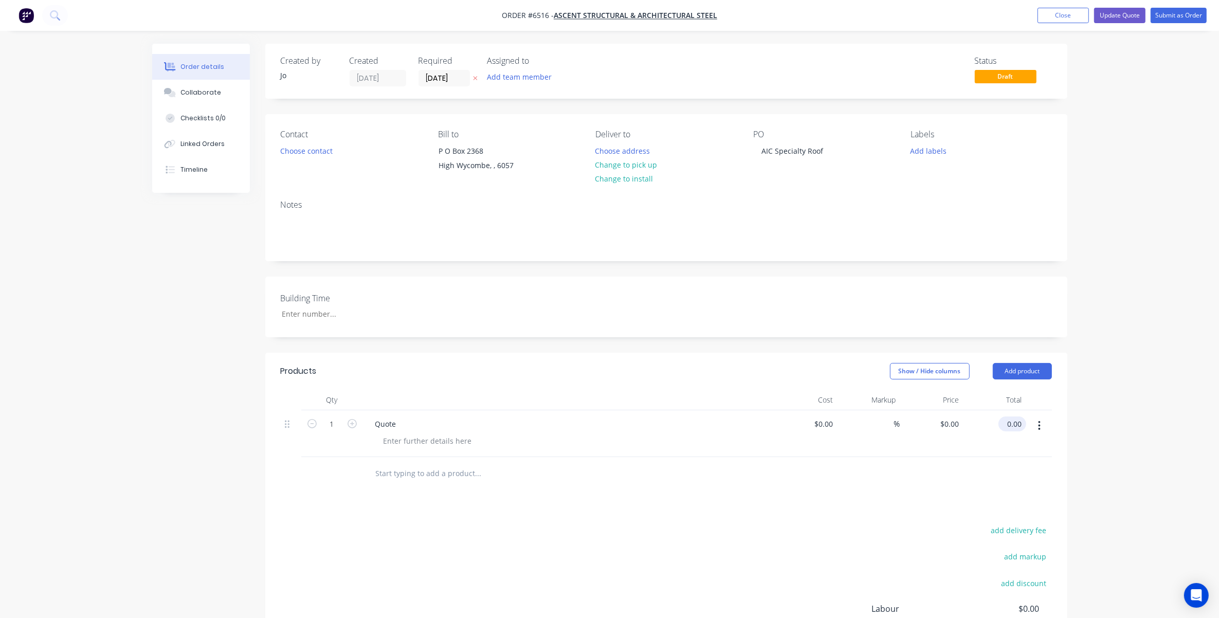
click at [1015, 423] on input "0.00" at bounding box center [1015, 423] width 24 height 15
type input "1580"
type input "$1,580.00"
click at [939, 492] on div "Products Show / Hide columns Add product Qty Cost Markup Price Total 1 Quote $0…" at bounding box center [666, 545] width 802 height 385
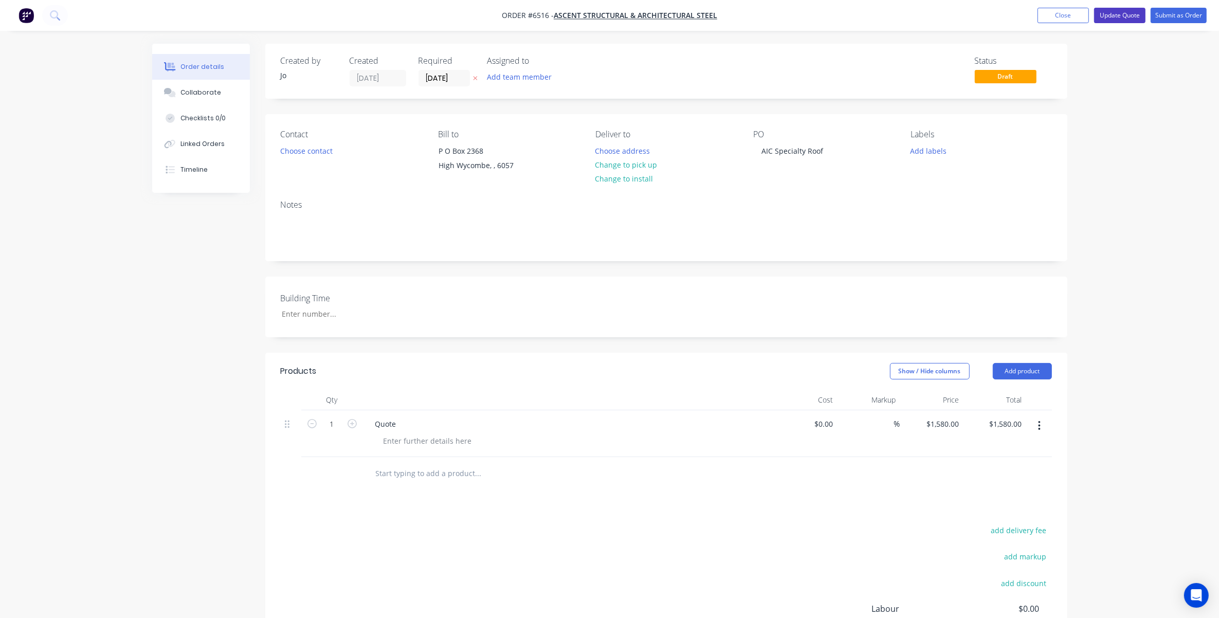
click at [1107, 19] on button "Update Quote" at bounding box center [1119, 15] width 51 height 15
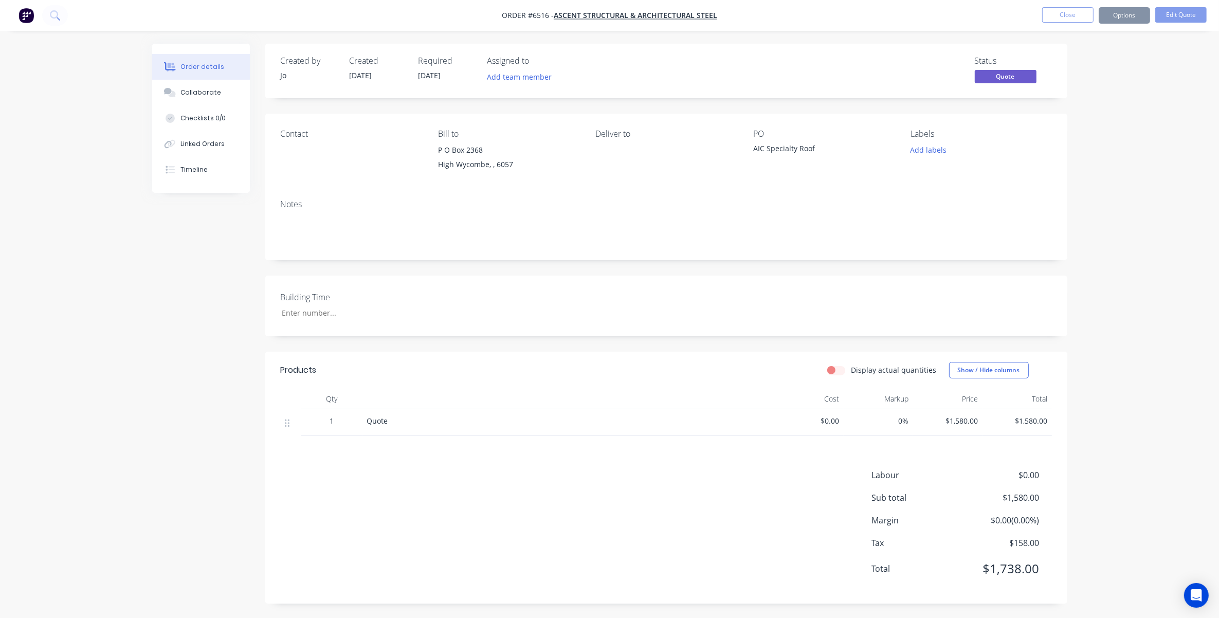
click at [1073, 16] on button "Close" at bounding box center [1067, 14] width 51 height 15
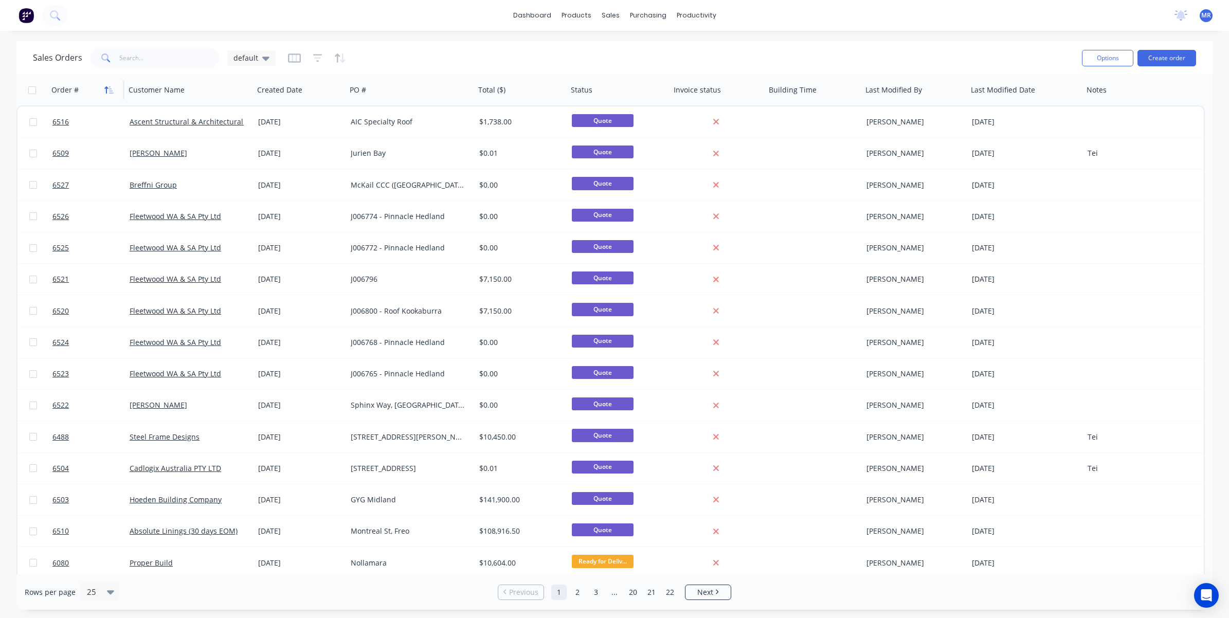
click at [108, 90] on icon "button" at bounding box center [108, 90] width 9 height 8
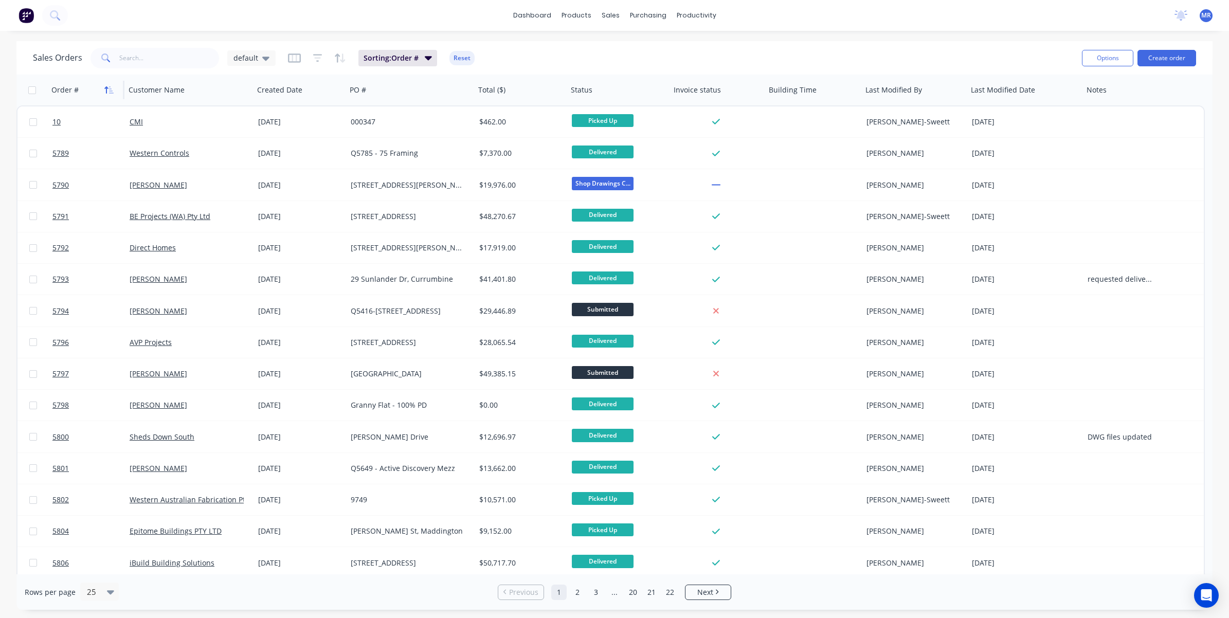
click at [111, 89] on icon "button" at bounding box center [108, 90] width 9 height 8
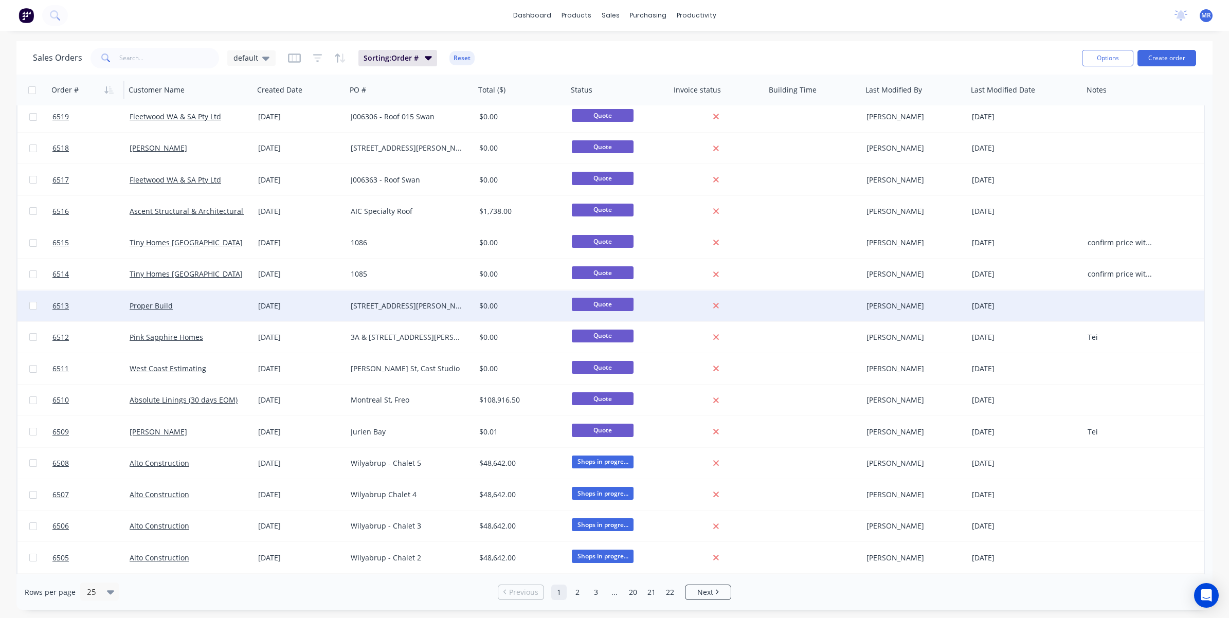
scroll to position [318, 0]
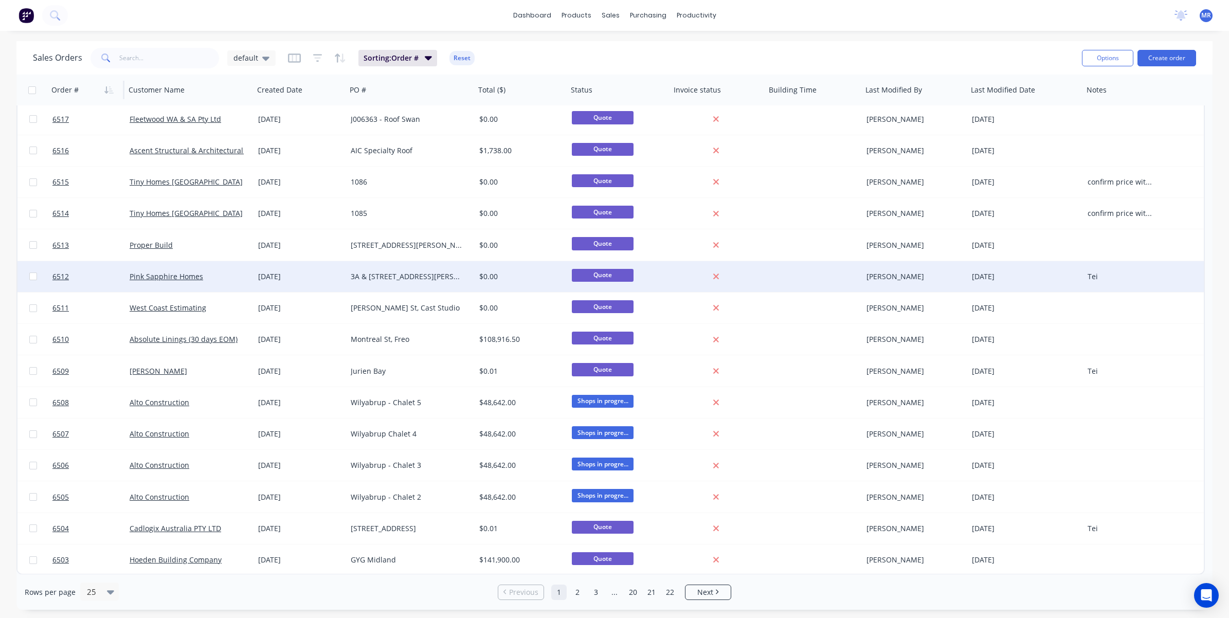
click at [510, 291] on div "$0.00" at bounding box center [521, 276] width 93 height 31
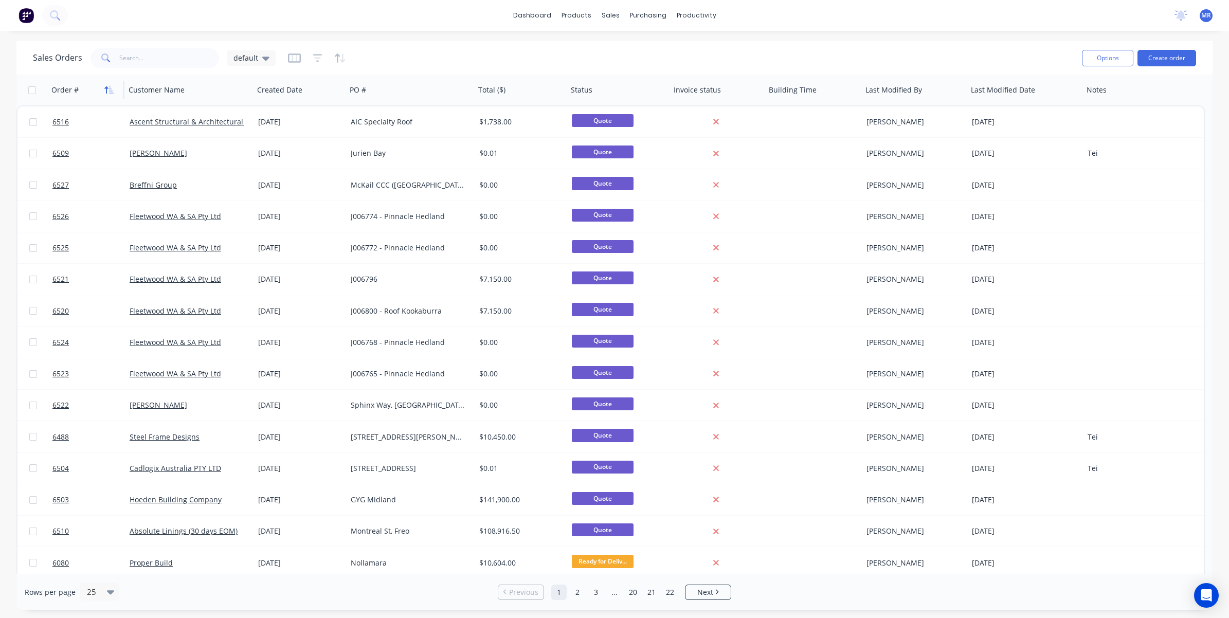
click at [109, 88] on icon "button" at bounding box center [108, 90] width 9 height 8
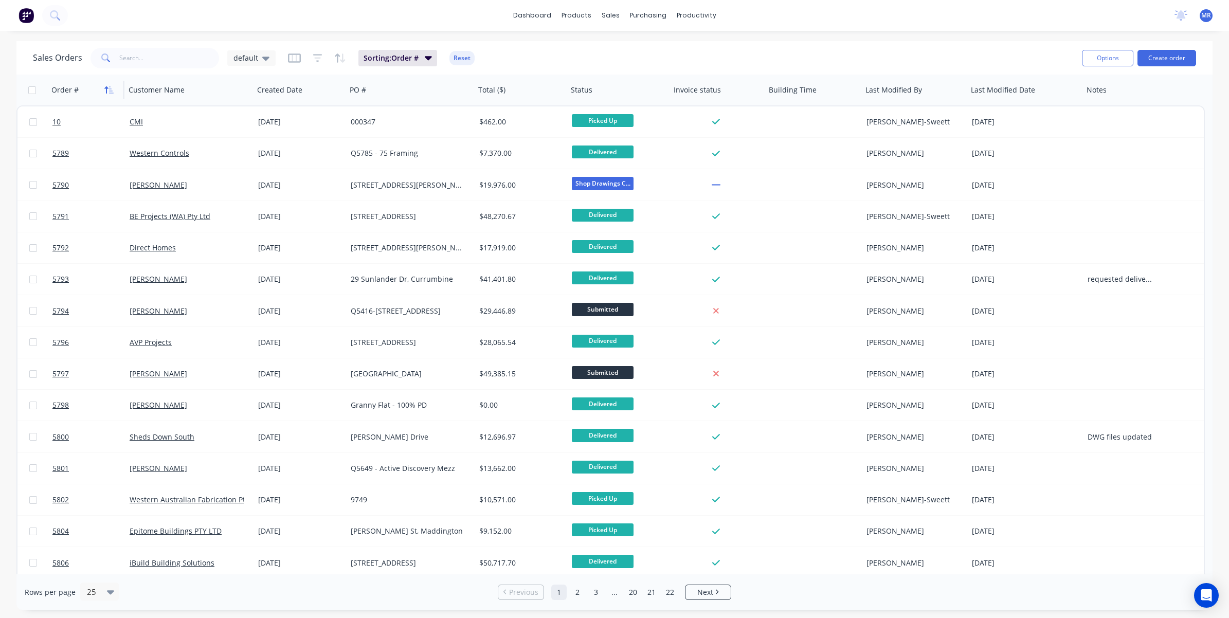
click at [109, 85] on button "button" at bounding box center [108, 89] width 15 height 15
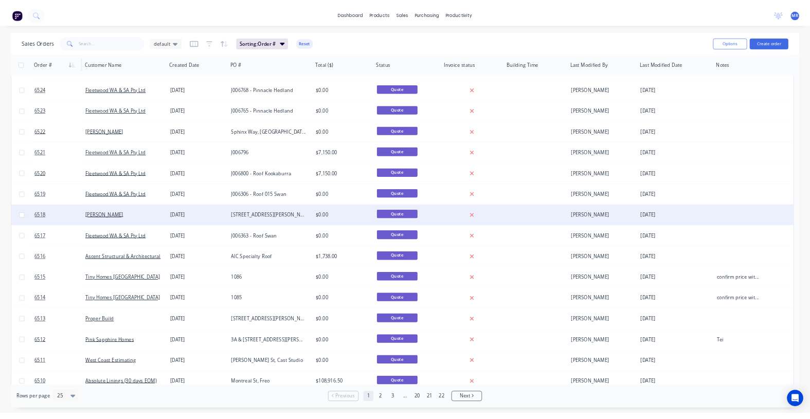
scroll to position [129, 0]
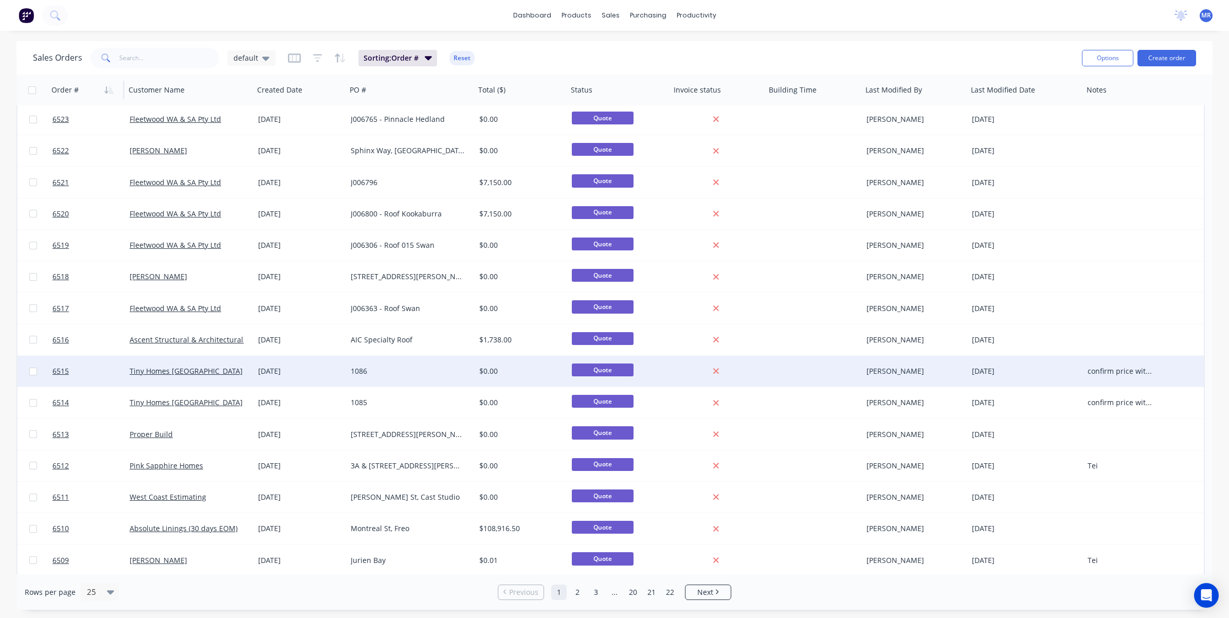
click at [379, 371] on div "1086" at bounding box center [408, 371] width 114 height 10
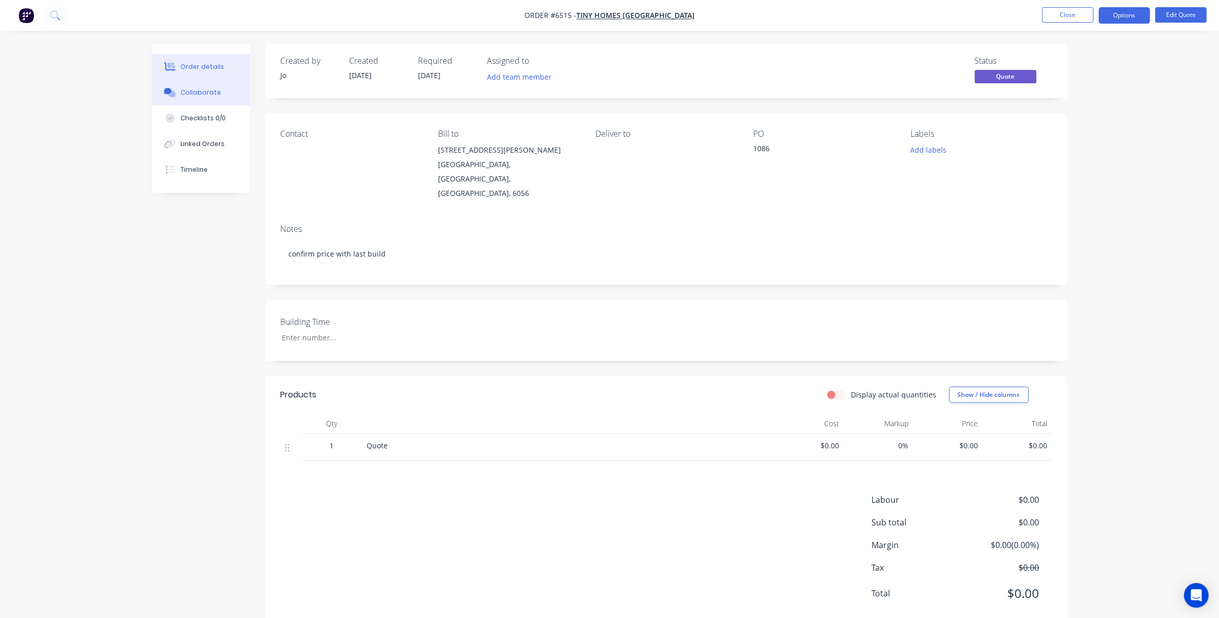
click at [198, 96] on div "Collaborate" at bounding box center [200, 92] width 41 height 9
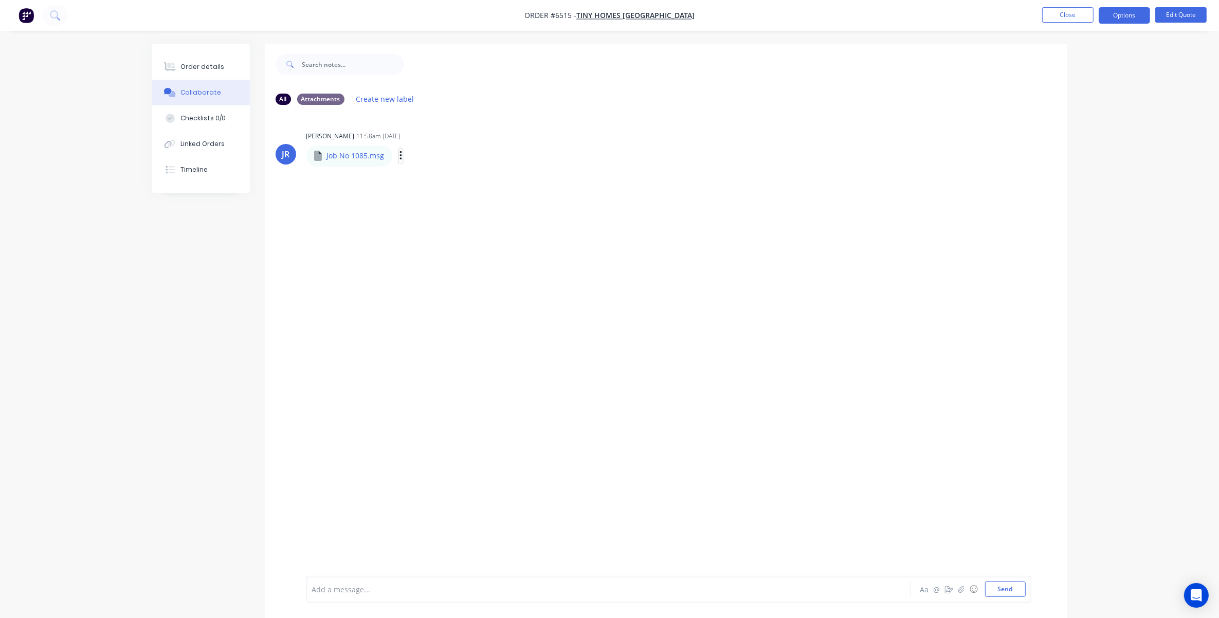
click at [402, 158] on button "button" at bounding box center [401, 156] width 4 height 15
click at [435, 178] on button "Download" at bounding box center [469, 183] width 116 height 23
